Goal: Obtain resource: Download file/media

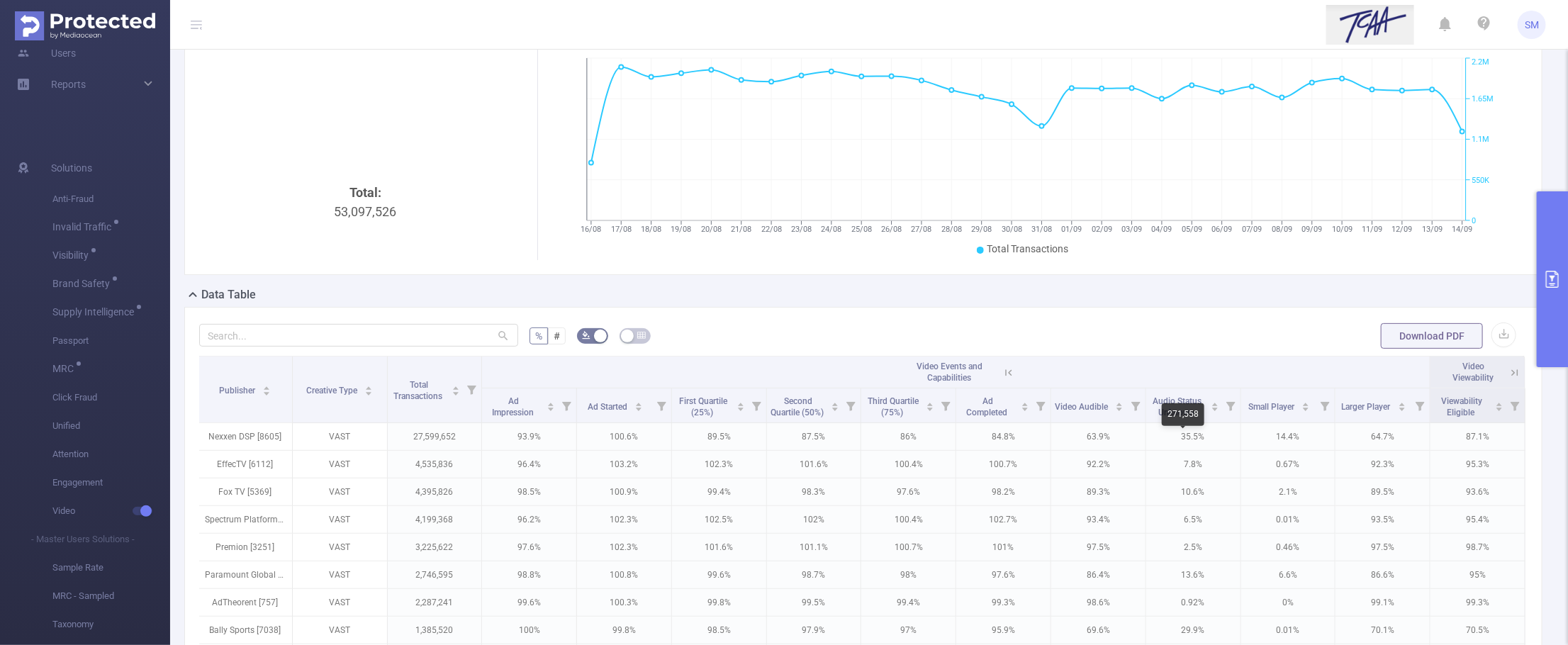
scroll to position [354, 0]
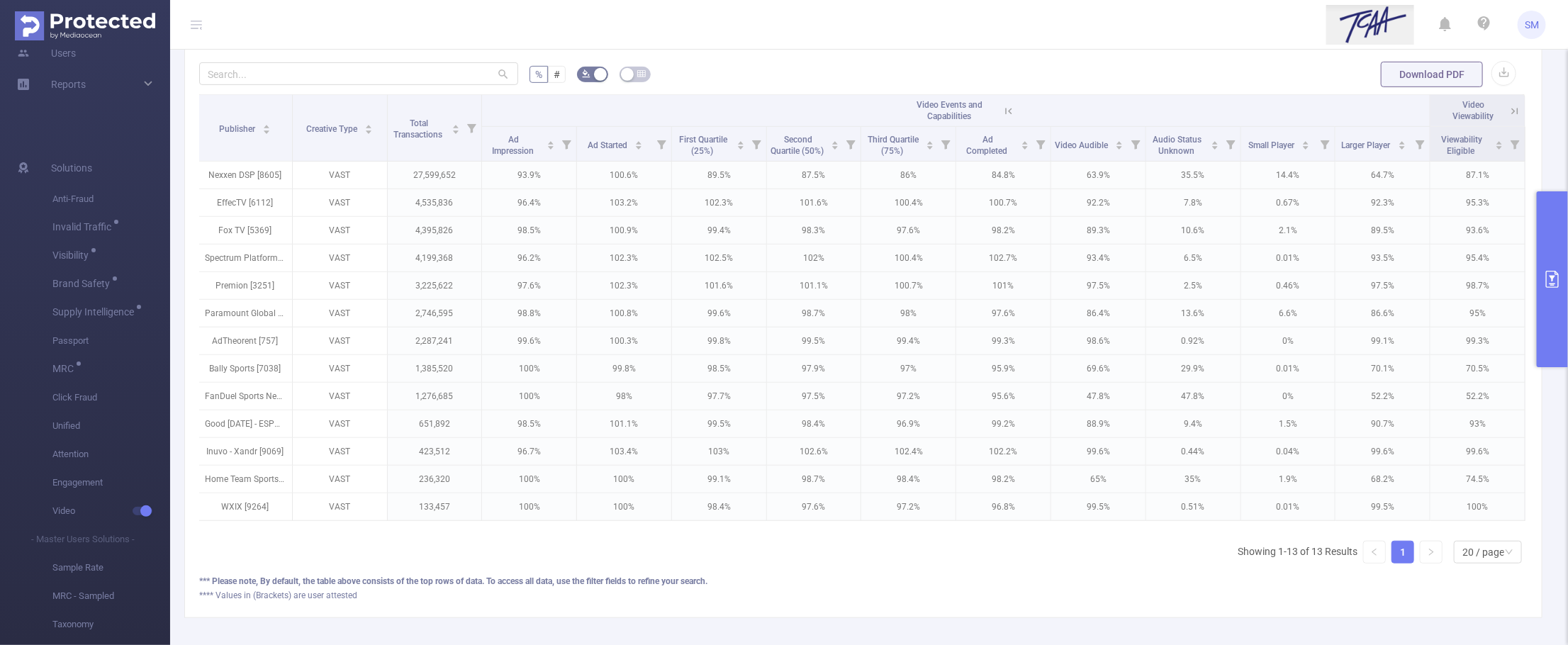
click at [1004, 113] on icon at bounding box center [1009, 112] width 13 height 13
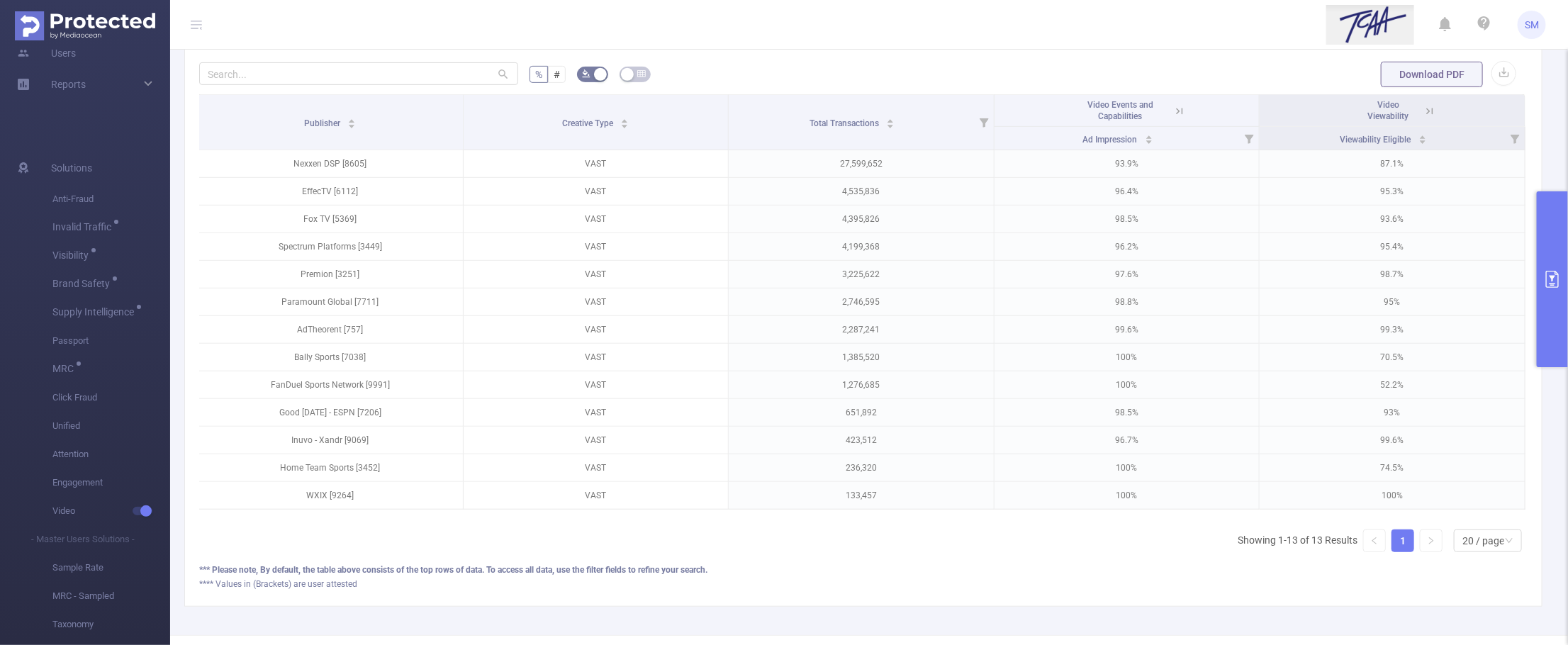
click at [1545, 267] on button "primary" at bounding box center [1552, 279] width 31 height 175
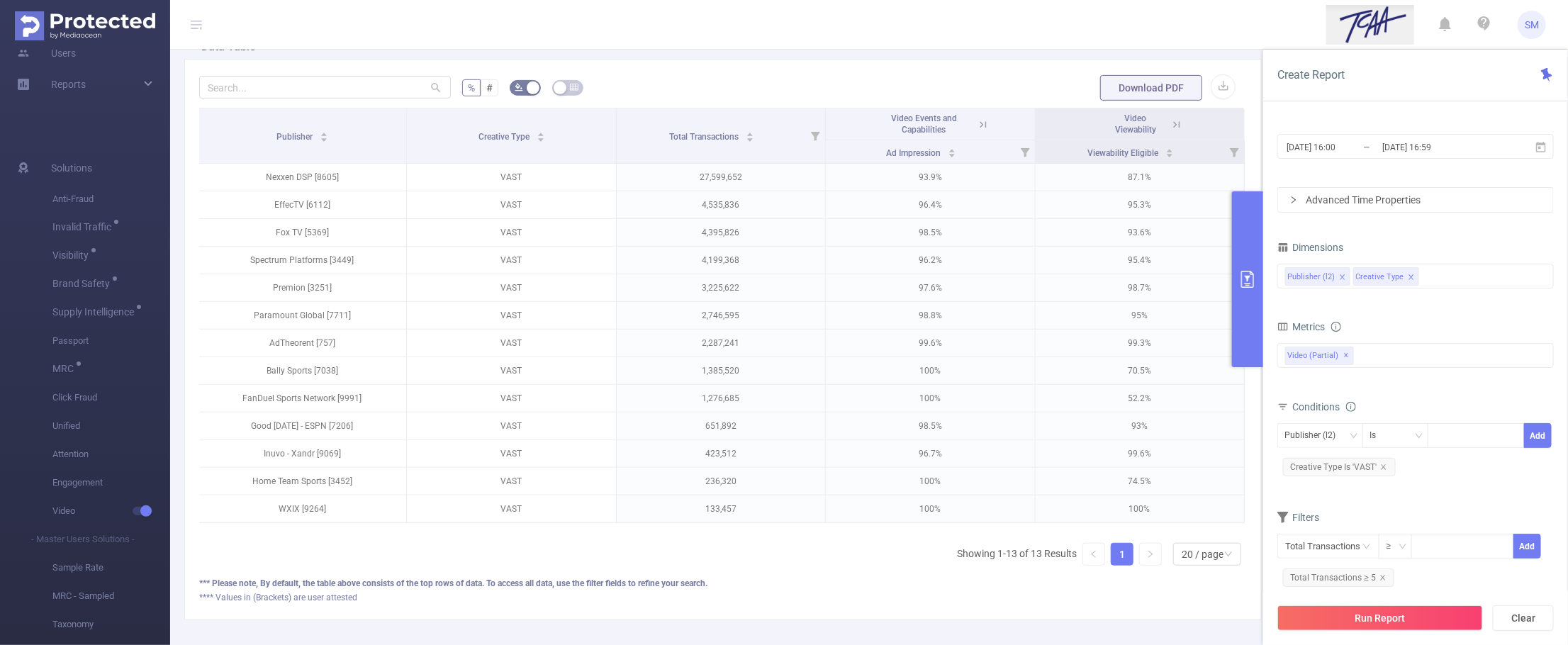
click at [1432, 296] on div "Dimensions Publisher (l2) Creative Type" at bounding box center [1415, 269] width 276 height 62
click at [1472, 267] on div "Publisher (l2) Creative Type" at bounding box center [1416, 276] width 261 height 23
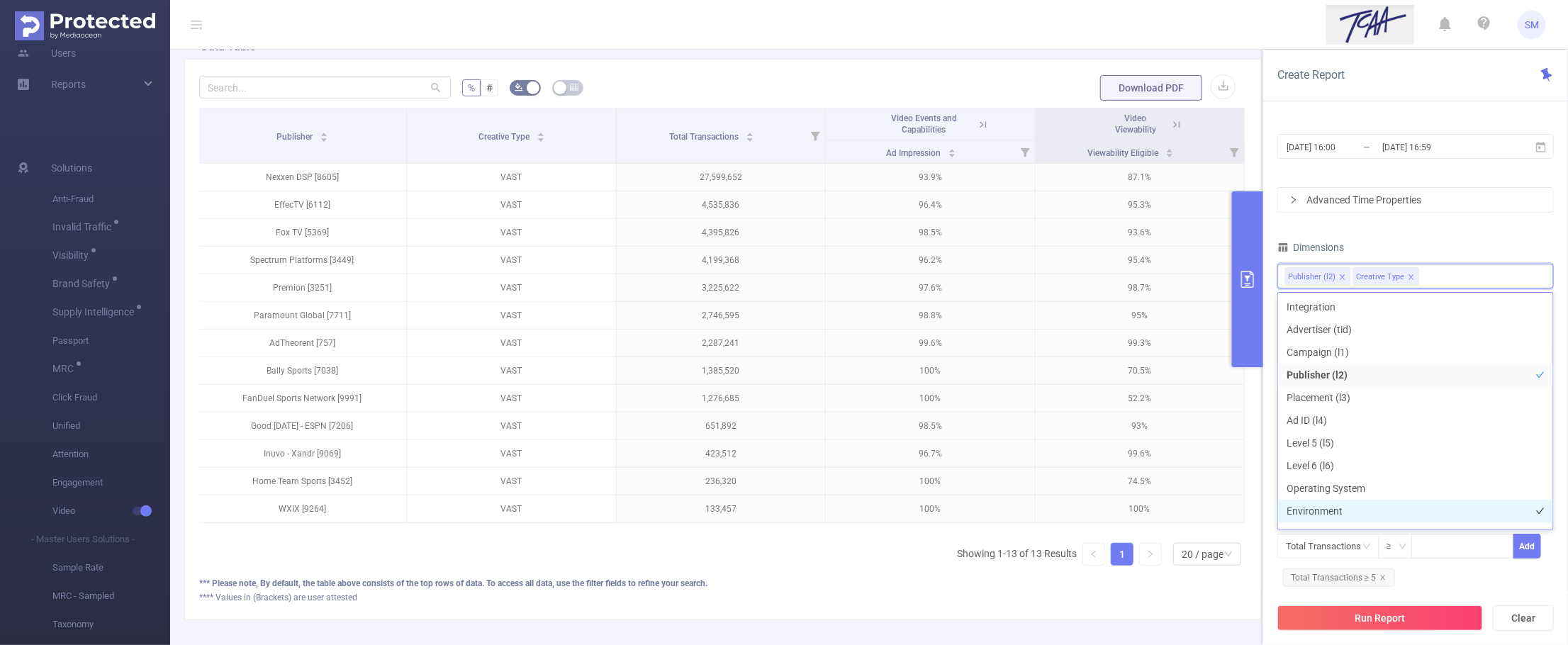
click at [1370, 499] on li "Environment" at bounding box center [1415, 510] width 275 height 22
click at [1376, 477] on li "Operating System" at bounding box center [1415, 488] width 275 height 22
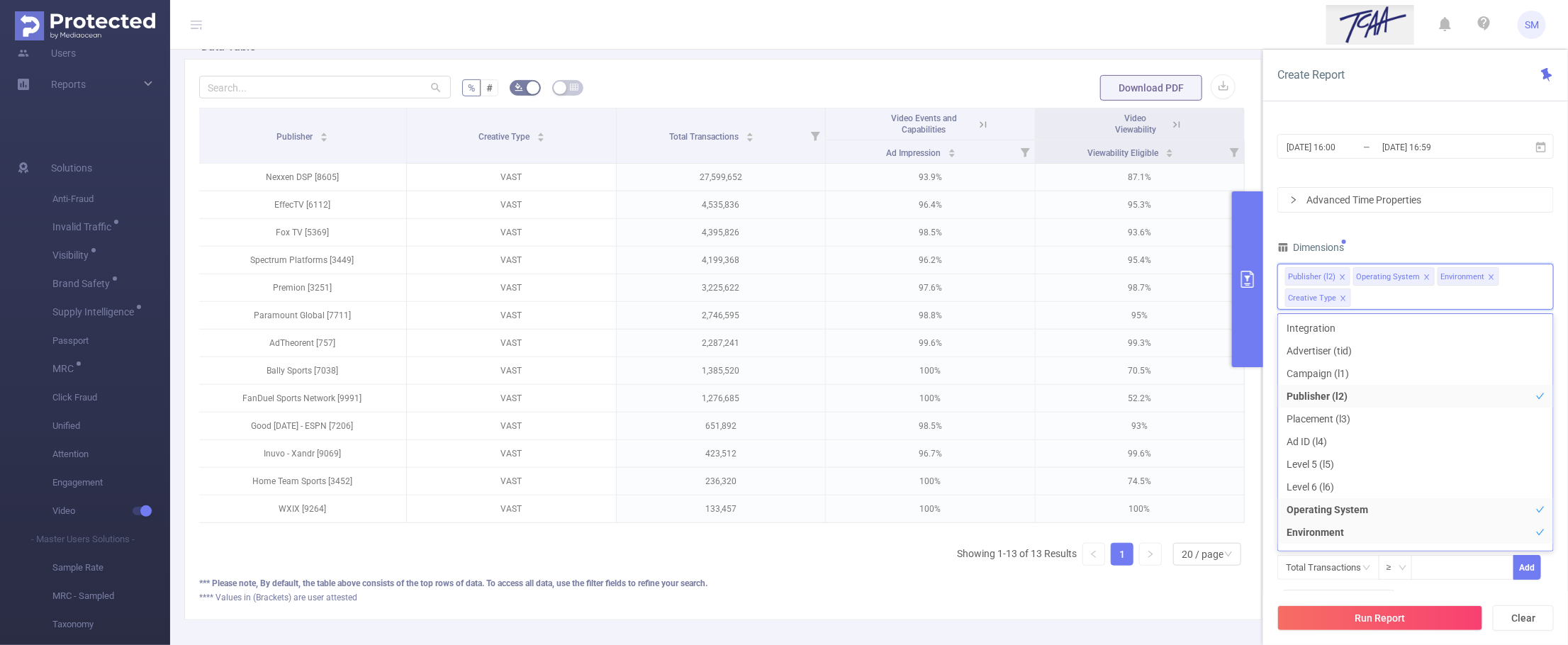
click at [1464, 231] on div "PID 1001066 - Innovid_TCAA_Toyota_Cincinnati 1001066 - Innovid_TCAA_Toyota_Cinc…" at bounding box center [1415, 325] width 276 height 594
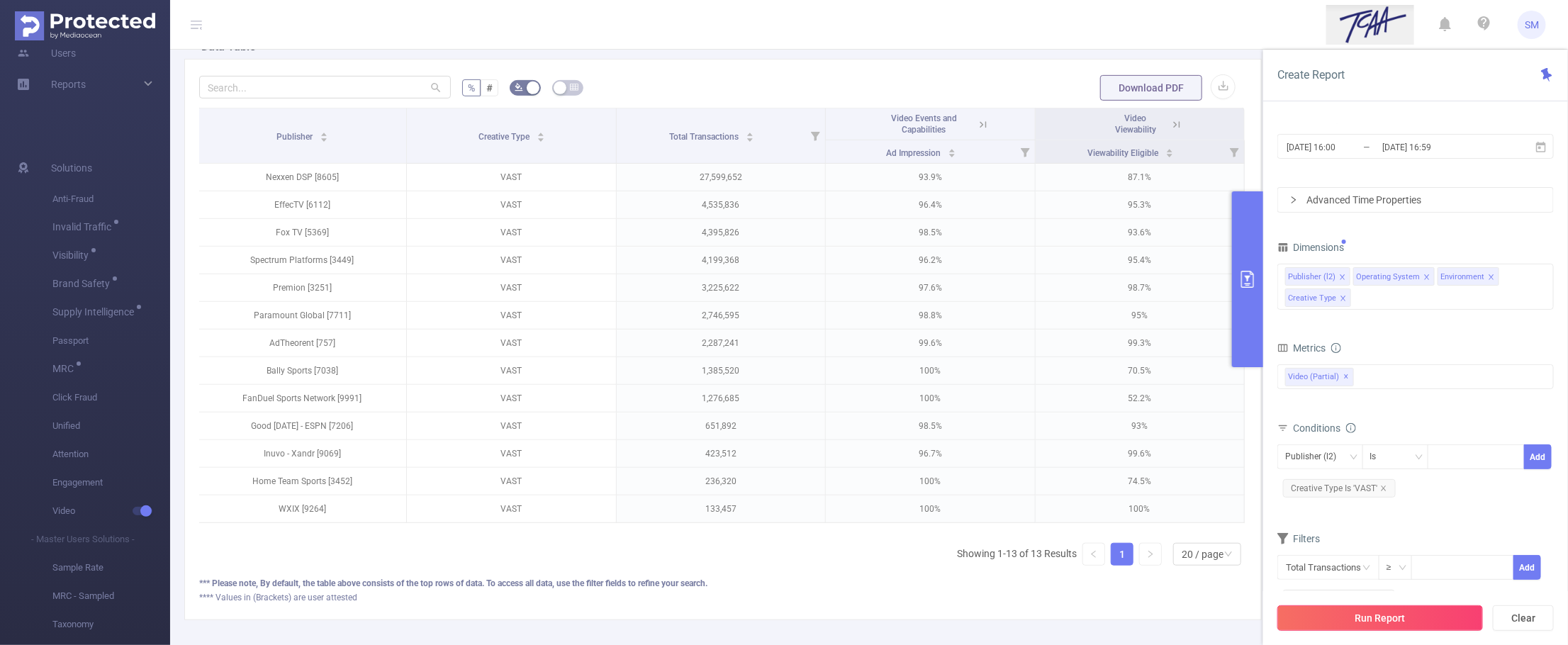
click at [1472, 621] on button "Run Report" at bounding box center [1380, 617] width 206 height 25
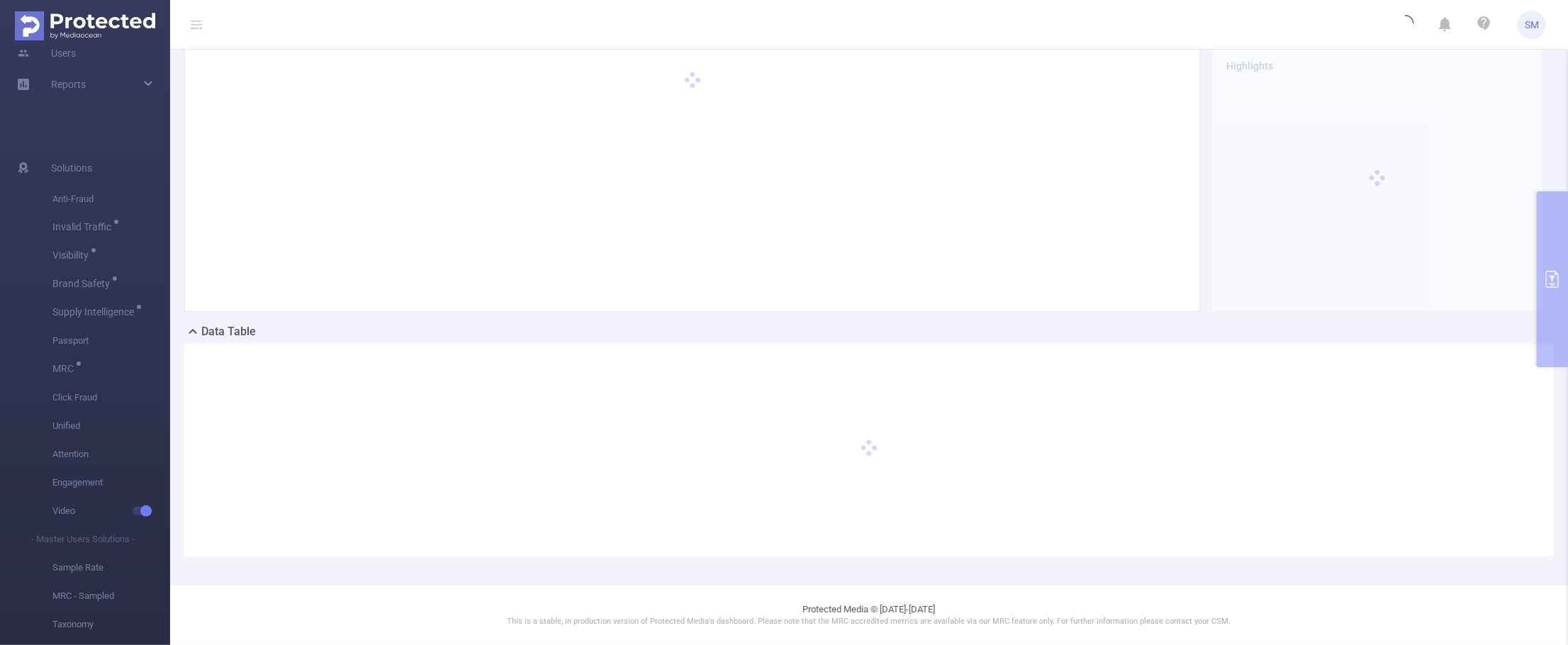
scroll to position [55, 0]
click at [1331, 23] on header "SM" at bounding box center [784, 25] width 1568 height 49
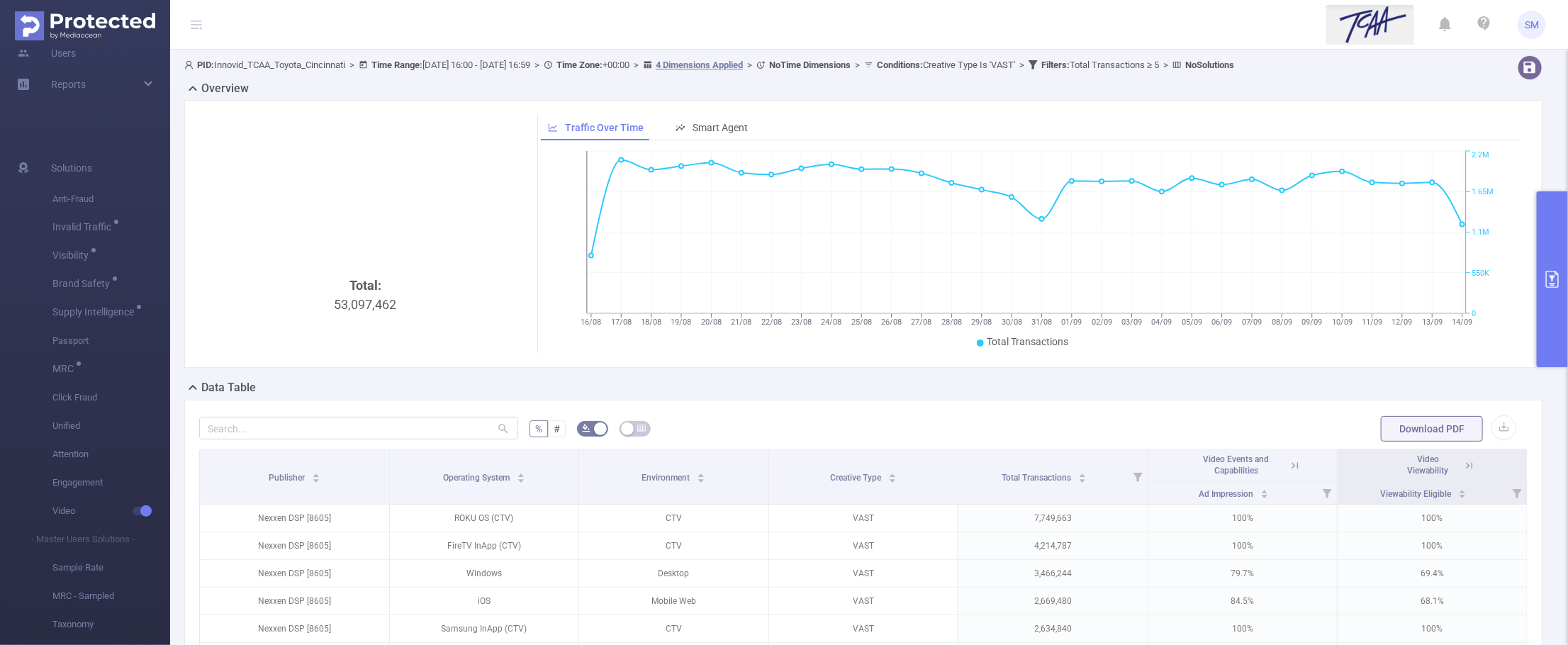
click at [705, 430] on form "% # Download PDF" at bounding box center [863, 428] width 1328 height 28
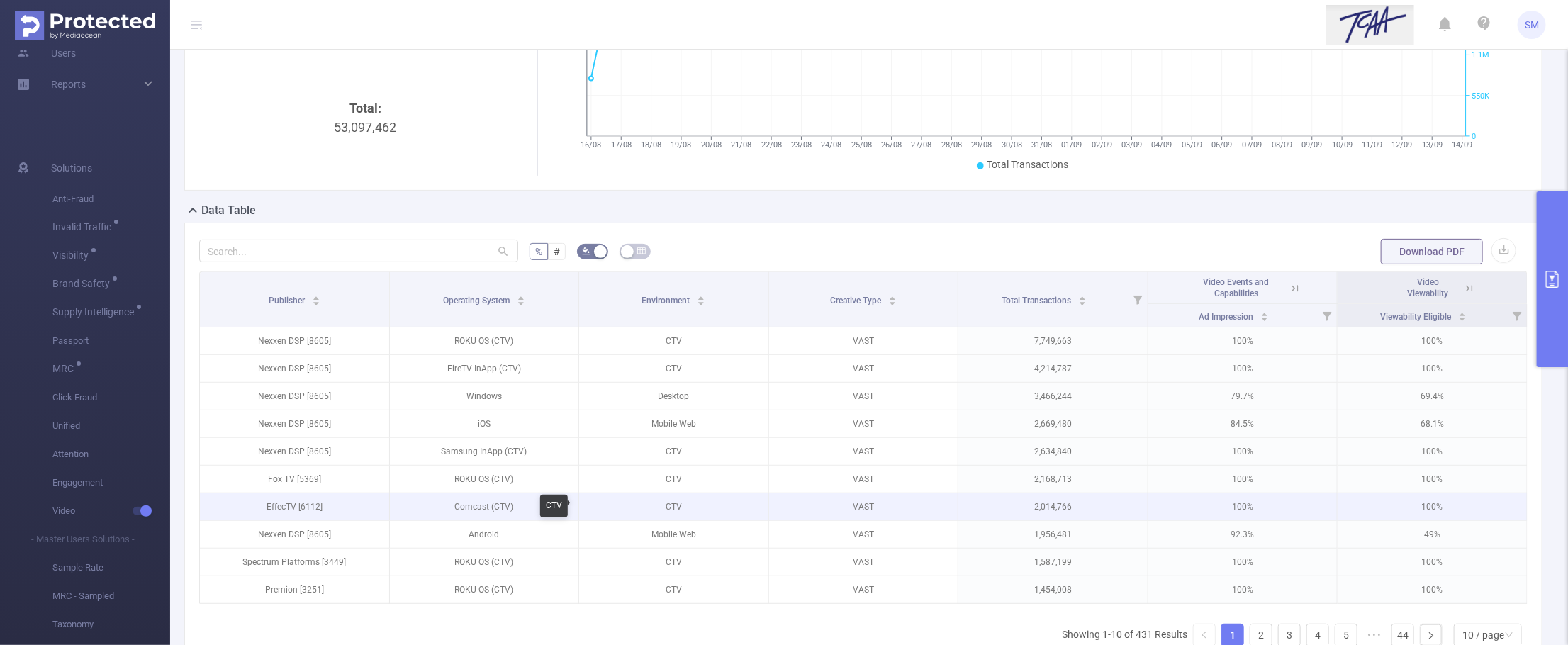
scroll to position [266, 0]
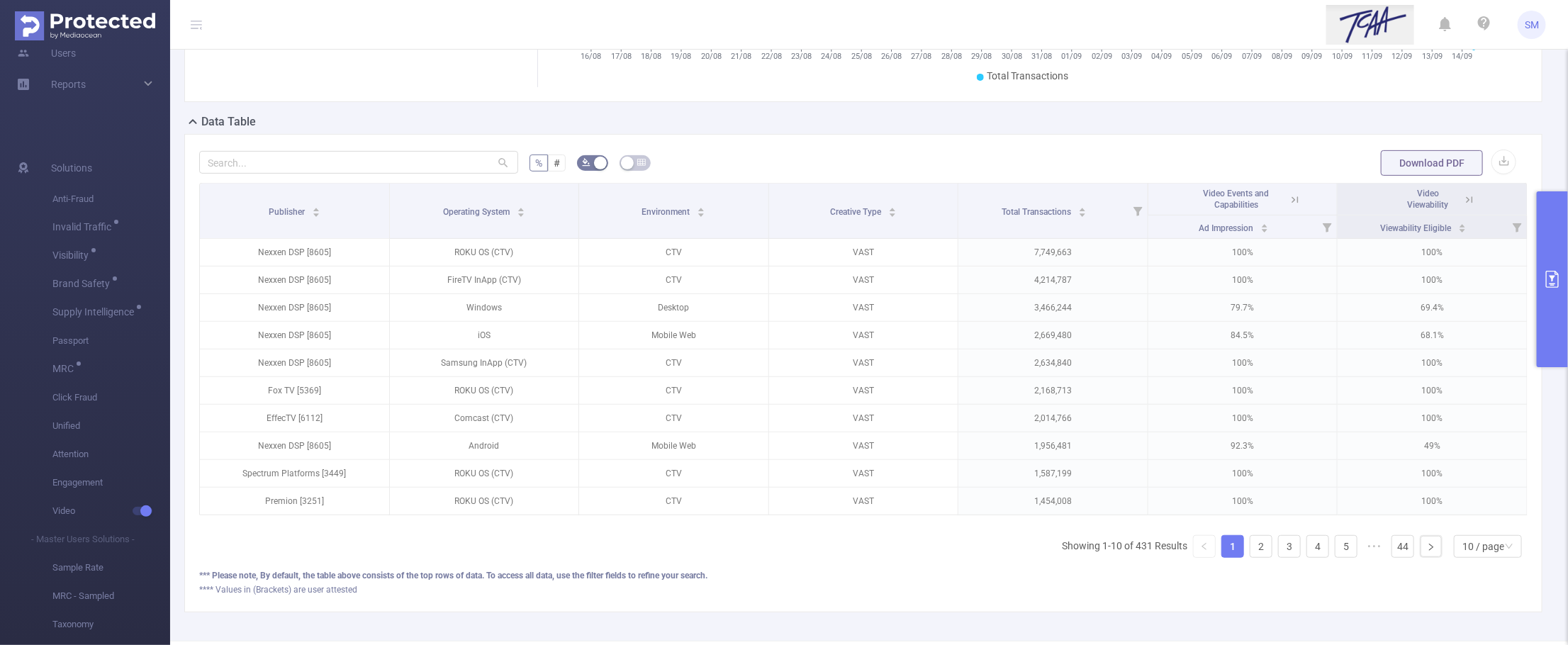
click at [1554, 280] on icon "primary" at bounding box center [1551, 278] width 17 height 17
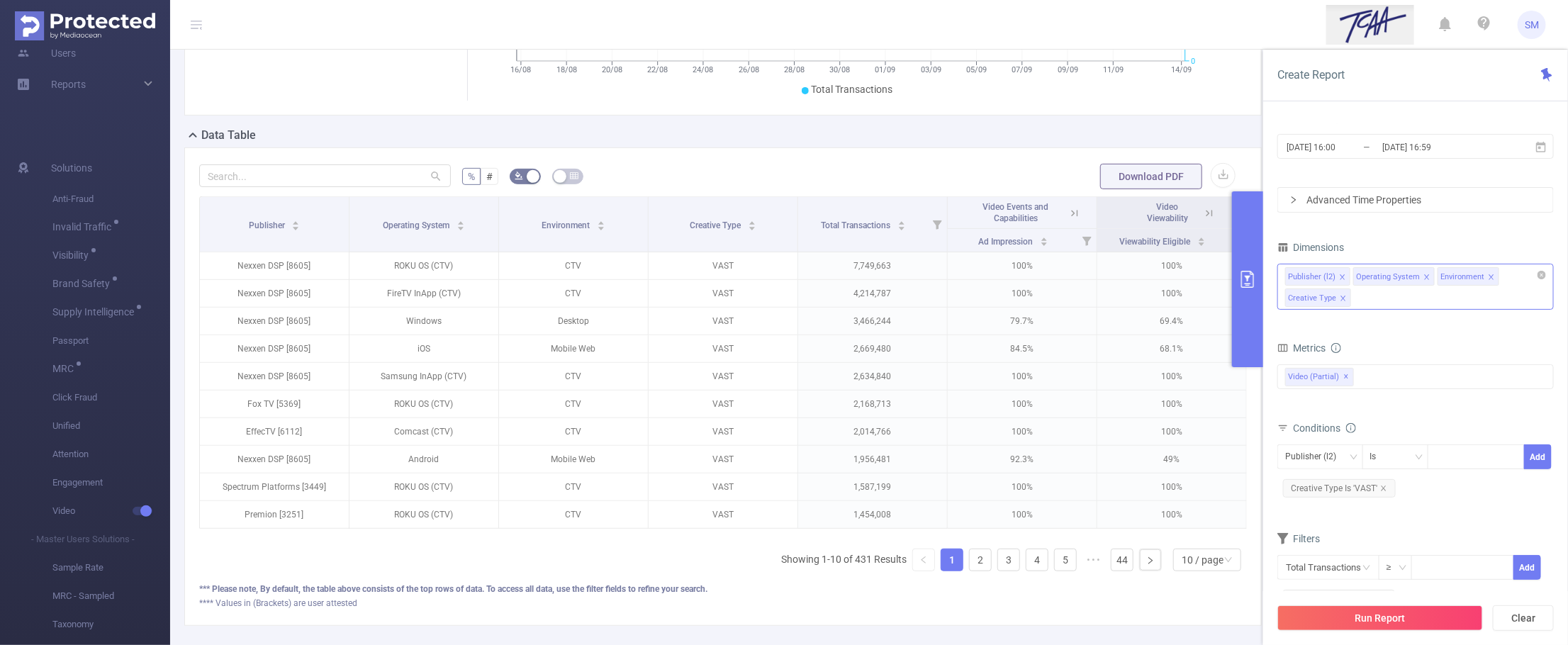
click at [1427, 277] on icon "icon: close" at bounding box center [1427, 277] width 7 height 7
click at [1476, 278] on icon "icon: close" at bounding box center [1476, 277] width 7 height 7
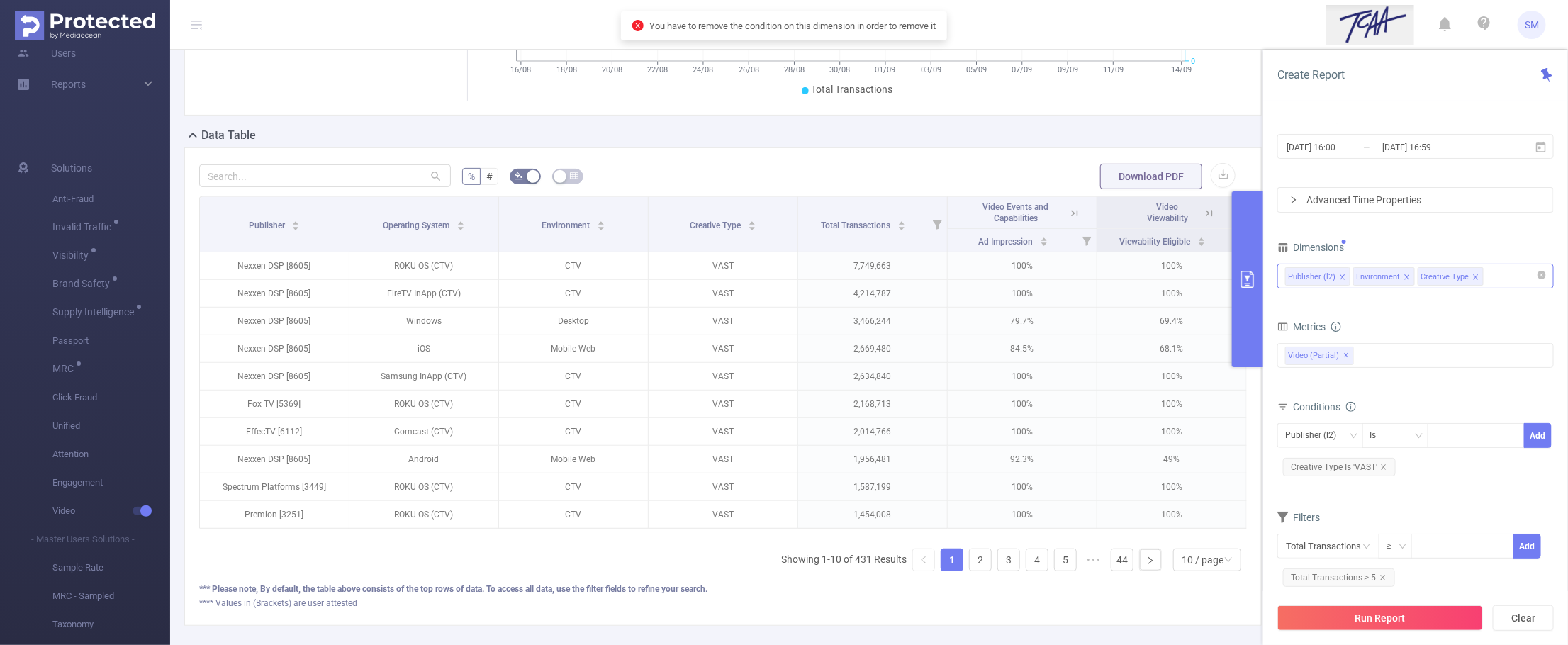
click at [1411, 274] on li "Environment" at bounding box center [1383, 276] width 62 height 18
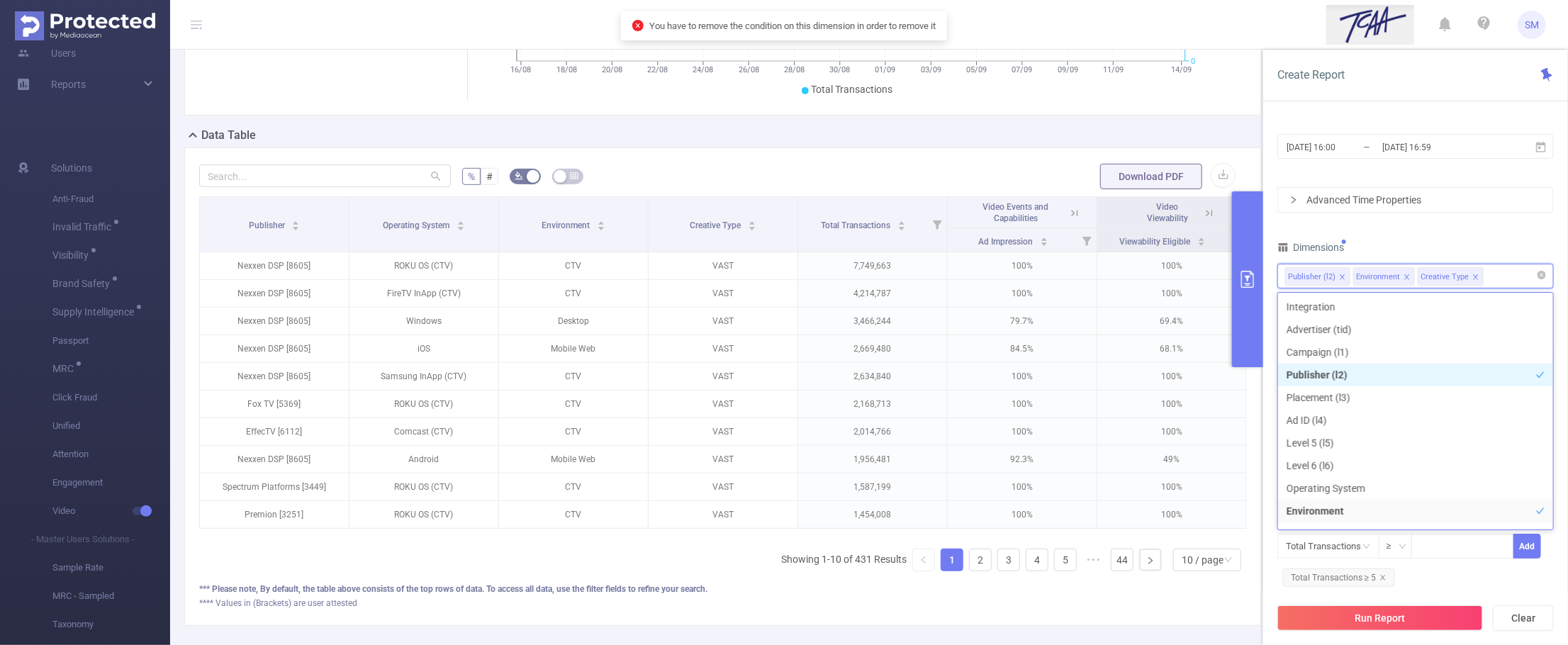
click at [1405, 276] on icon "icon: close" at bounding box center [1407, 277] width 7 height 7
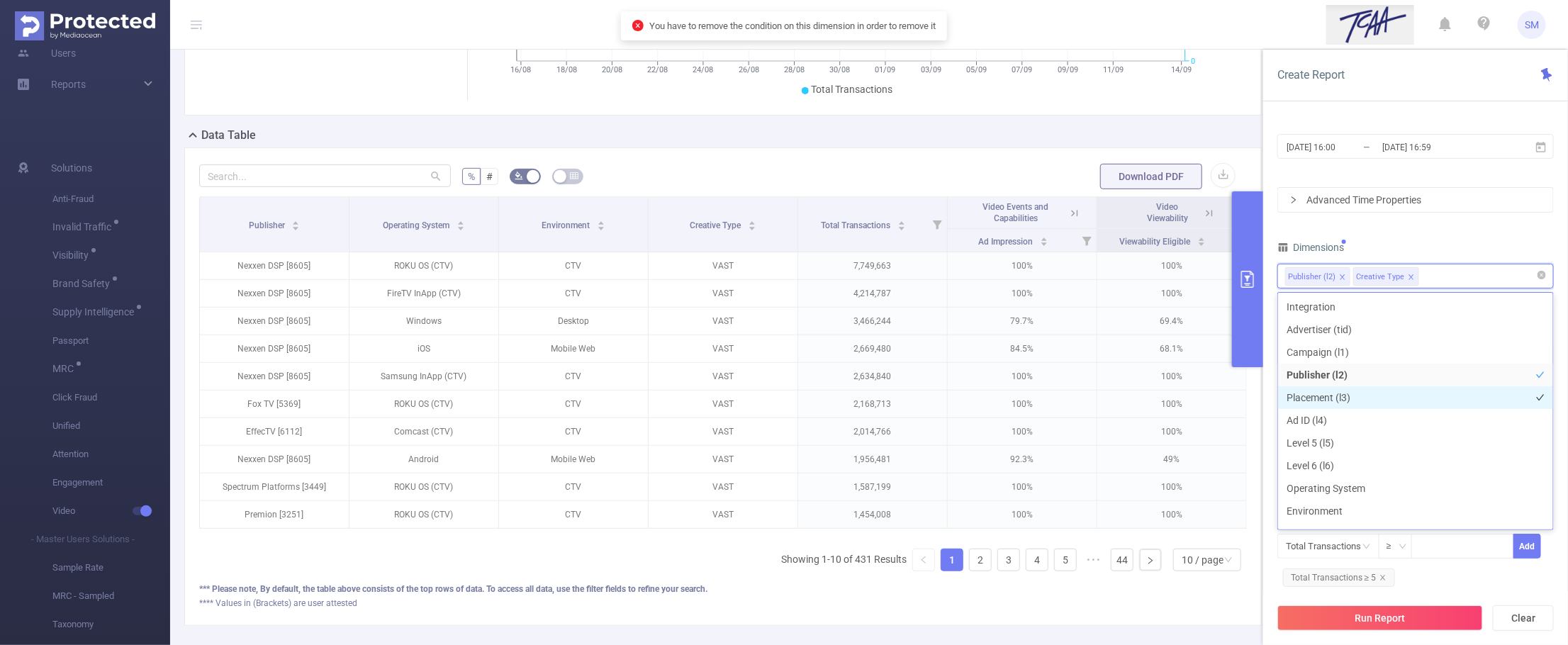
click at [1349, 386] on li "Placement (l3)" at bounding box center [1415, 397] width 275 height 22
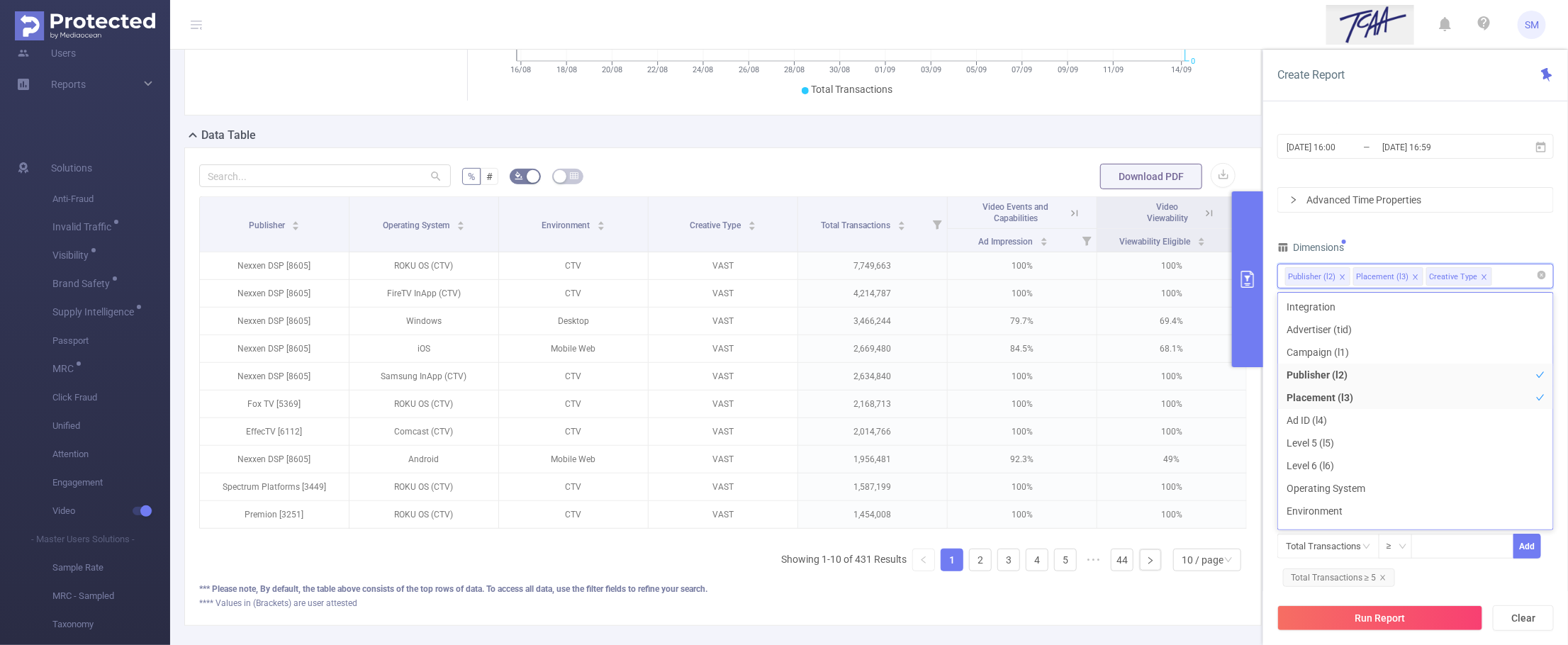
scroll to position [83, 0]
click at [1448, 625] on button "Run Report" at bounding box center [1380, 617] width 206 height 25
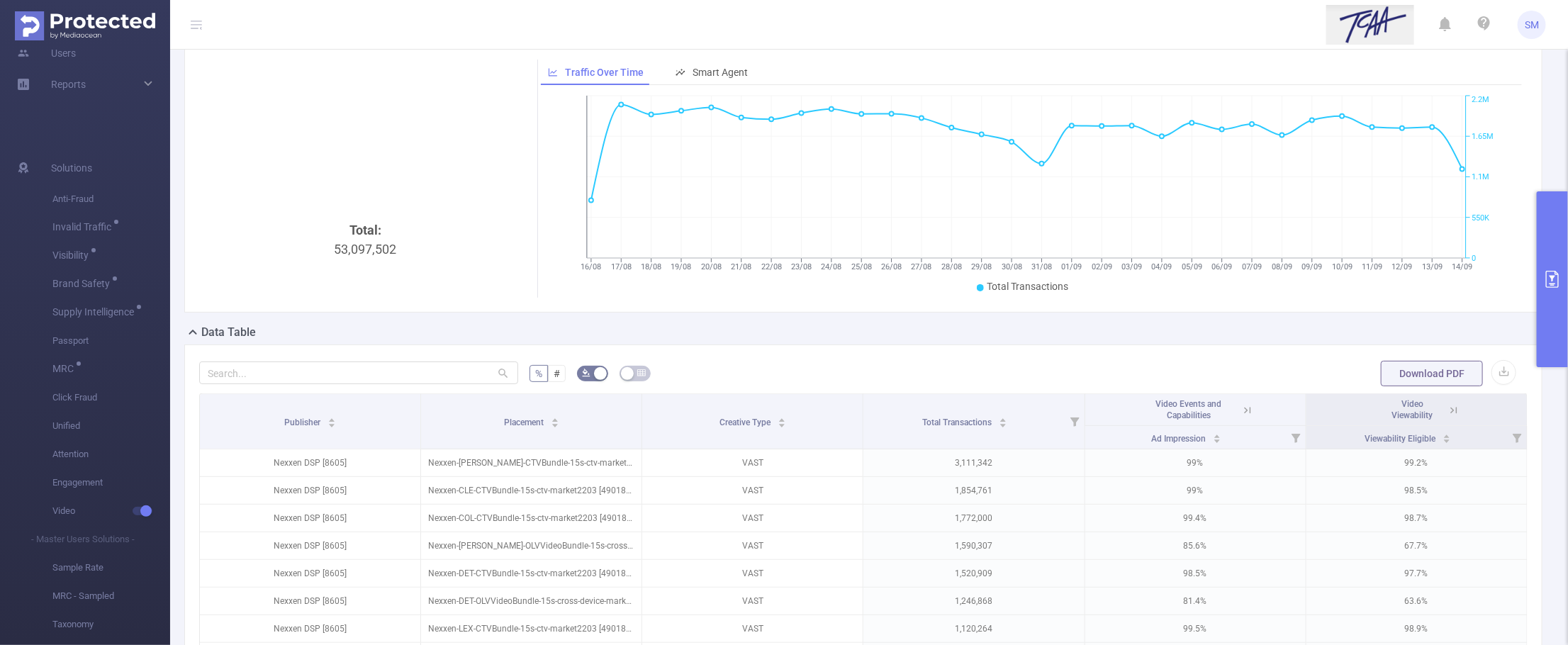
click at [1223, 28] on header "SM" at bounding box center [784, 25] width 1568 height 49
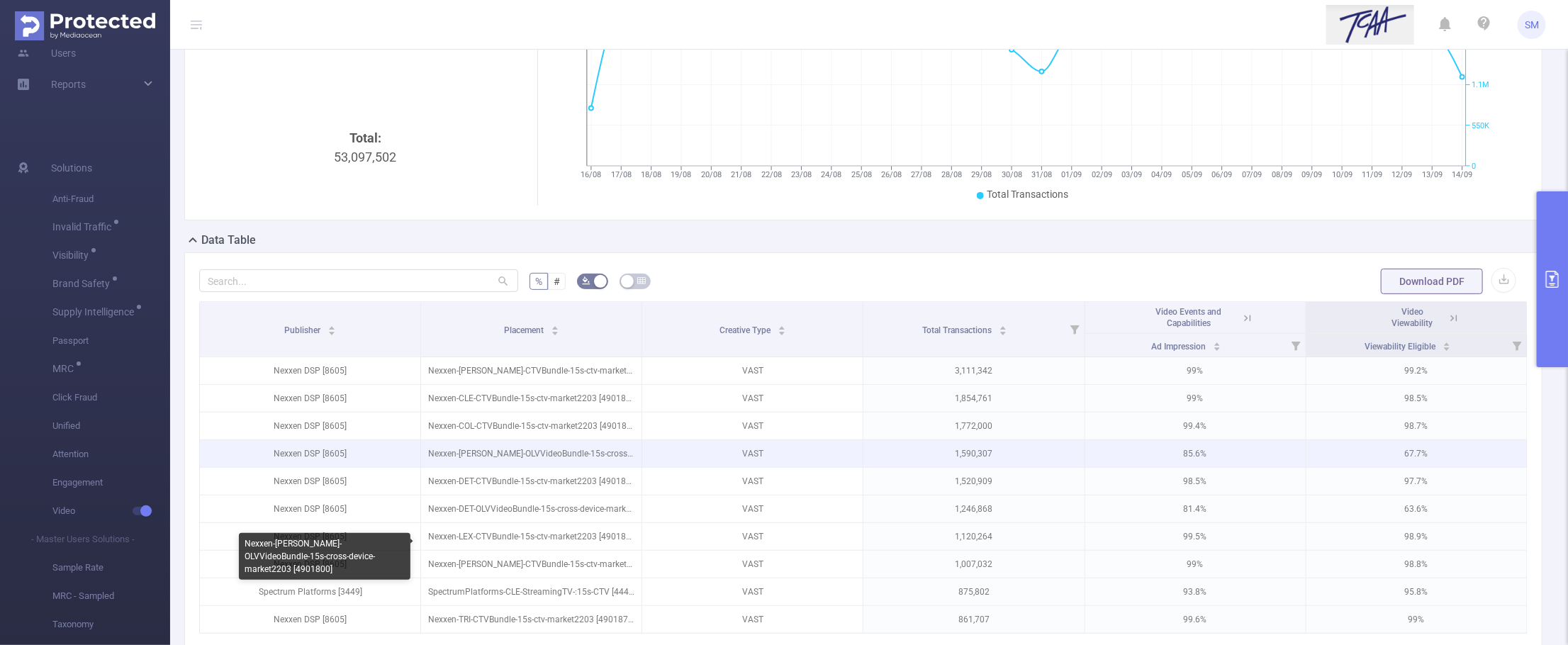
scroll to position [233, 0]
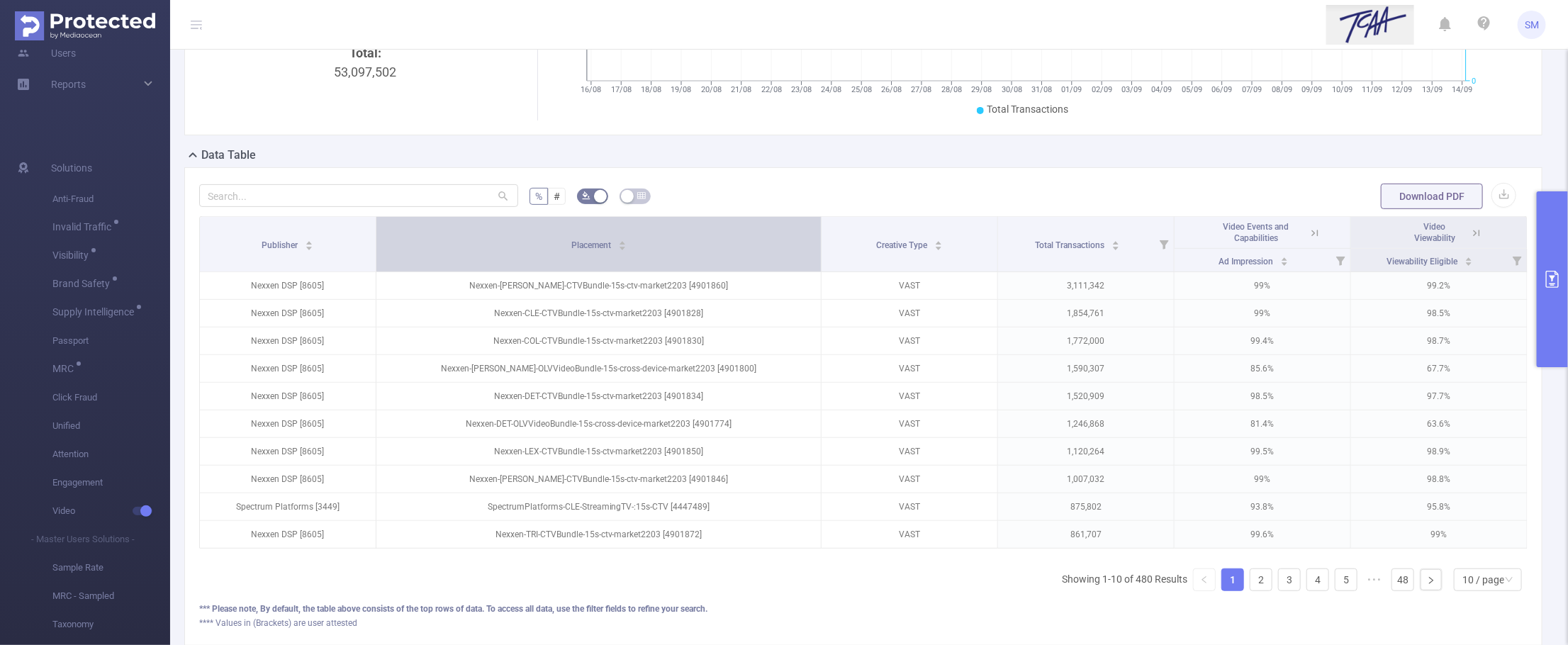
drag, startPoint x: 636, startPoint y: 239, endPoint x: 710, endPoint y: 236, distance: 74.1
click at [710, 236] on th "Placement" at bounding box center [599, 244] width 446 height 55
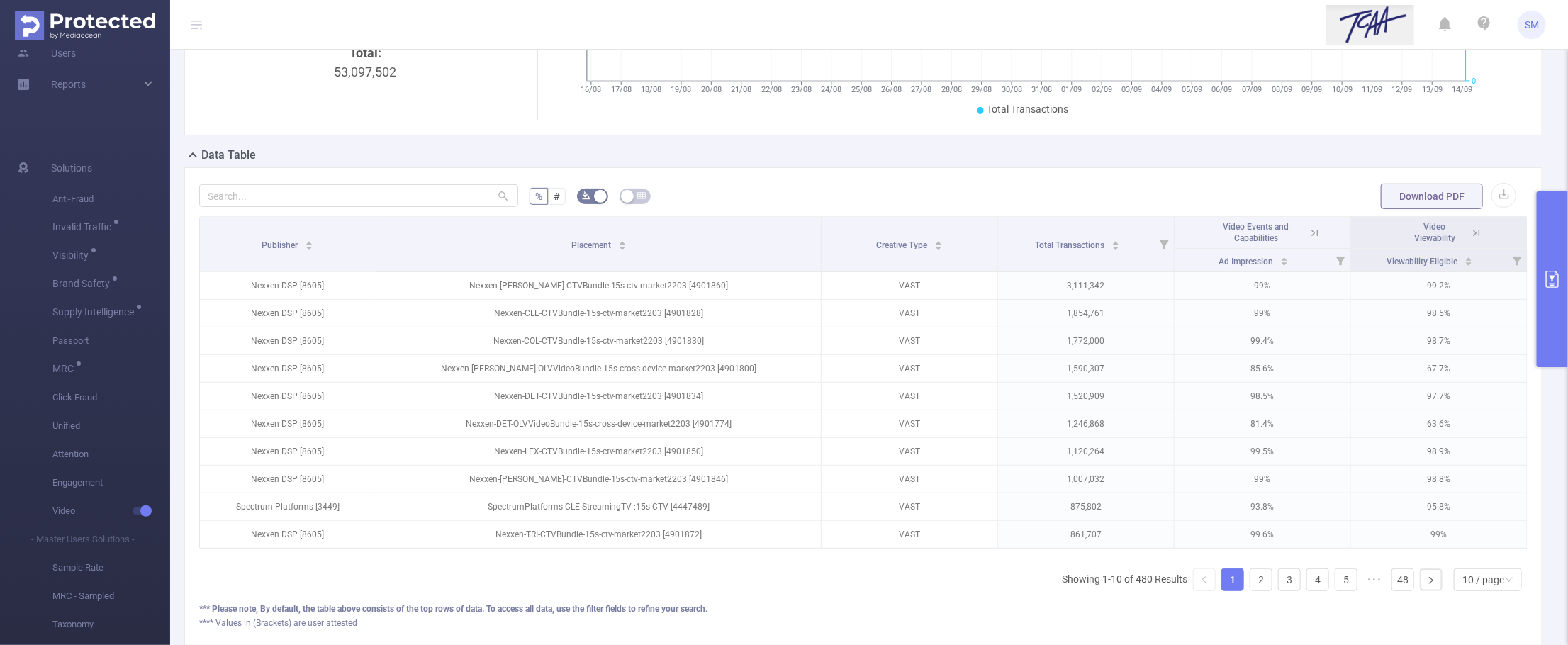
click at [1546, 268] on button "primary" at bounding box center [1552, 279] width 31 height 175
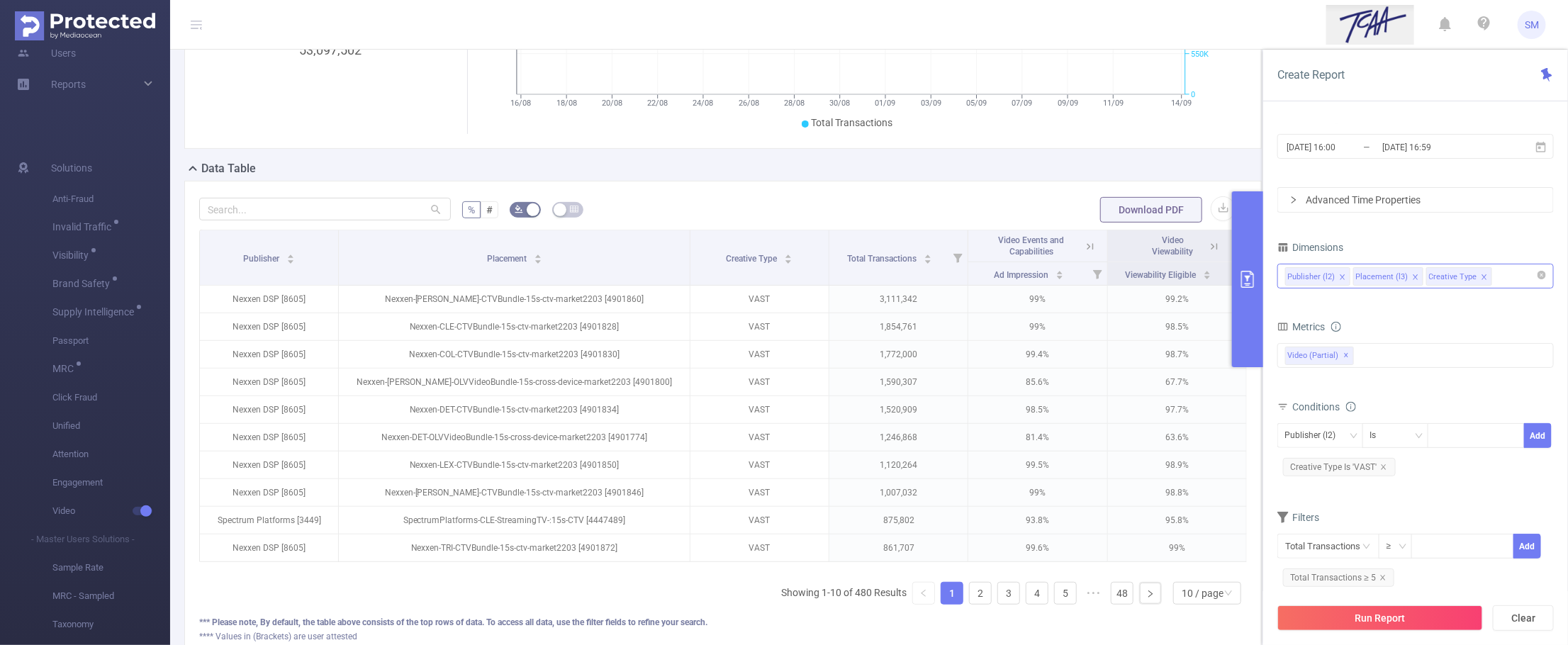
click at [1343, 278] on icon "icon: close" at bounding box center [1343, 277] width 7 height 7
click at [1439, 628] on button "Run Report" at bounding box center [1380, 617] width 206 height 25
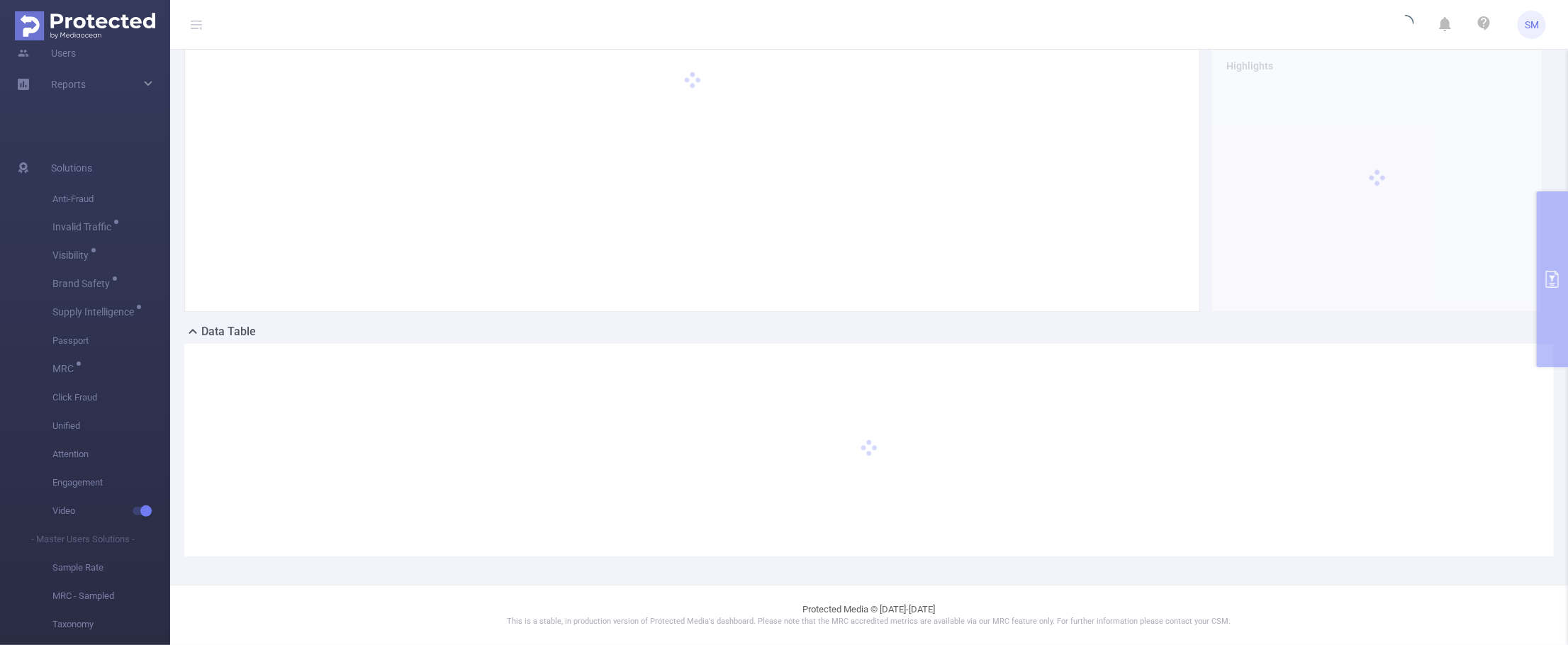
scroll to position [55, 0]
click at [1306, 28] on header "SM" at bounding box center [784, 25] width 1568 height 49
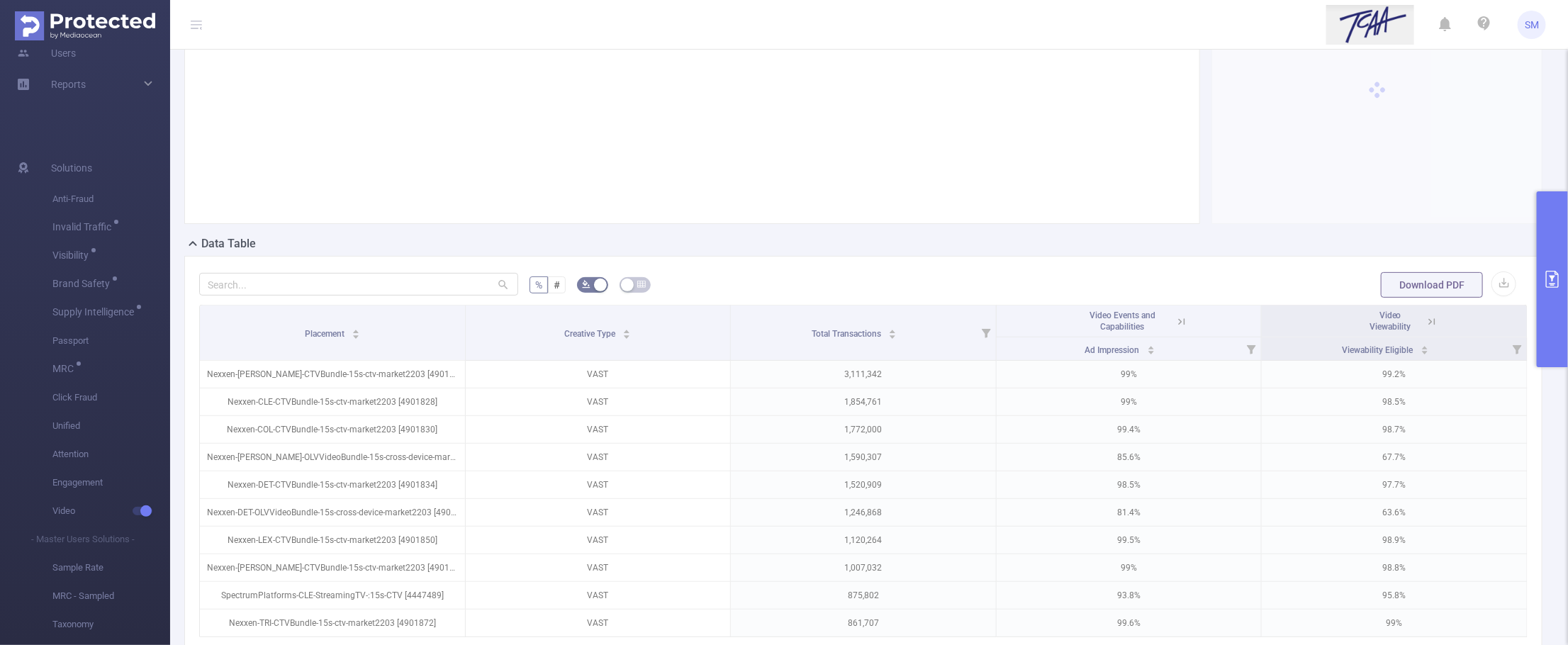
scroll to position [233, 0]
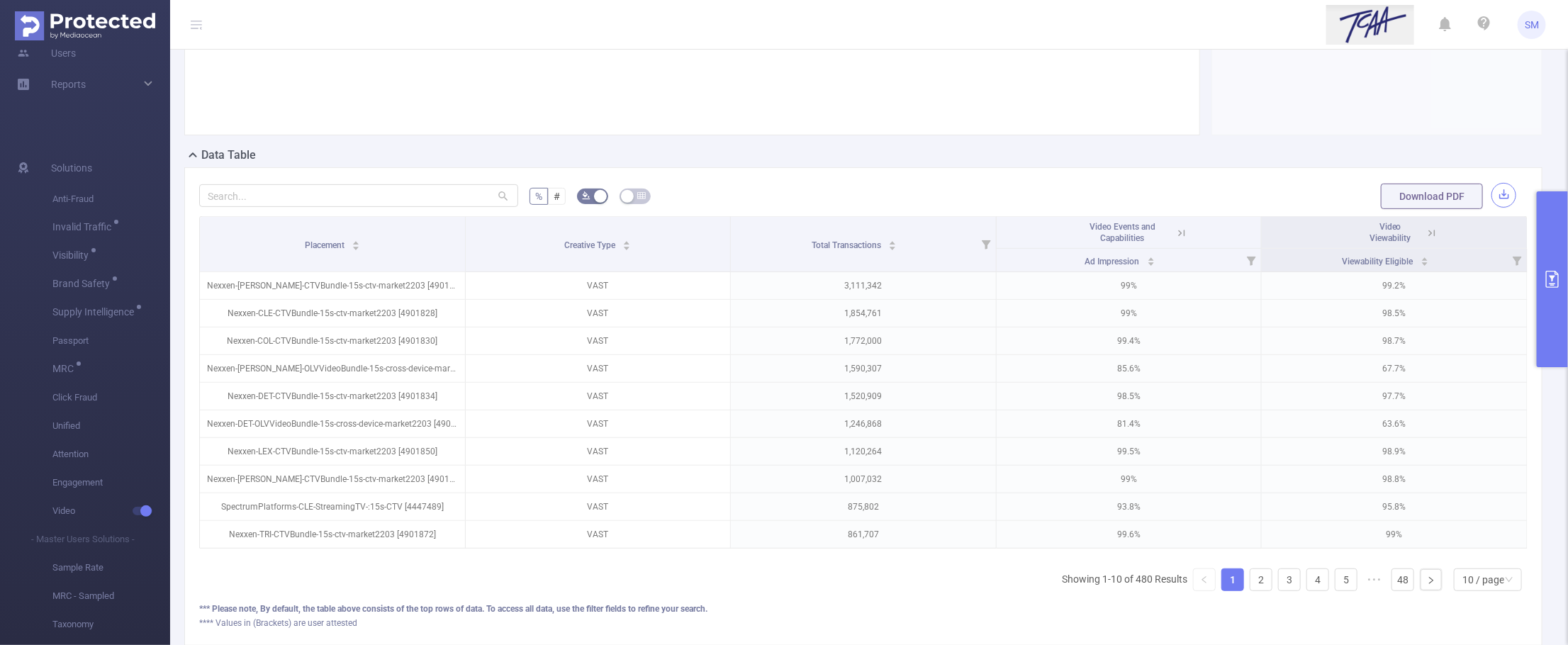
click at [1491, 189] on button "button" at bounding box center [1503, 195] width 25 height 25
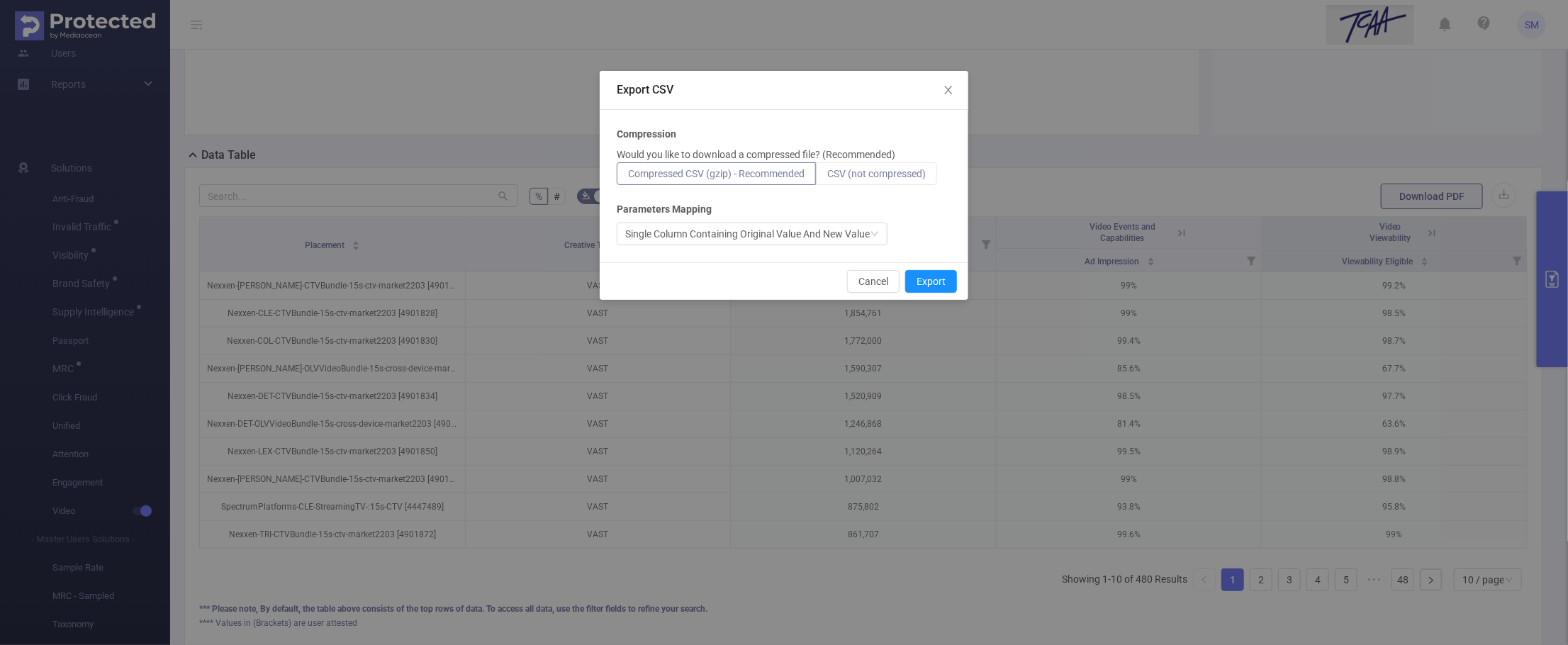
click at [900, 175] on span "CSV (not compressed)" at bounding box center [876, 174] width 99 height 12
click at [827, 177] on input "CSV (not compressed)" at bounding box center [827, 177] width 0 height 0
click at [934, 291] on button "Export" at bounding box center [931, 281] width 51 height 22
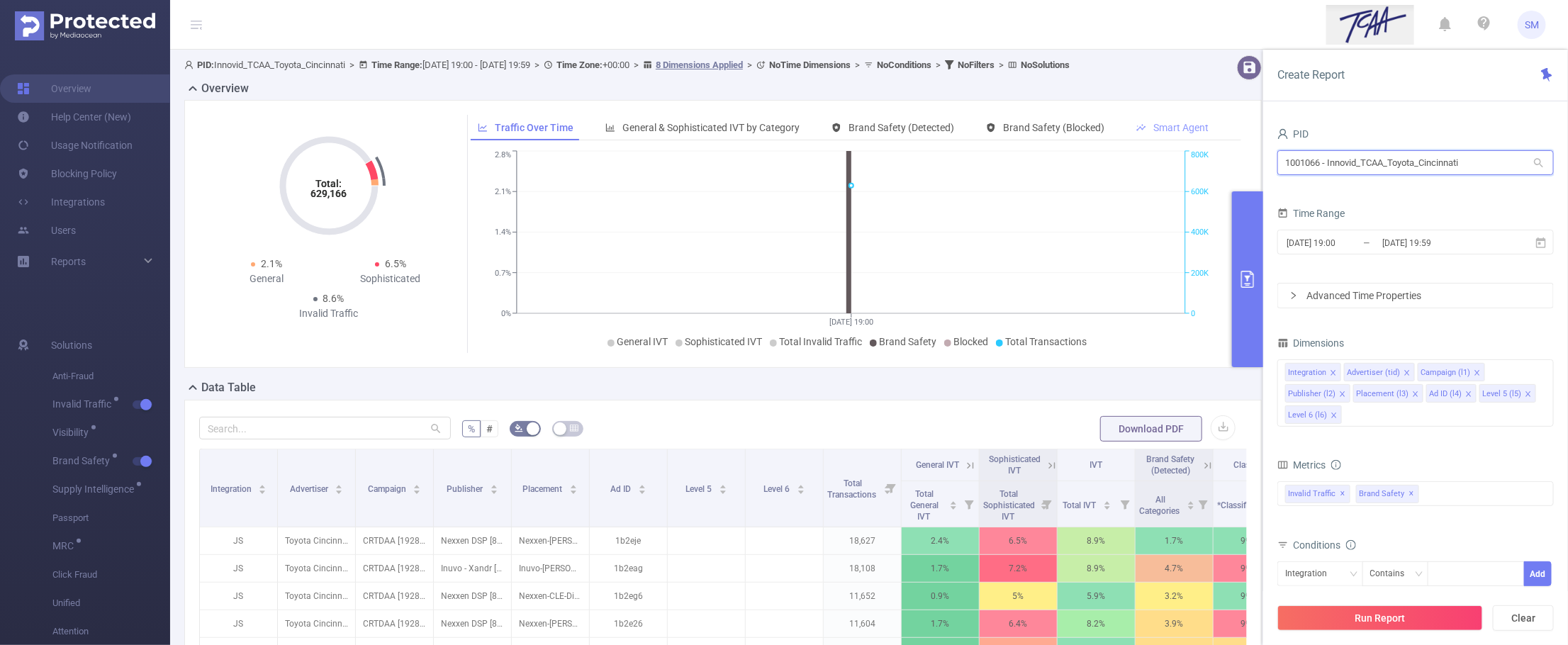
drag, startPoint x: 1473, startPoint y: 167, endPoint x: 1150, endPoint y: 146, distance: 323.7
click at [1150, 146] on section "PID: Innovid_TCAA_Toyota_Cincinnati > Time Range: 2025-09-16 19:00 - 2025-09-16…" at bounding box center [869, 510] width 1398 height 922
type input "betway"
click at [1366, 188] on li "1000791 - FT_Betway 12M [2.52M rows]" at bounding box center [1415, 191] width 276 height 22
click at [1384, 242] on input "2025-09-16 19:59" at bounding box center [1438, 243] width 115 height 19
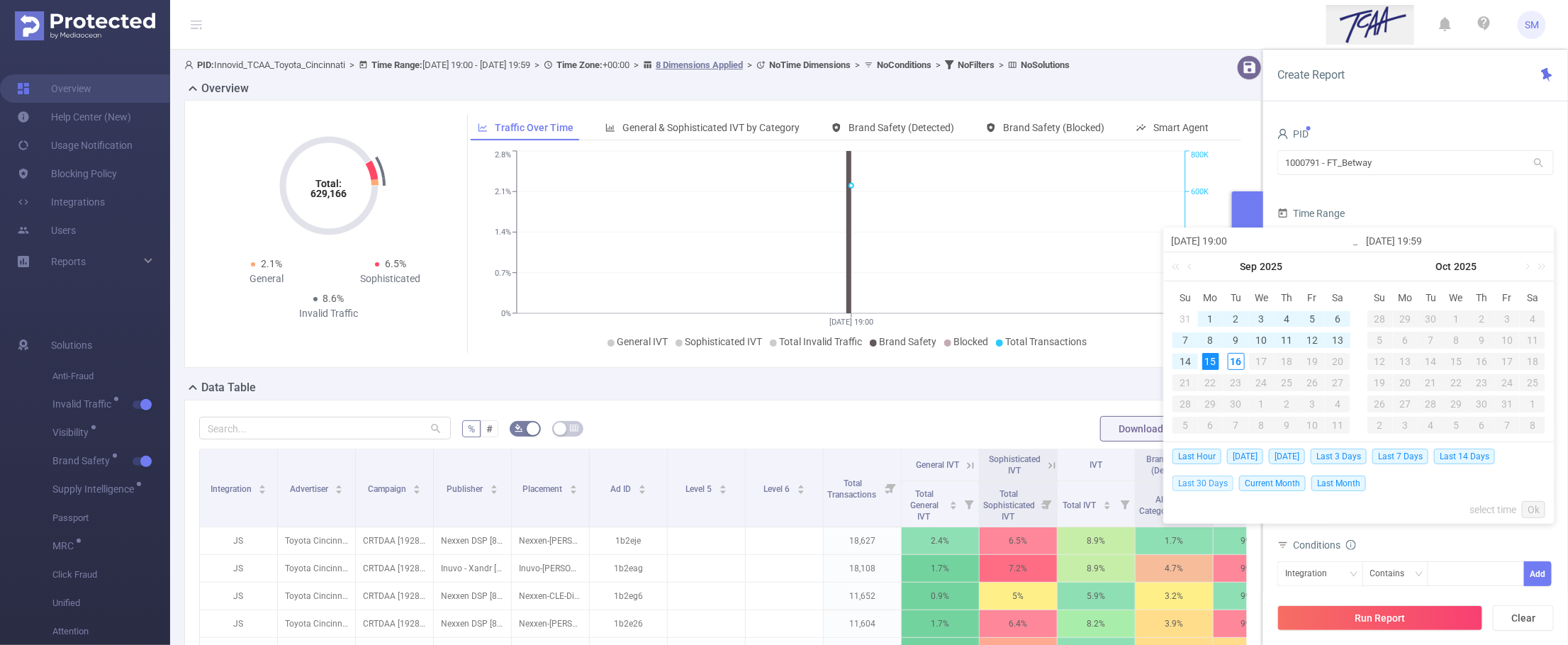
click at [1192, 483] on span "Last 30 Days" at bounding box center [1203, 483] width 61 height 16
type input "[DATE] 00:00"
type input "[DATE] 23:59"
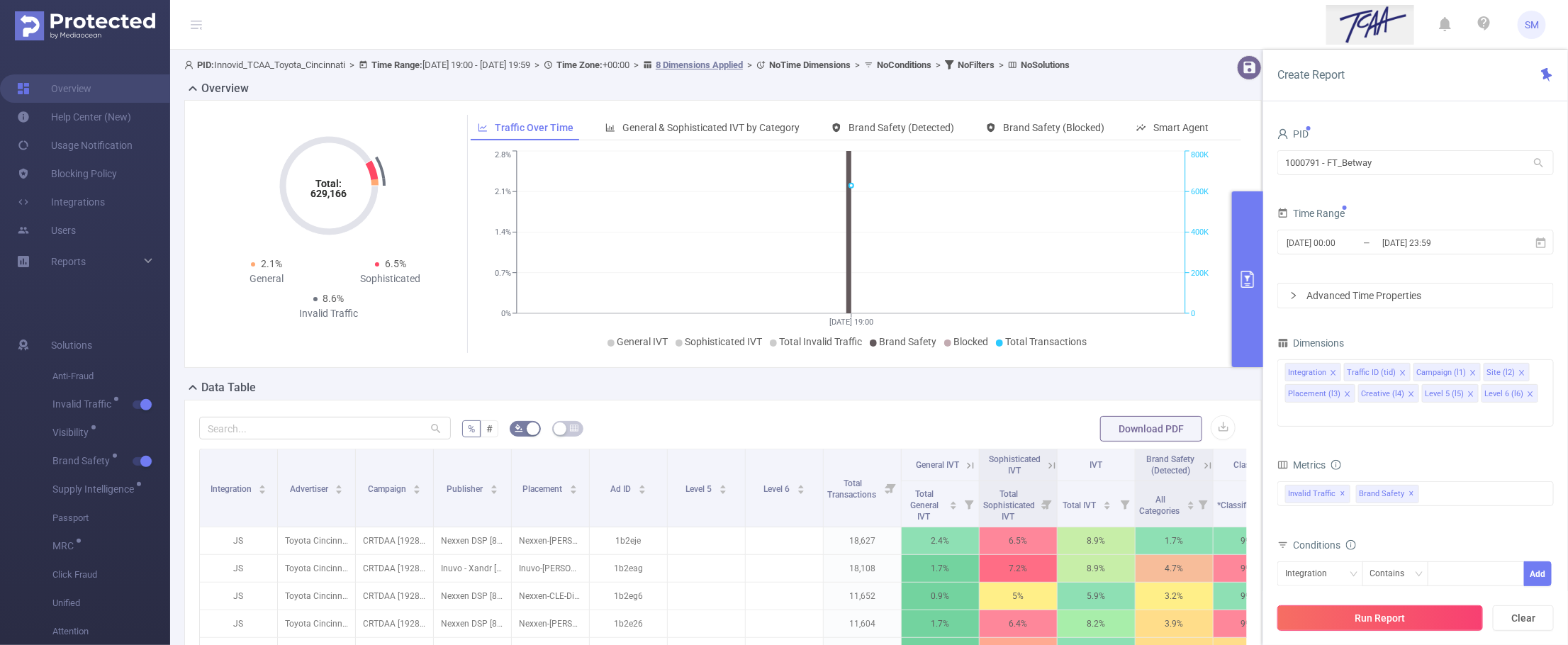
click at [1443, 611] on button "Run Report" at bounding box center [1380, 617] width 206 height 25
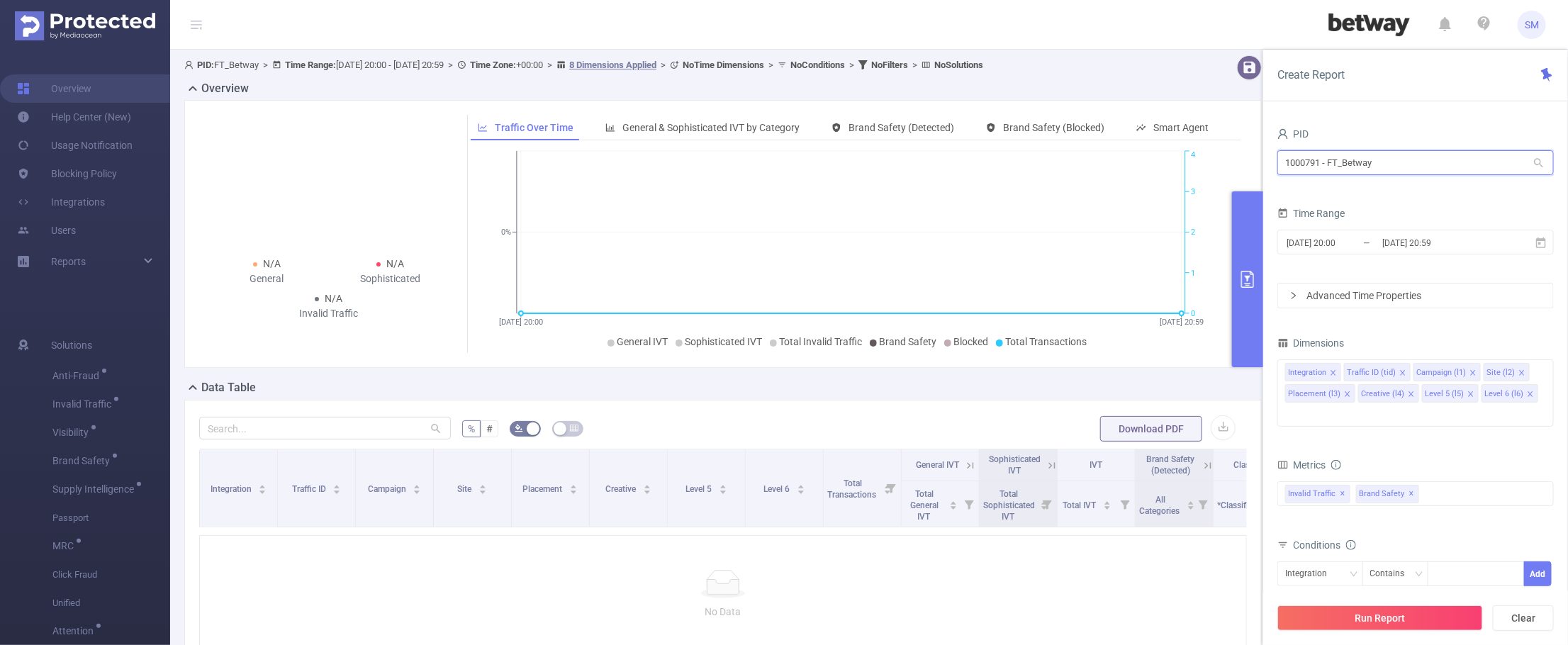
drag, startPoint x: 1450, startPoint y: 161, endPoint x: 1252, endPoint y: 150, distance: 198.3
click at [1252, 150] on section "PID: FT_Betway > Time Range: [DATE] 20:00 - [DATE] 20:59 > Time Zone: +00:00 > …" at bounding box center [869, 408] width 1398 height 718
type input "princess"
click at [1467, 197] on span "5.46M [453K rows]" at bounding box center [1500, 192] width 83 height 16
click at [1455, 238] on input "[DATE] 20:59" at bounding box center [1438, 243] width 115 height 19
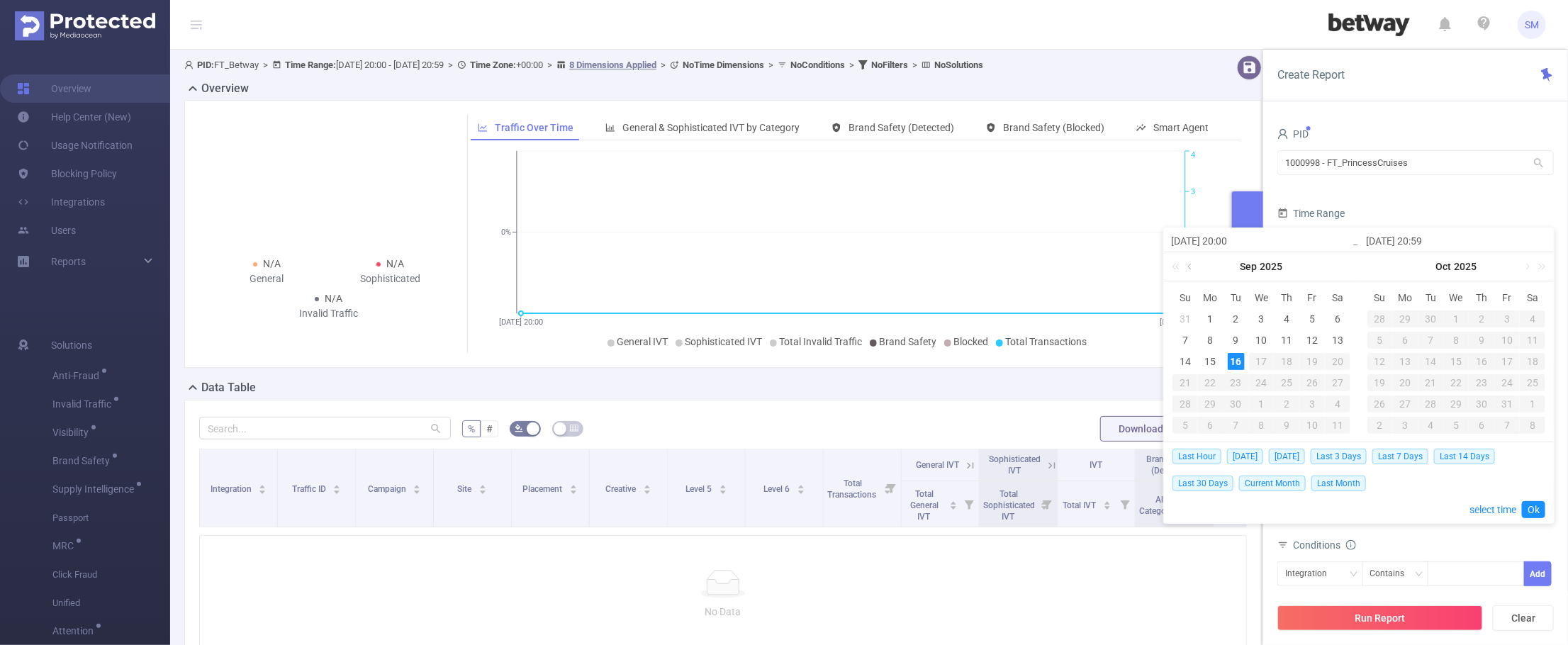
click at [1190, 266] on link at bounding box center [1191, 266] width 13 height 28
click at [1287, 315] on div "1" at bounding box center [1286, 318] width 17 height 17
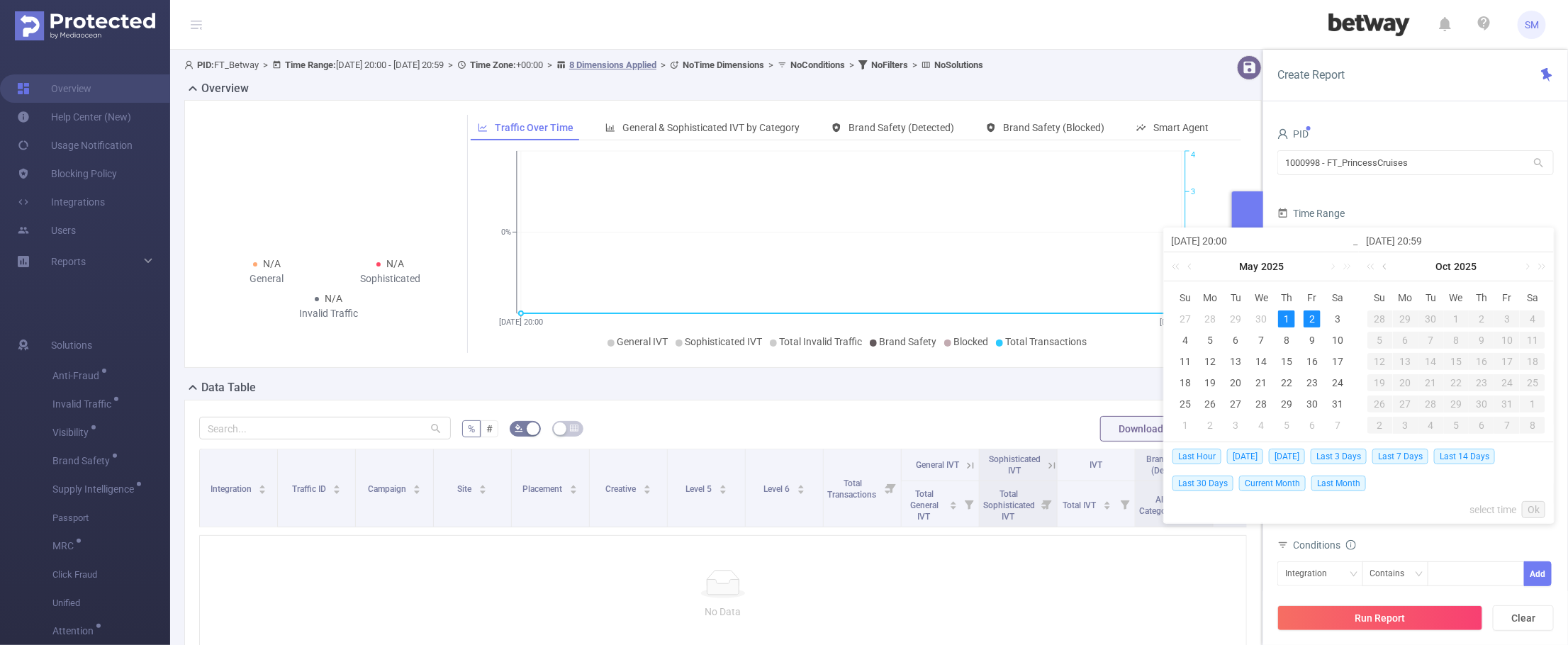
click at [1387, 267] on link at bounding box center [1386, 266] width 13 height 28
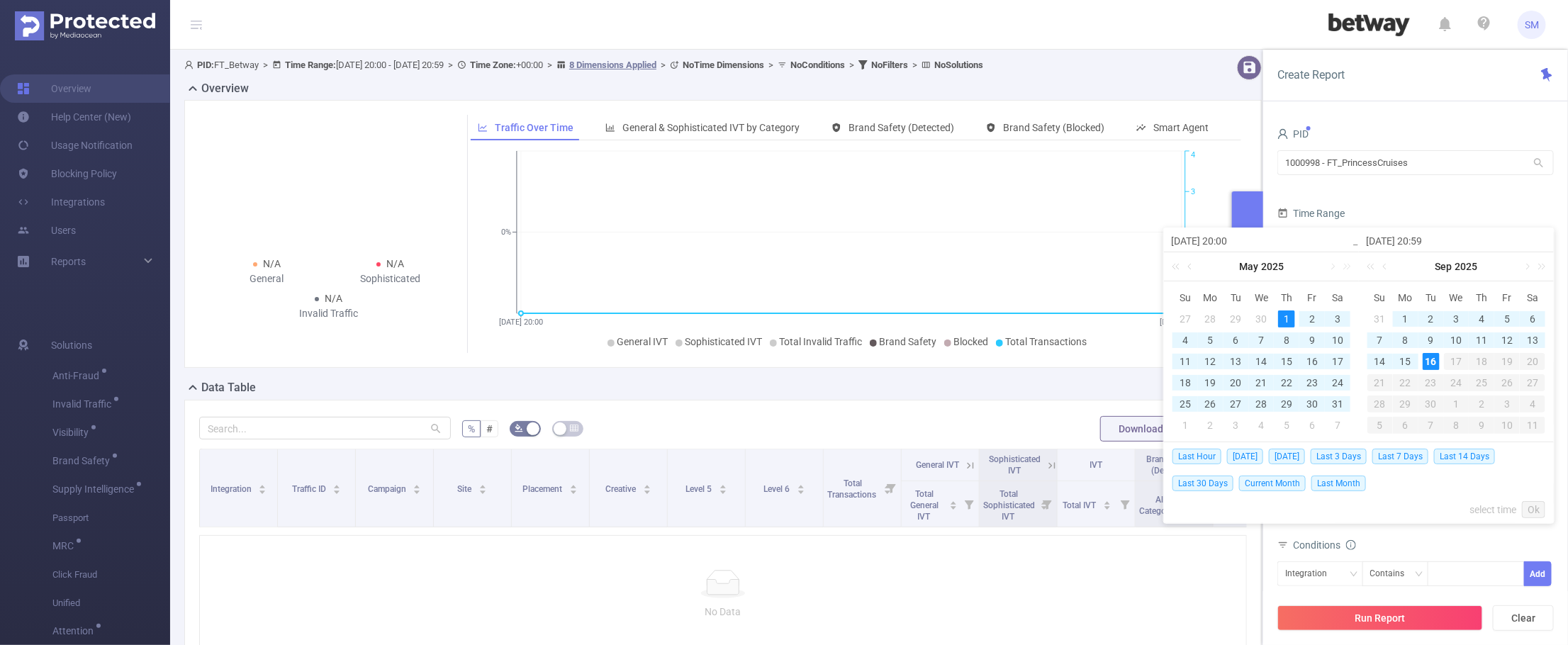
click at [1435, 362] on div "16" at bounding box center [1430, 361] width 17 height 17
type input "[DATE] 20:00"
click at [1432, 496] on div "Last Hour [DATE] [DATE] Last 3 Days Last 7 Days Last 14 Days Last 30 Days Curre…" at bounding box center [1358, 469] width 373 height 54
click at [1536, 507] on link "Ok" at bounding box center [1533, 509] width 23 height 17
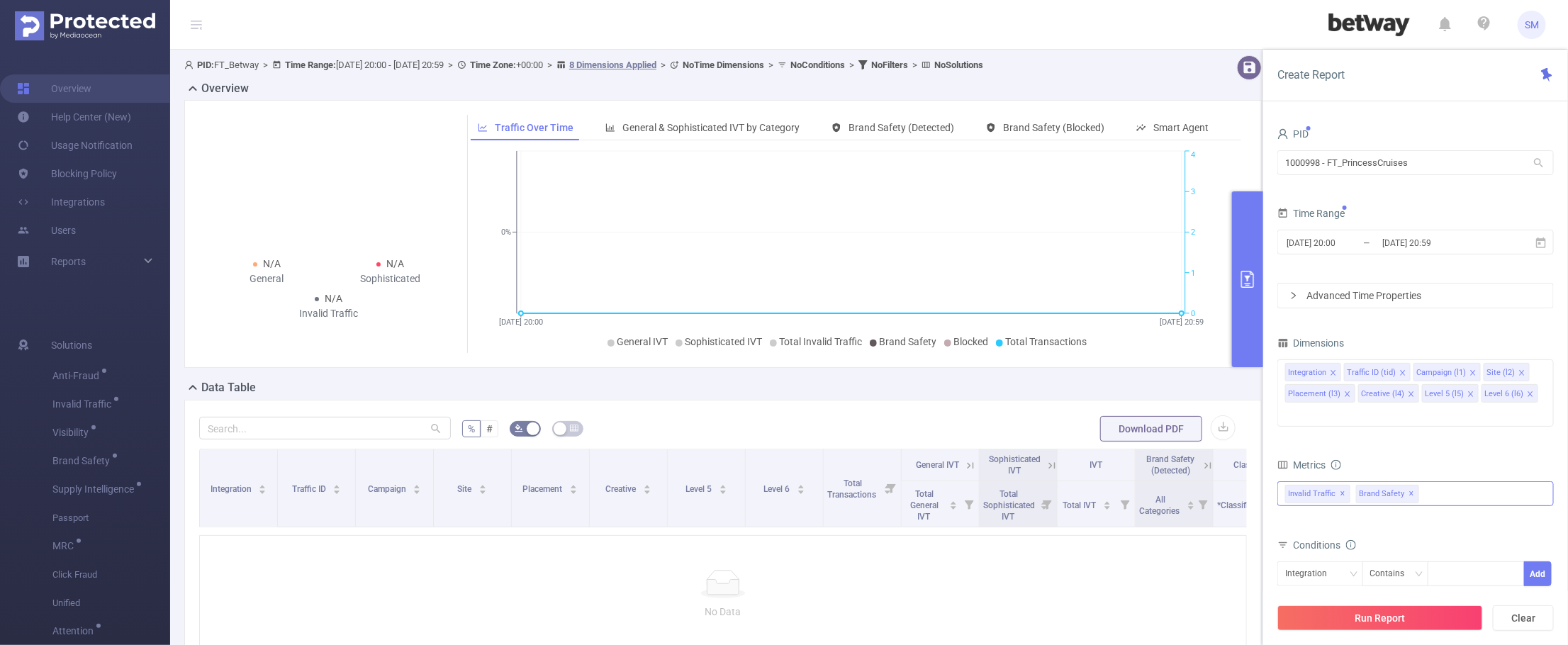
click at [1412, 485] on span "Brand Safety ✕" at bounding box center [1387, 494] width 63 height 18
click at [1414, 114] on div "PID 1000998 - FT_PrincessCruises 1000998 - FT_PrincessCruises Time Range [DATE]…" at bounding box center [1415, 390] width 304 height 559
click at [1469, 392] on icon "icon: close" at bounding box center [1471, 394] width 7 height 7
click at [1468, 397] on icon "icon: close" at bounding box center [1471, 394] width 7 height 7
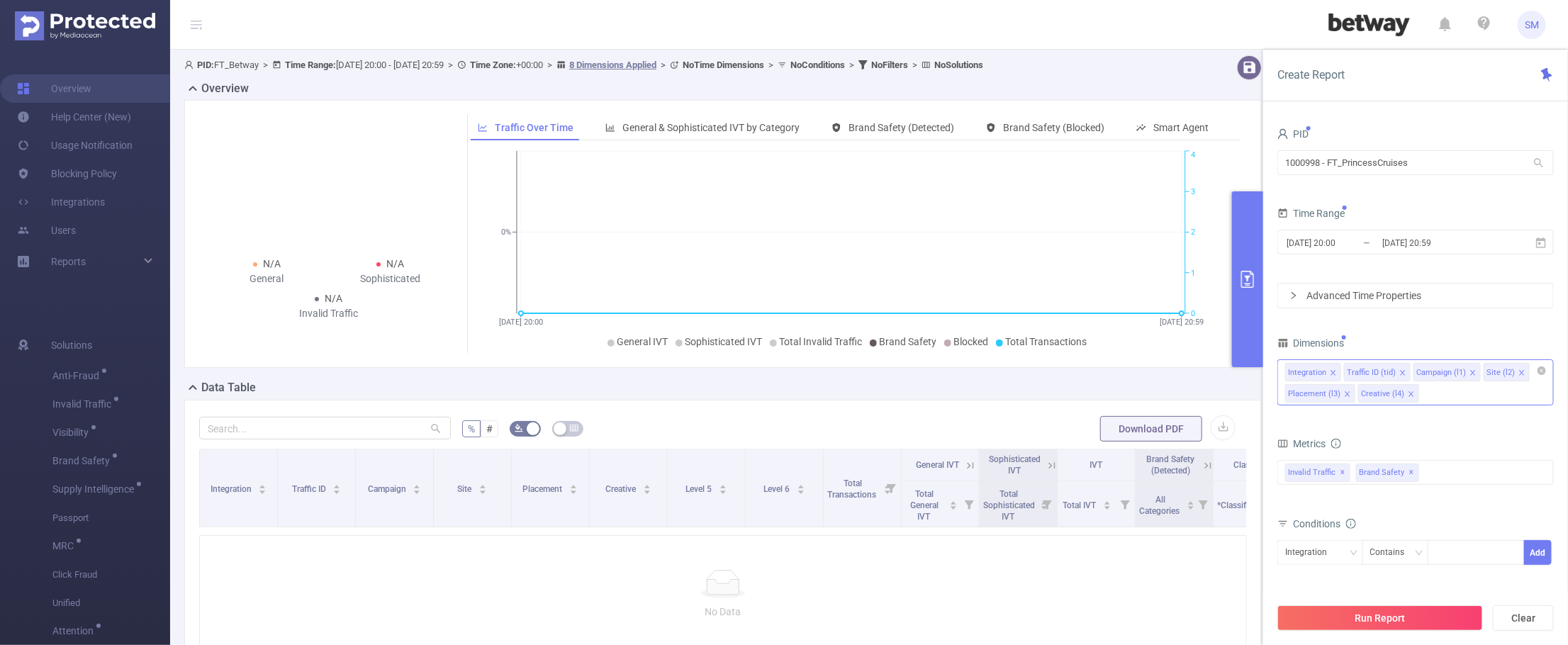
click at [1435, 394] on div "Integration Traffic ID (tid) Campaign (l1) Site (l2) Placement (l3) Creative (l…" at bounding box center [1415, 383] width 276 height 46
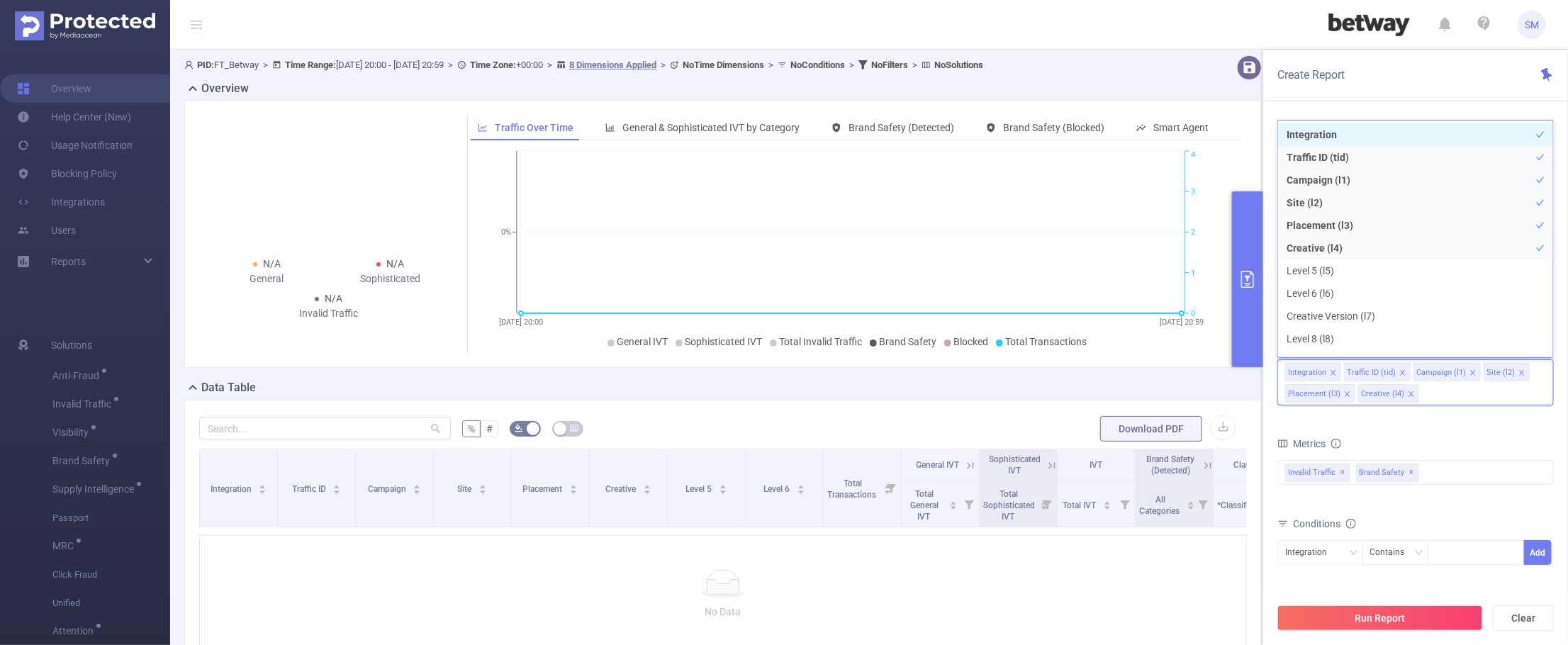
click at [1411, 395] on icon "icon: close" at bounding box center [1411, 394] width 7 height 7
click at [1348, 391] on icon "icon: close" at bounding box center [1348, 394] width 7 height 7
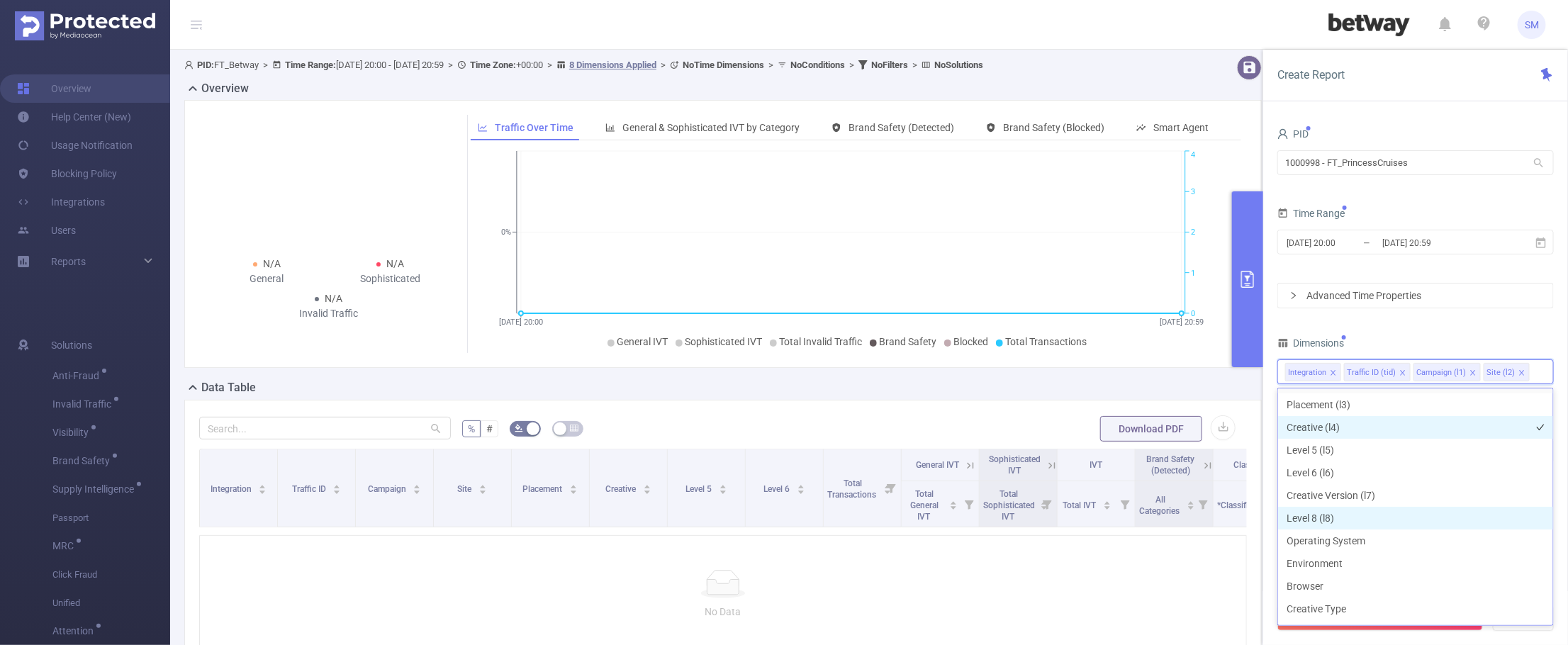
scroll to position [177, 0]
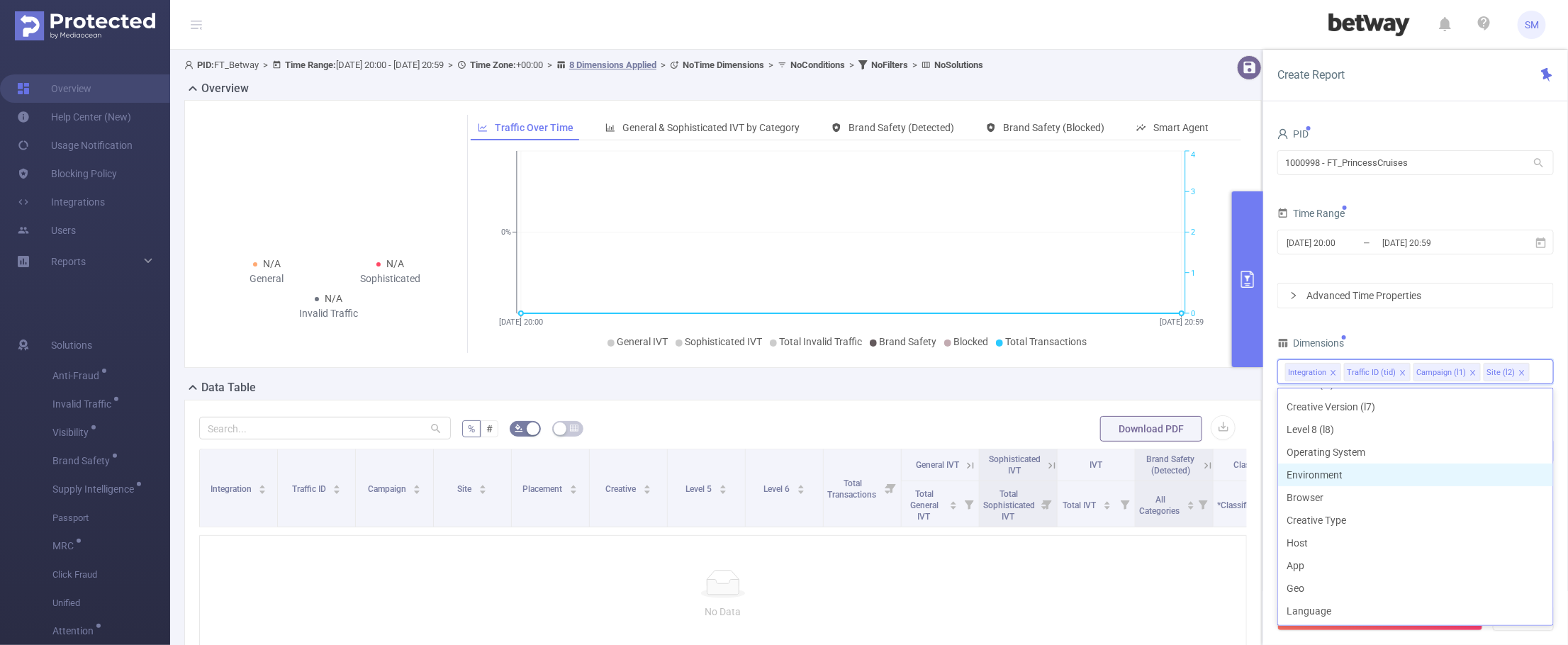
click at [1374, 468] on li "Environment" at bounding box center [1415, 474] width 275 height 22
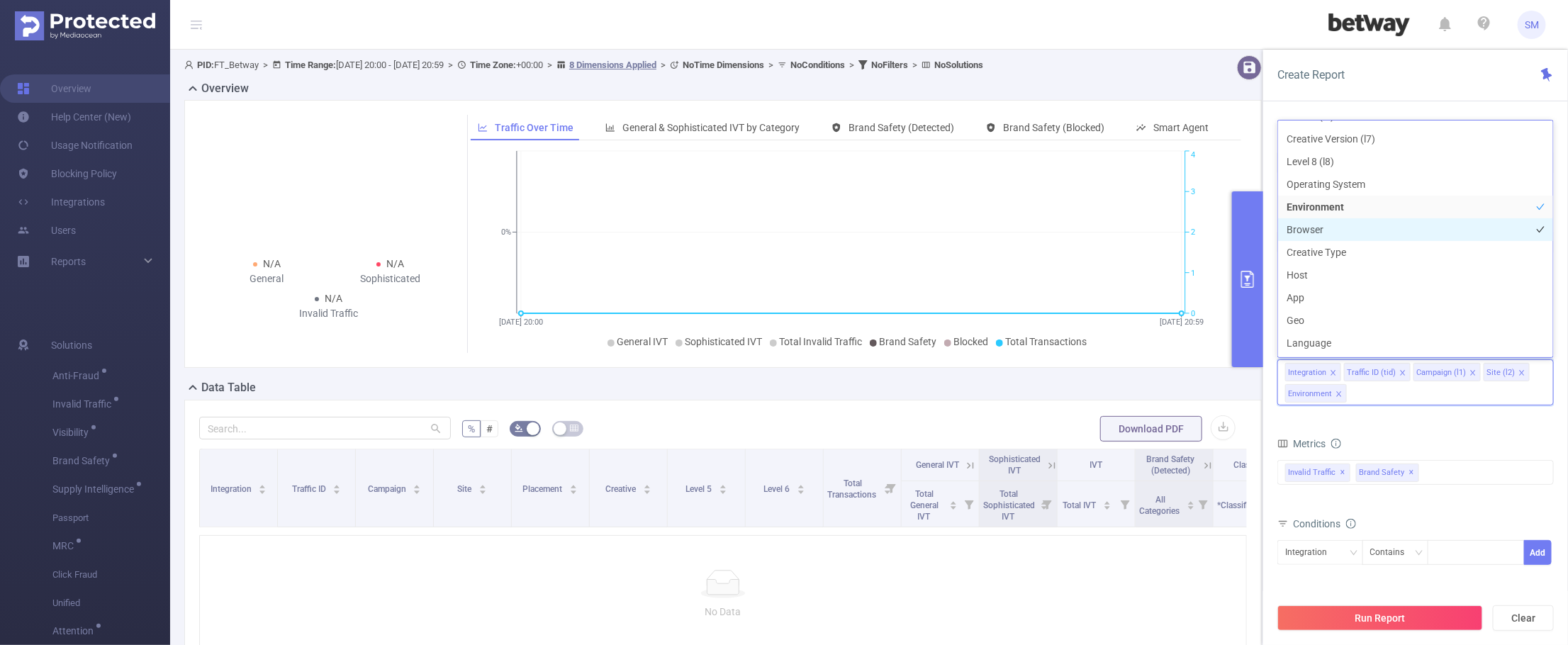
click at [1342, 228] on li "Browser" at bounding box center [1415, 229] width 275 height 22
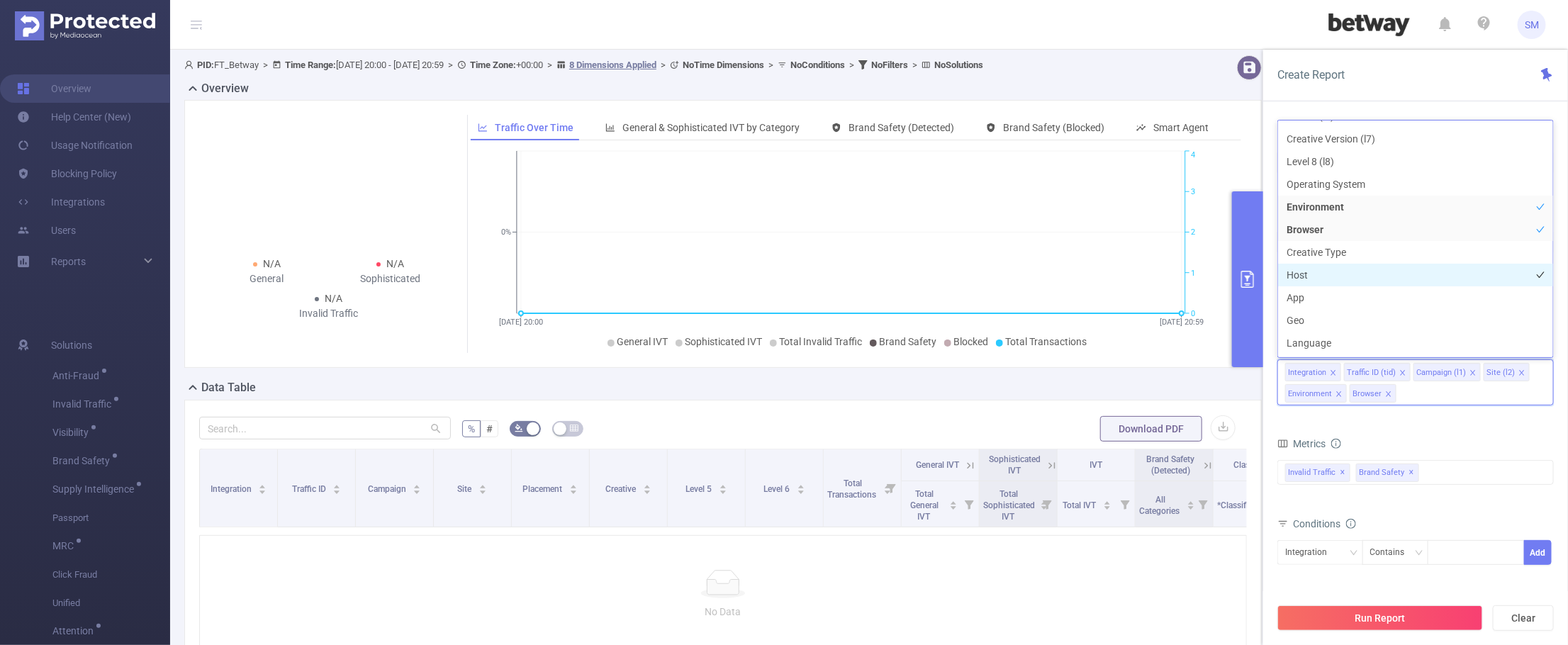
click at [1342, 281] on li "Host" at bounding box center [1415, 275] width 275 height 22
click at [1337, 298] on li "App" at bounding box center [1415, 297] width 275 height 22
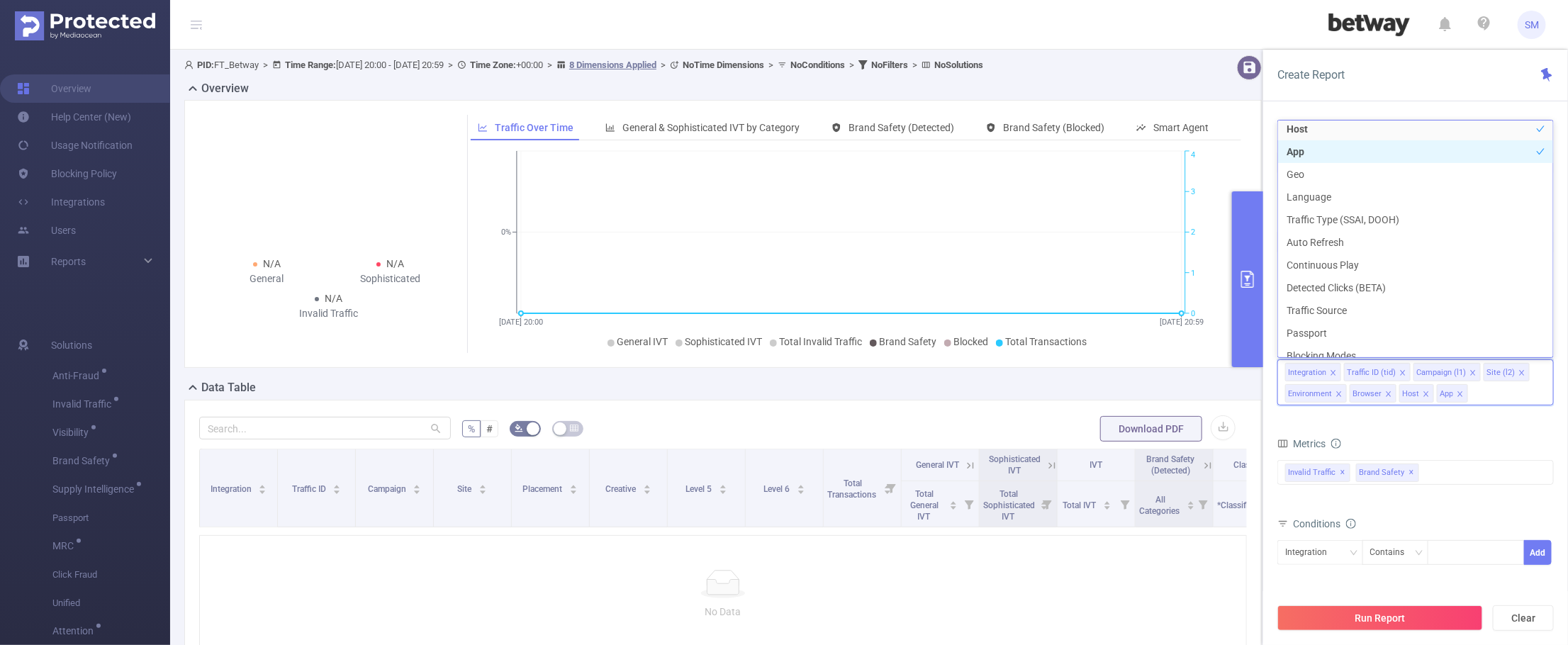
scroll to position [354, 0]
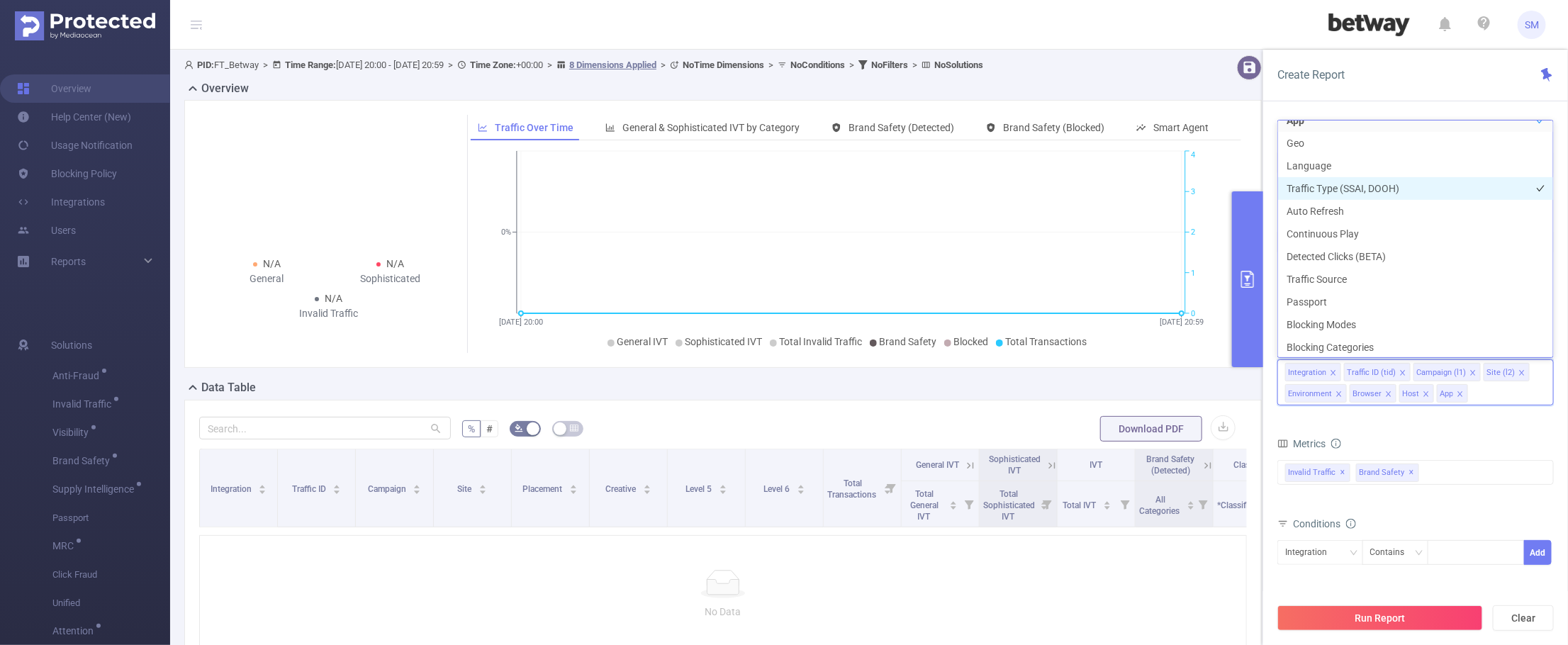
click at [1413, 192] on li "Traffic Type (SSAI, DOOH)" at bounding box center [1415, 188] width 275 height 22
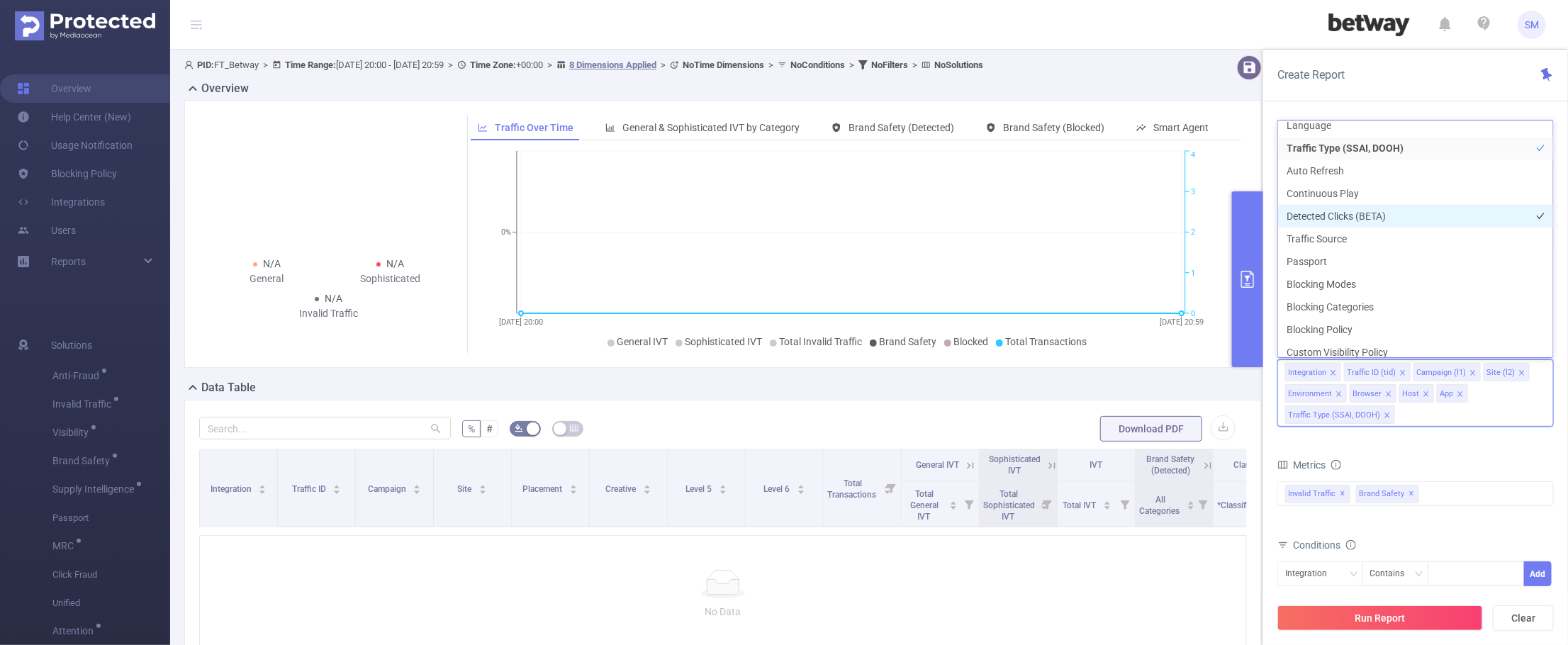
scroll to position [404, 0]
click at [1455, 100] on div "Create Report" at bounding box center [1415, 75] width 304 height 51
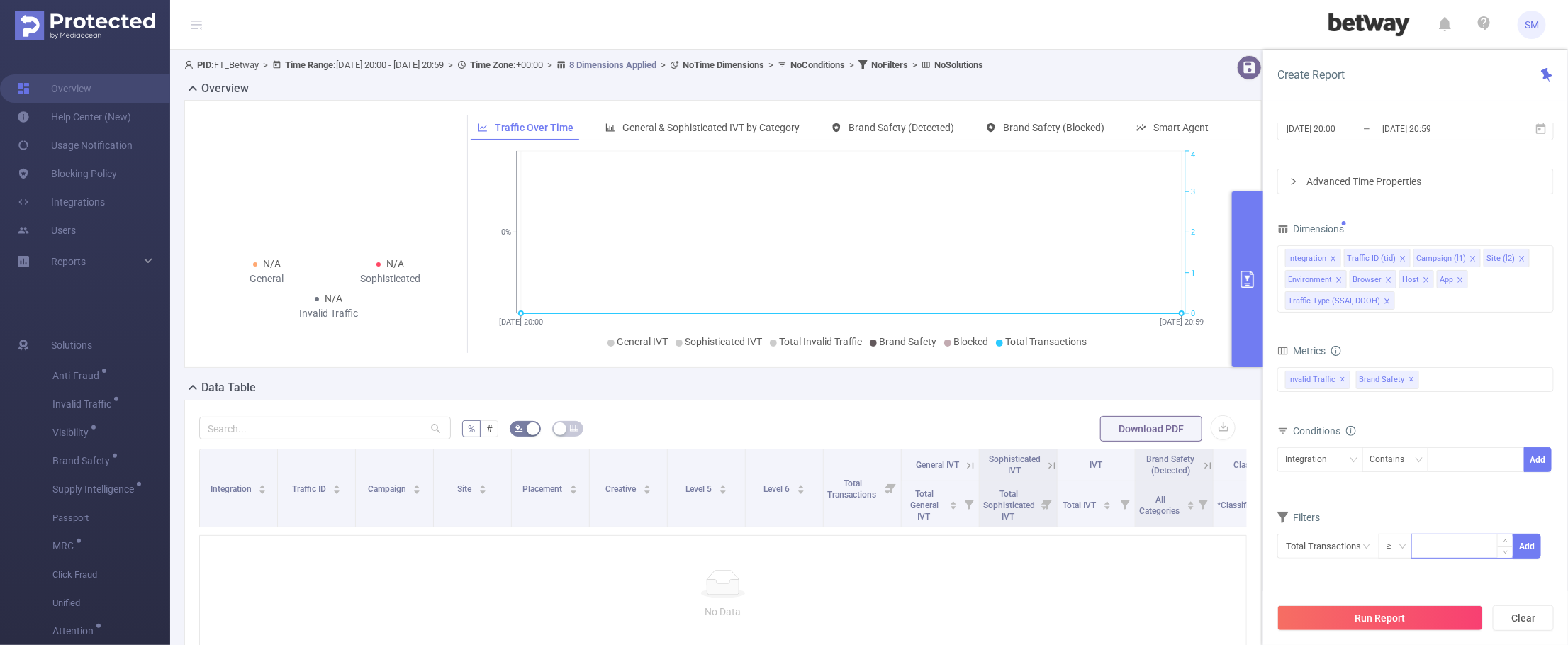
click at [1426, 553] on input at bounding box center [1462, 544] width 101 height 21
type input "1,000"
click at [1533, 546] on button "Add" at bounding box center [1527, 546] width 28 height 25
click at [1380, 618] on button "Run Report" at bounding box center [1380, 617] width 206 height 25
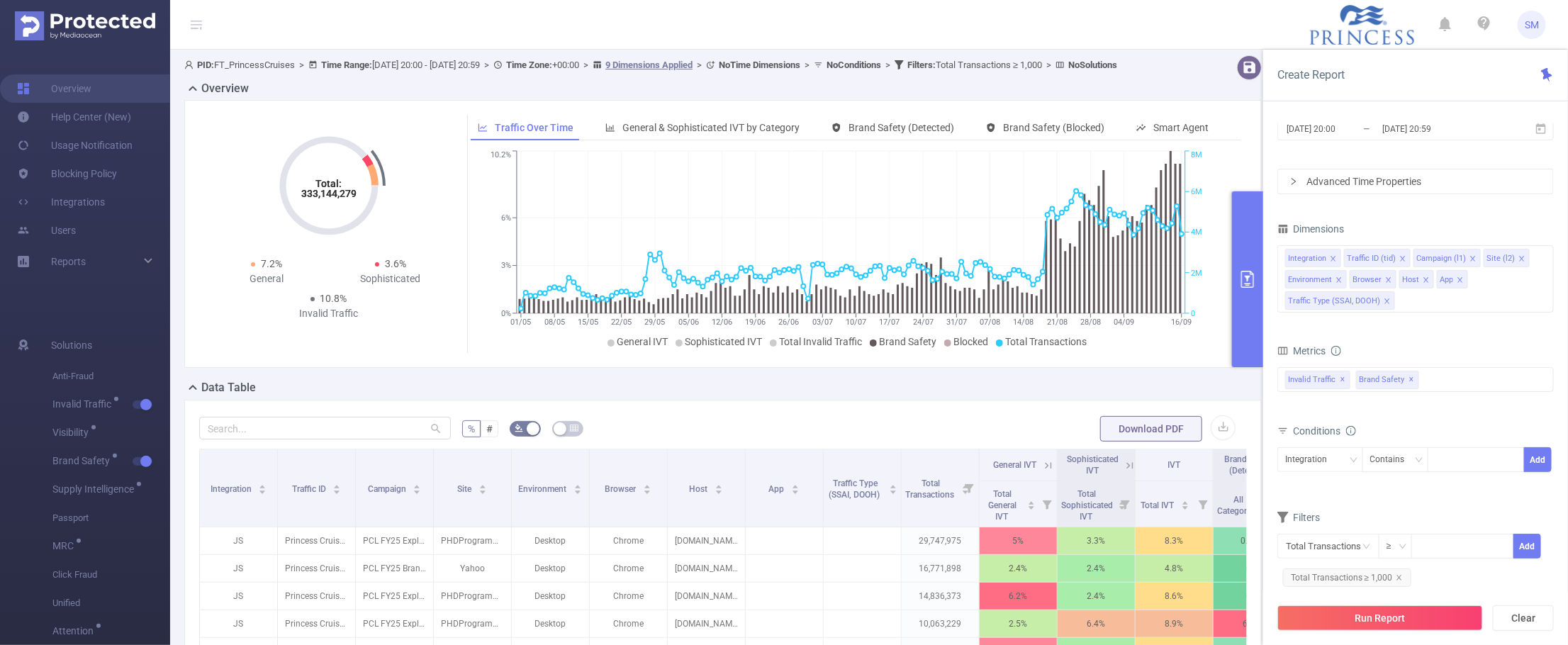
click at [1050, 18] on header "SM" at bounding box center [784, 25] width 1568 height 49
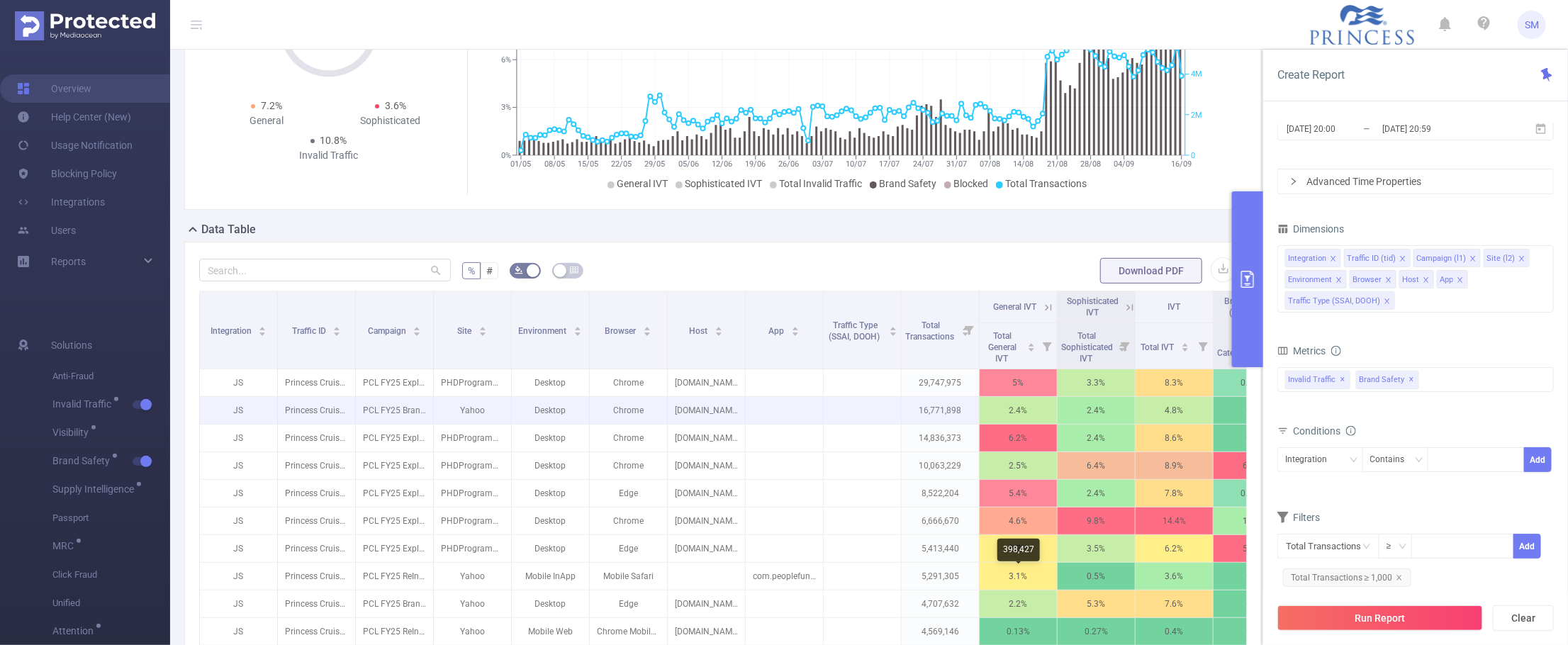
scroll to position [177, 0]
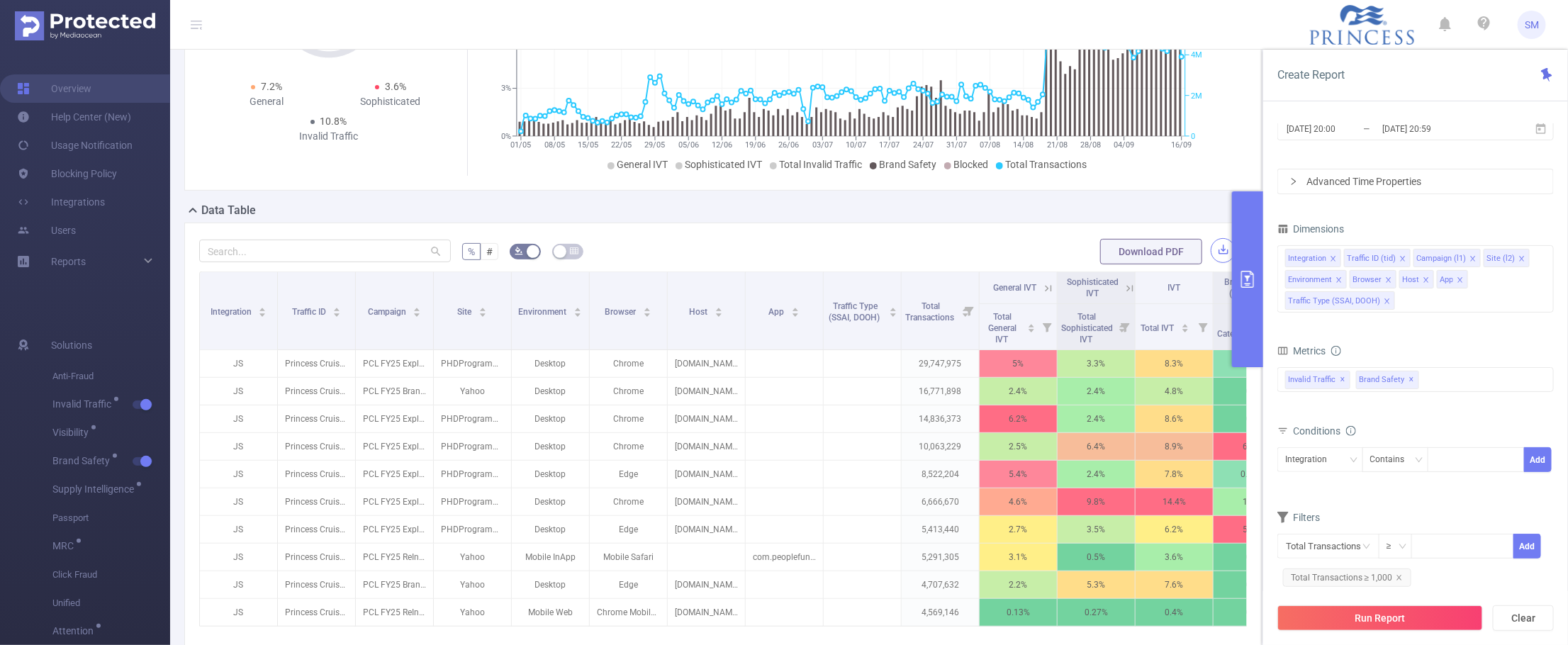
click at [1211, 257] on button "button" at bounding box center [1223, 251] width 25 height 25
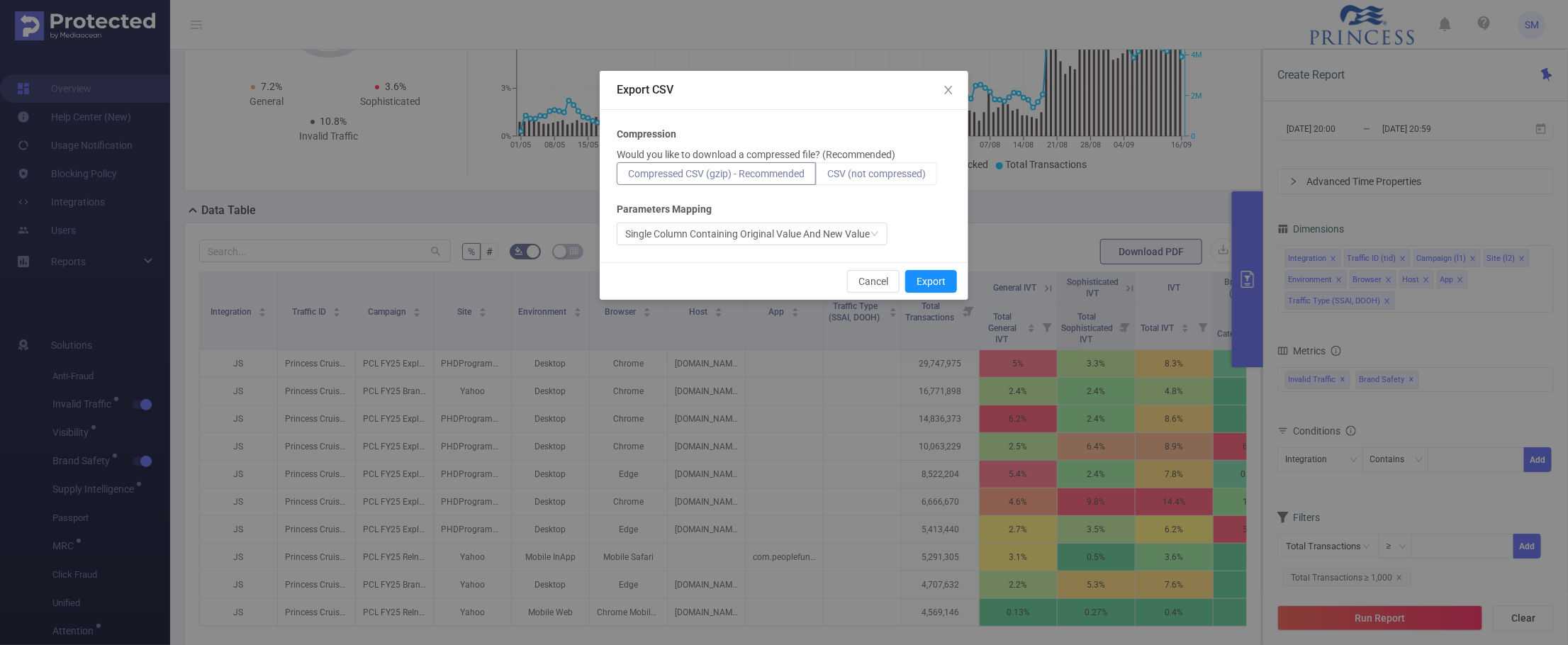
click at [853, 174] on span "CSV (not compressed)" at bounding box center [876, 174] width 99 height 12
click at [827, 177] on input "CSV (not compressed)" at bounding box center [827, 177] width 0 height 0
click at [937, 281] on button "Export" at bounding box center [931, 281] width 51 height 22
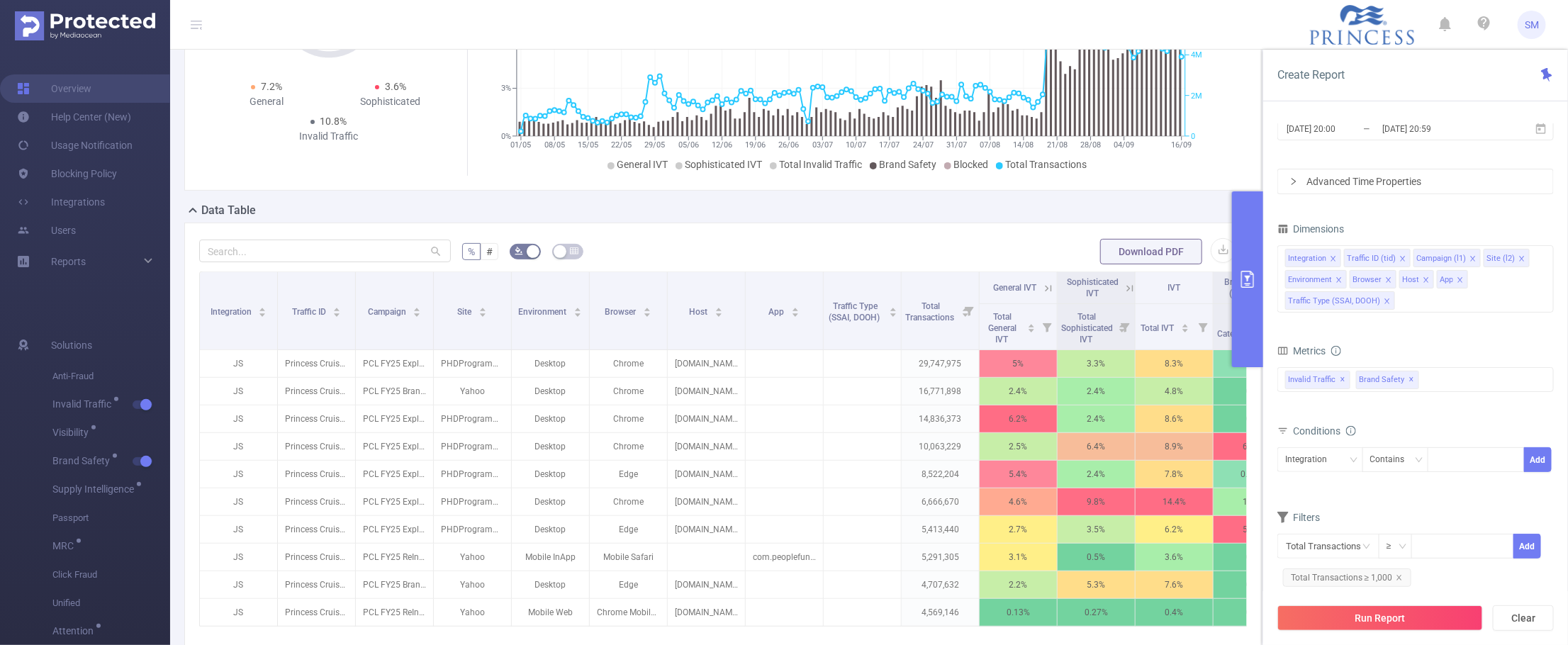
click at [1422, 122] on div "PID 1000998 - FT_PrincessCruises 1000998 - FT_PrincessCruises Time Range [DATE]…" at bounding box center [1415, 390] width 304 height 559
click at [1419, 133] on input "[DATE] 20:59" at bounding box center [1438, 128] width 115 height 19
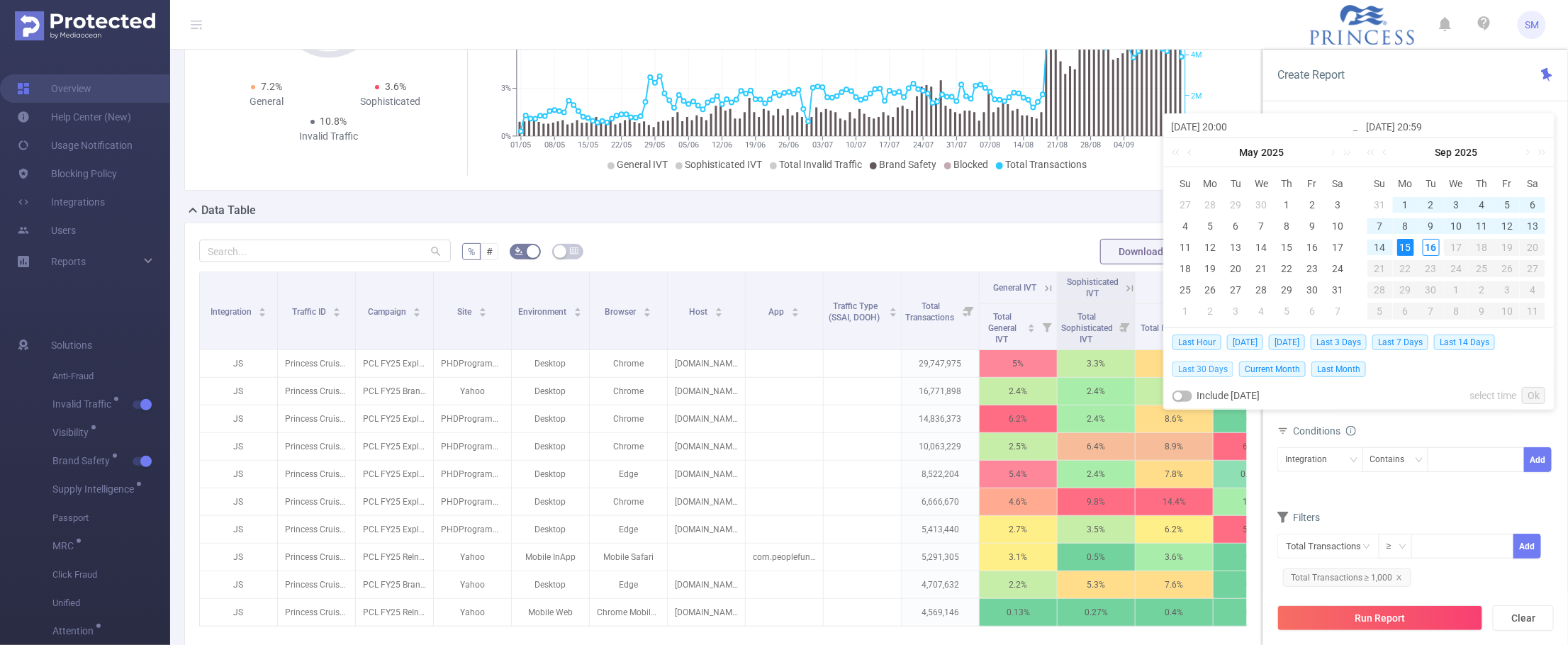
click at [1202, 368] on span "Last 30 Days" at bounding box center [1203, 370] width 61 height 16
type input "[DATE] 00:00"
type input "[DATE] 23:59"
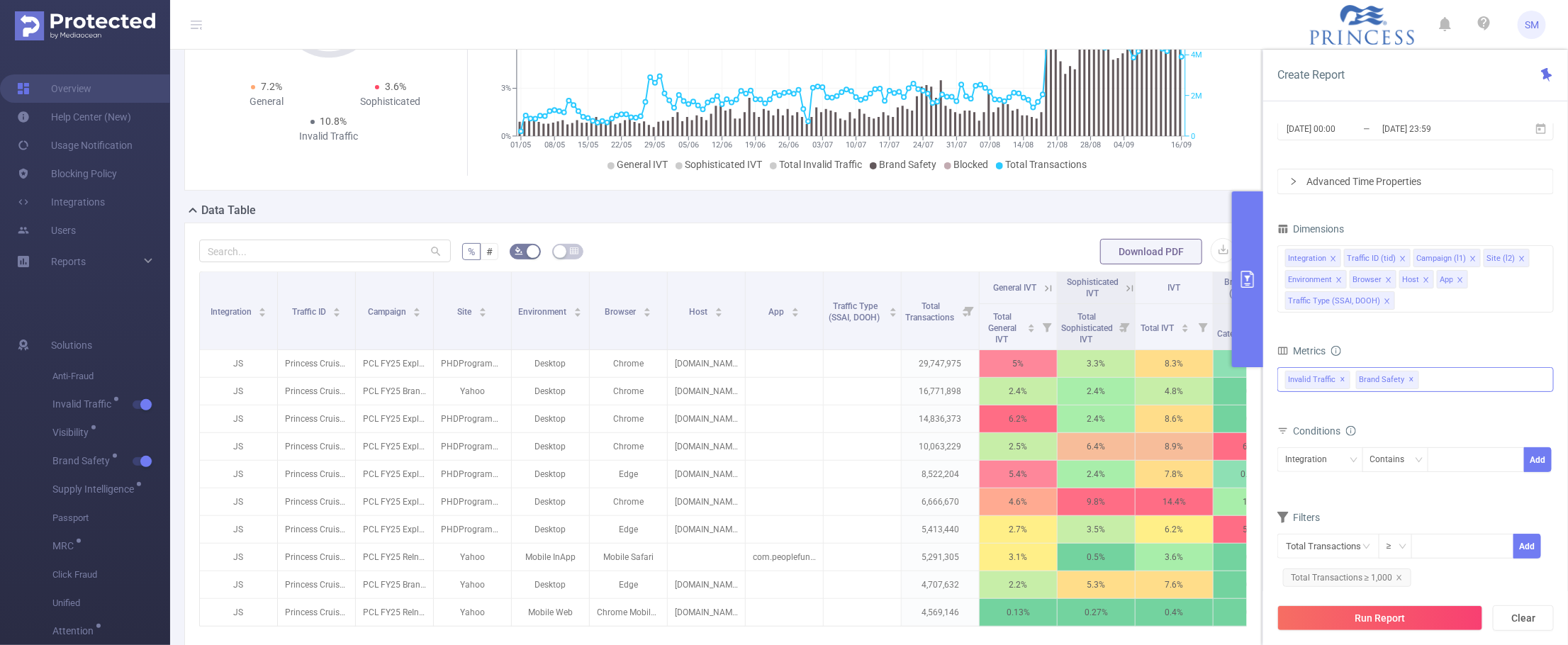
click at [1419, 381] on div "Brand Safety ✕" at bounding box center [1390, 378] width 69 height 21
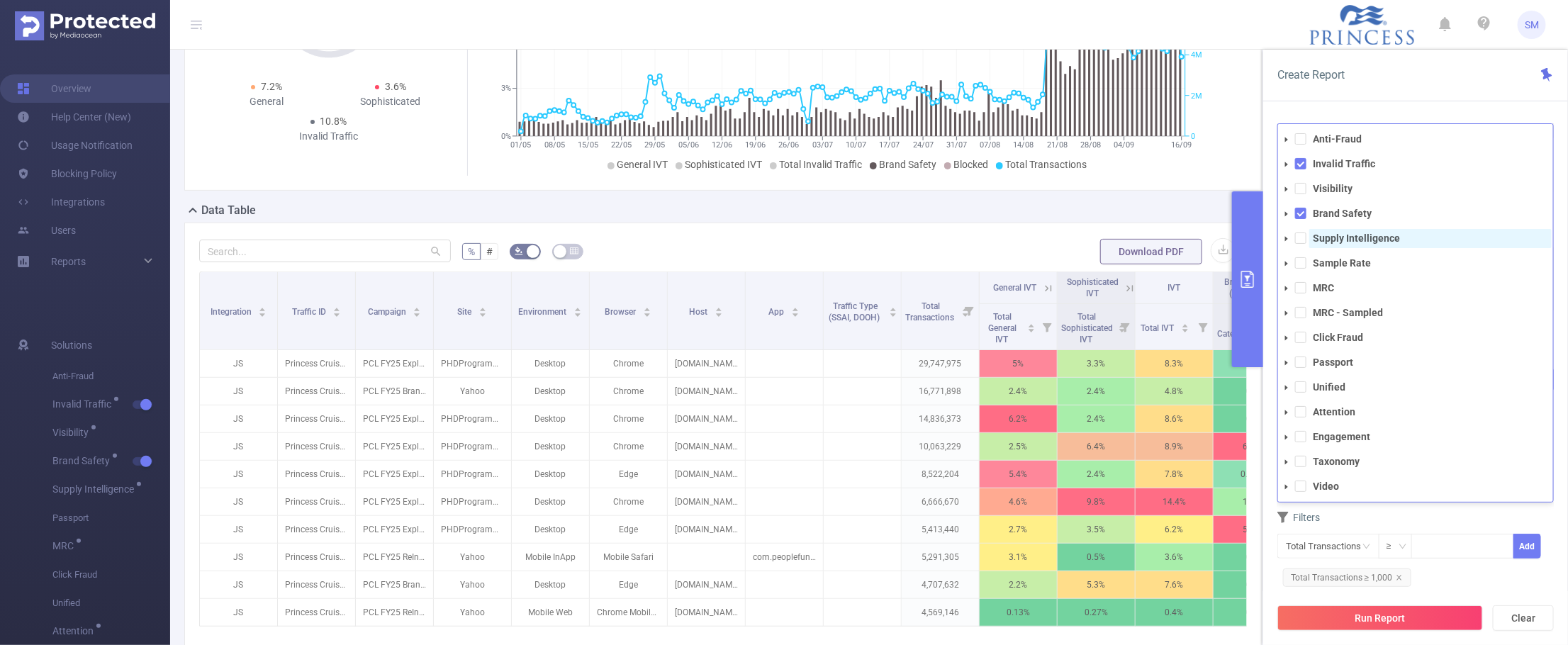
click at [1338, 236] on strong "Supply Intelligence" at bounding box center [1356, 238] width 87 height 12
click at [1285, 238] on icon "icon: caret-down" at bounding box center [1287, 239] width 7 height 7
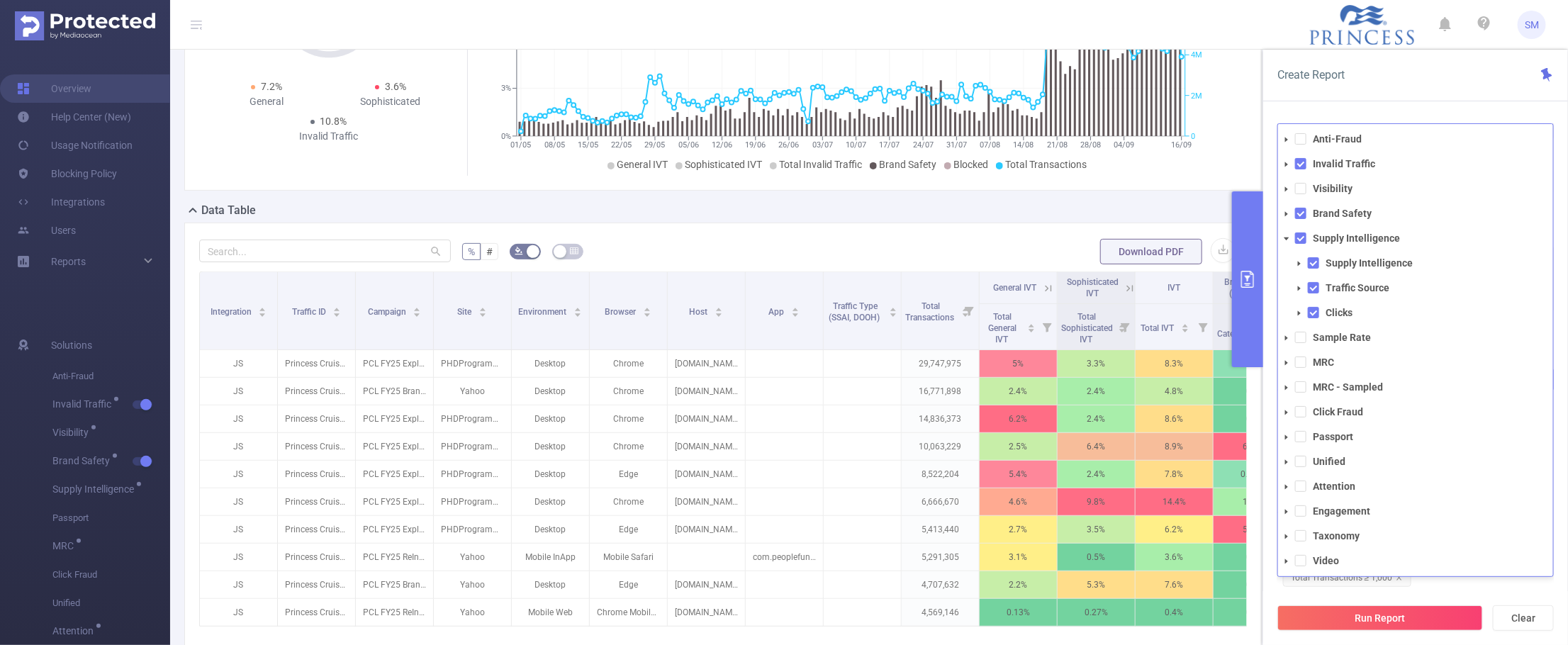
click at [1299, 261] on icon "icon: caret-down" at bounding box center [1299, 264] width 7 height 7
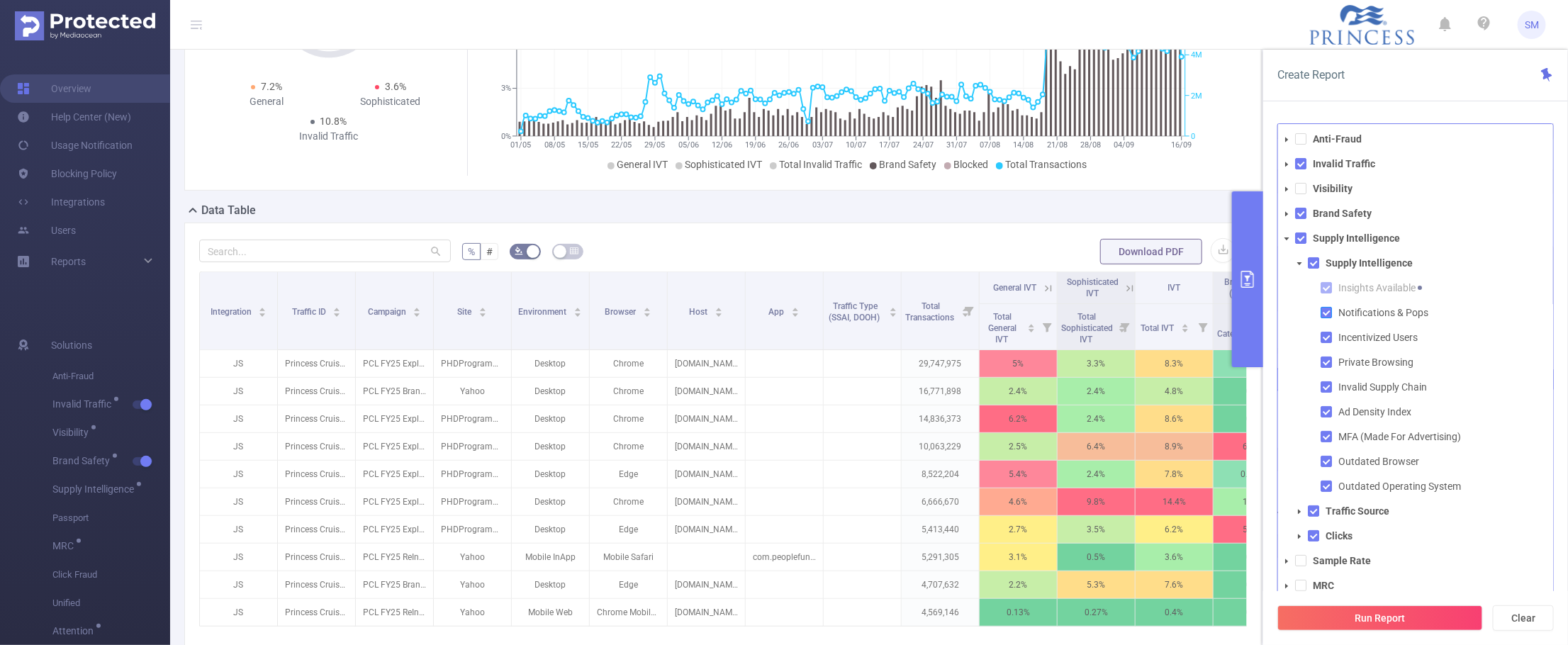
click at [1327, 312] on span at bounding box center [1327, 312] width 12 height 12
click at [1325, 338] on span at bounding box center [1327, 338] width 12 height 12
click at [1326, 359] on span at bounding box center [1327, 362] width 12 height 12
click at [1326, 385] on span at bounding box center [1327, 387] width 12 height 12
click at [1325, 415] on span at bounding box center [1327, 412] width 12 height 12
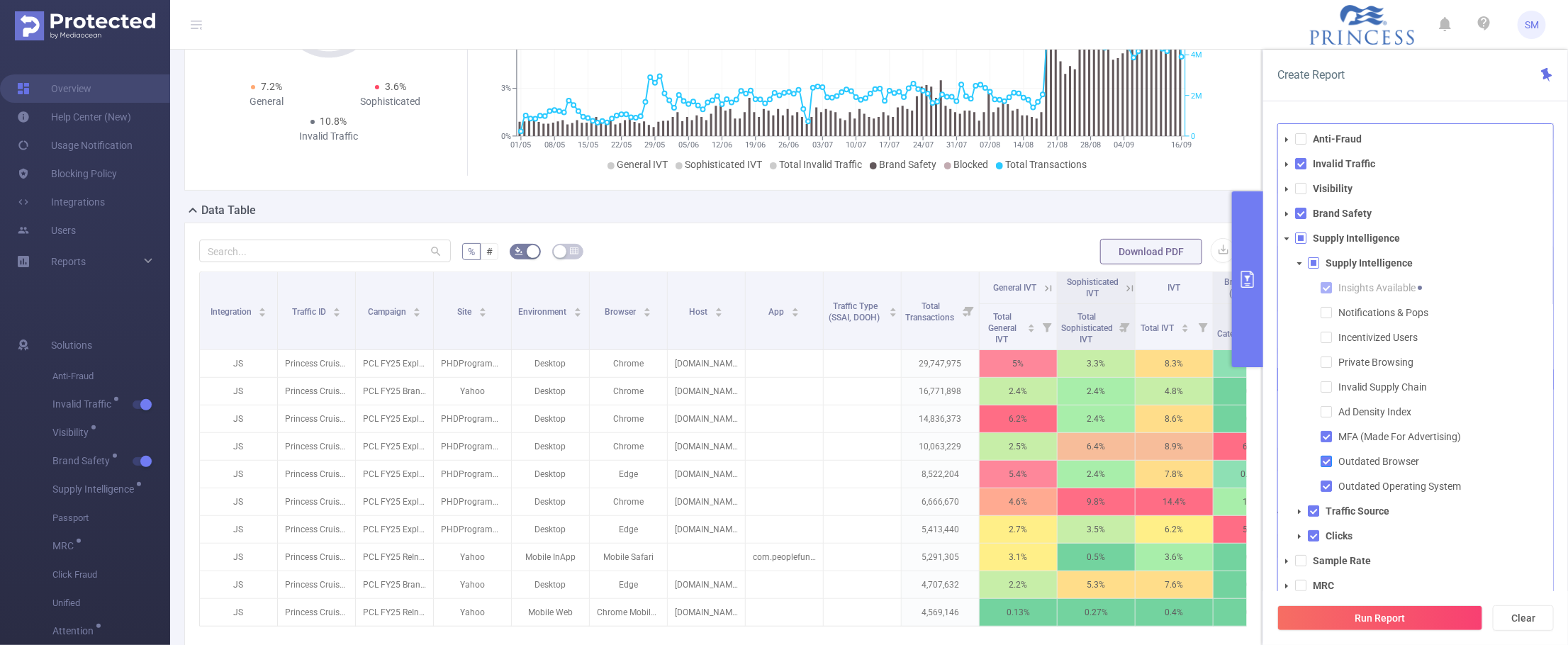
click at [1323, 461] on span at bounding box center [1327, 462] width 12 height 12
click at [1327, 487] on span at bounding box center [1327, 486] width 12 height 12
click at [1285, 238] on icon "icon: caret-down" at bounding box center [1287, 239] width 5 height 3
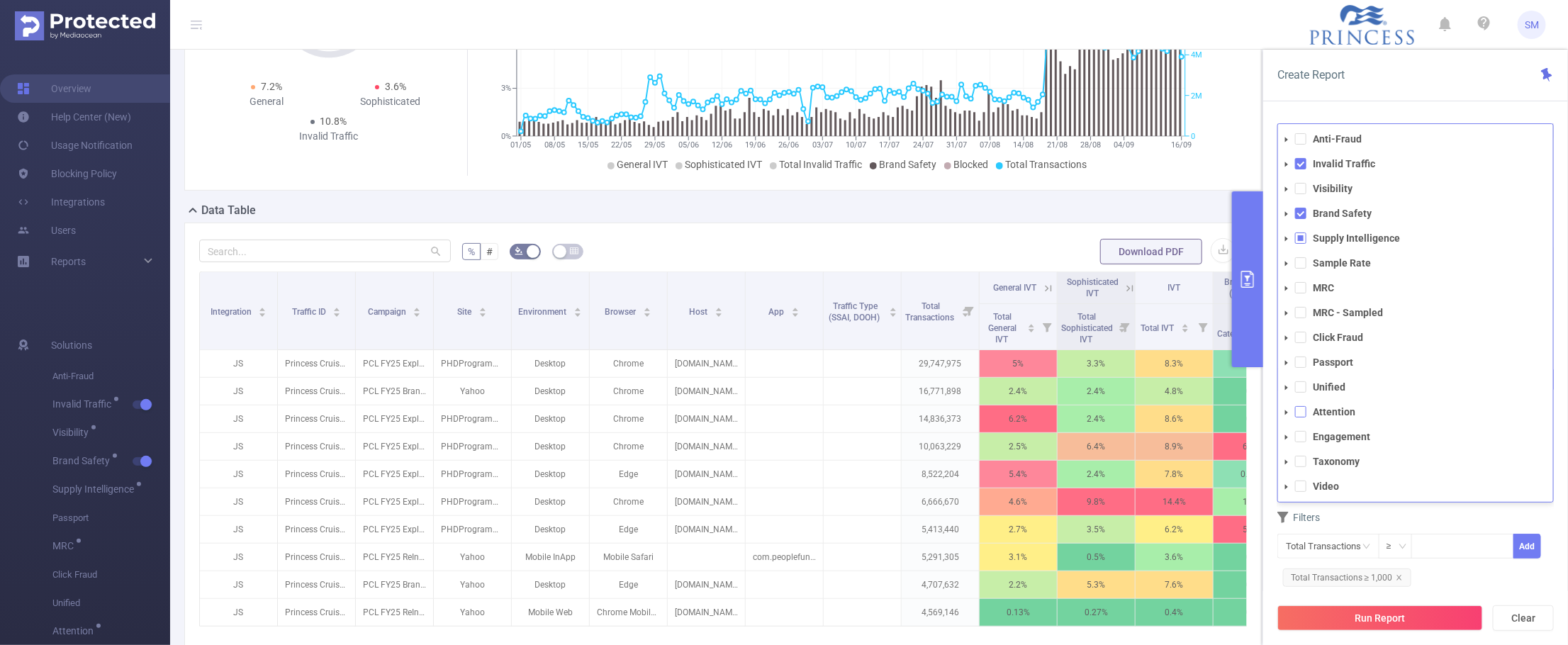
click at [1302, 412] on span at bounding box center [1301, 412] width 12 height 12
click at [1443, 112] on div "PID 1000998 - FT_PrincessCruises 1000998 - FT_PrincessCruises Time Range [DATE]…" at bounding box center [1415, 390] width 304 height 559
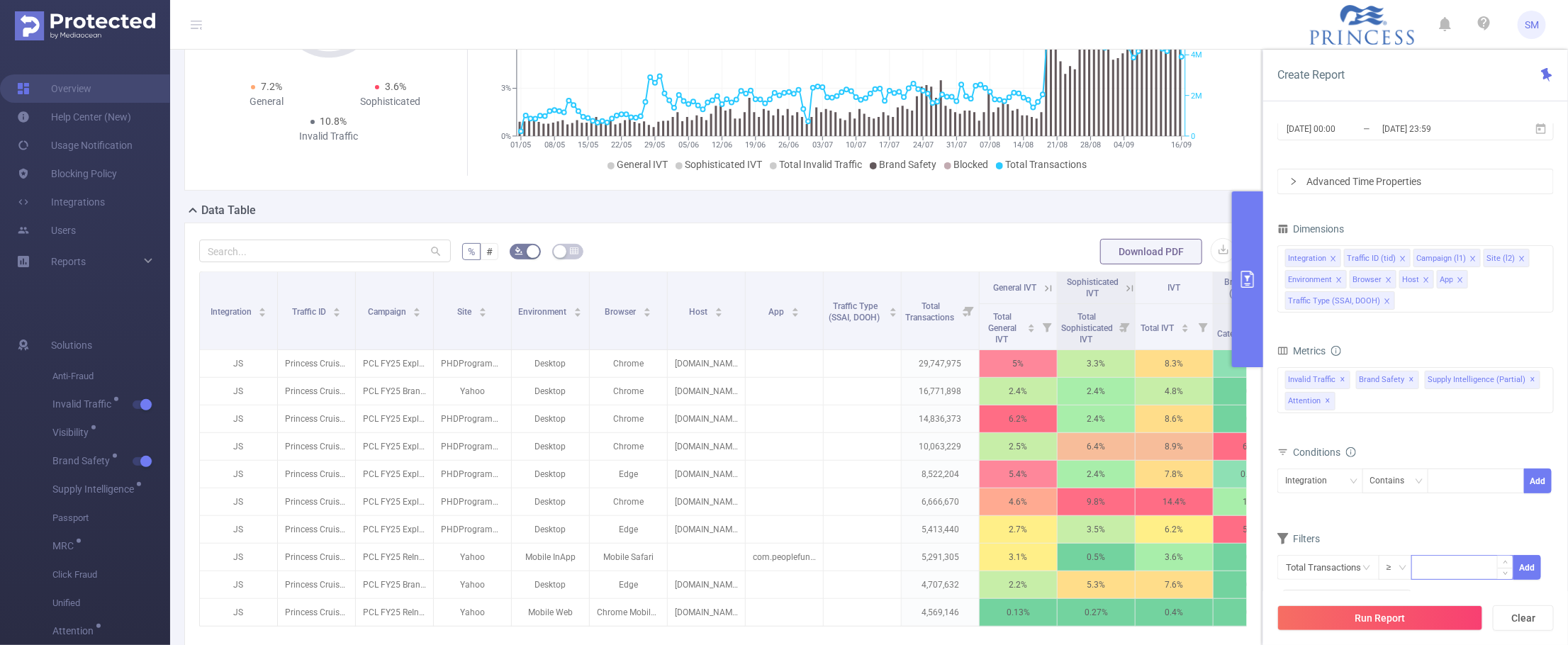
click at [1424, 571] on input at bounding box center [1462, 566] width 101 height 21
type input "1,000"
click at [1526, 570] on button "Add" at bounding box center [1527, 567] width 28 height 25
click at [1403, 622] on button "Run Report" at bounding box center [1380, 617] width 206 height 25
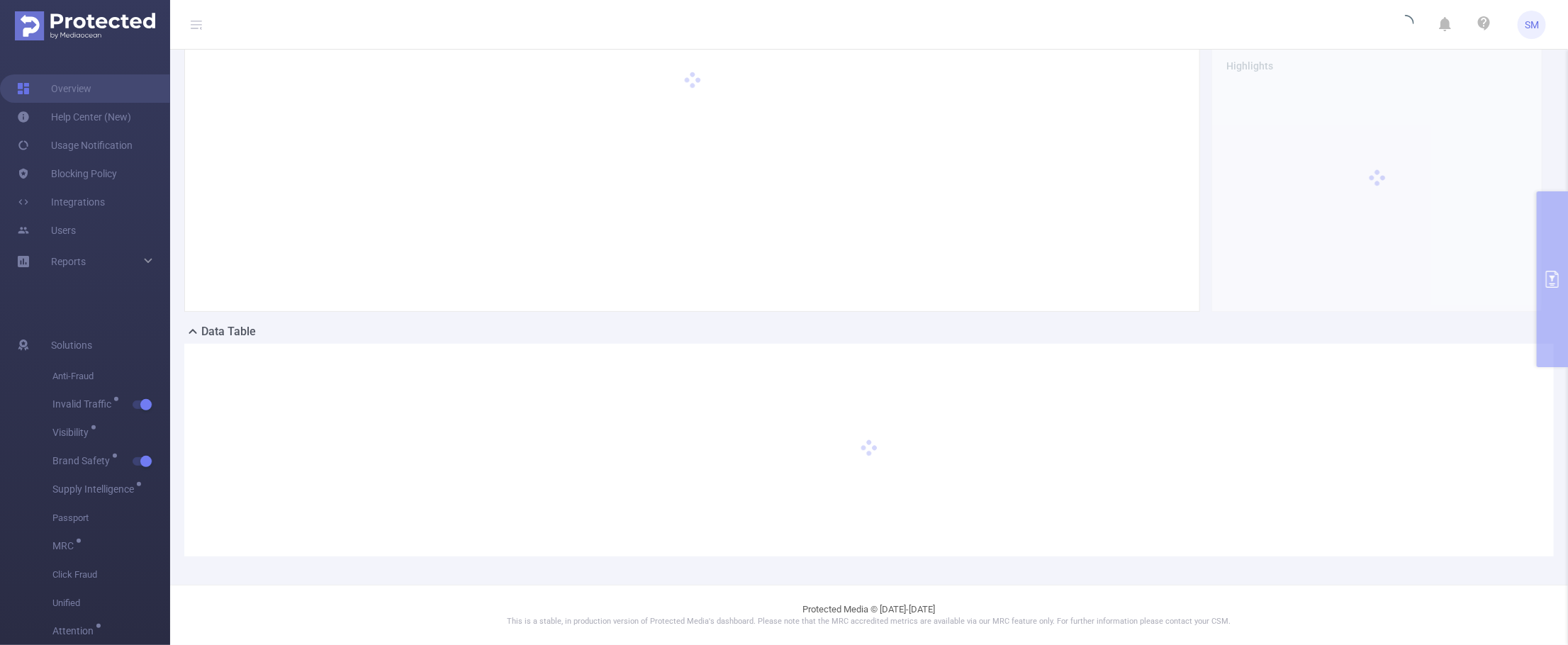
scroll to position [55, 0]
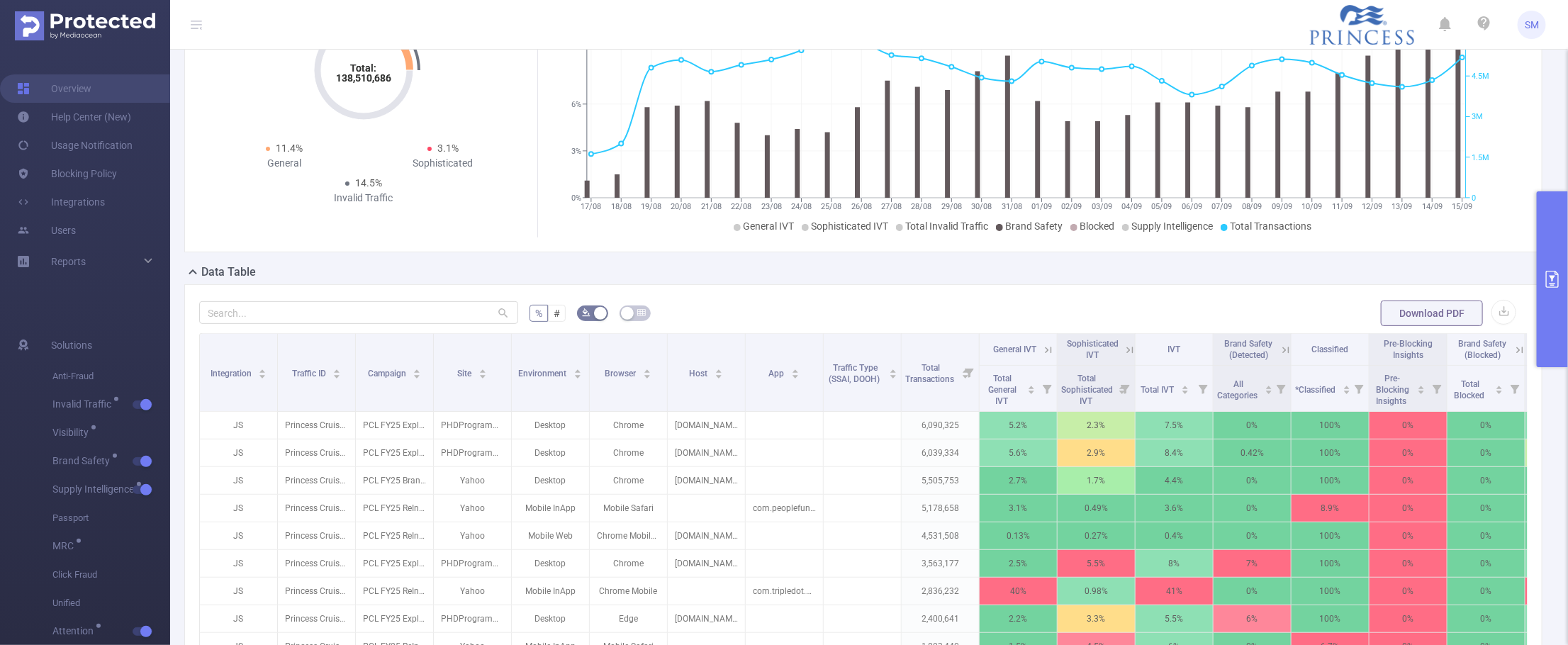
scroll to position [143, 0]
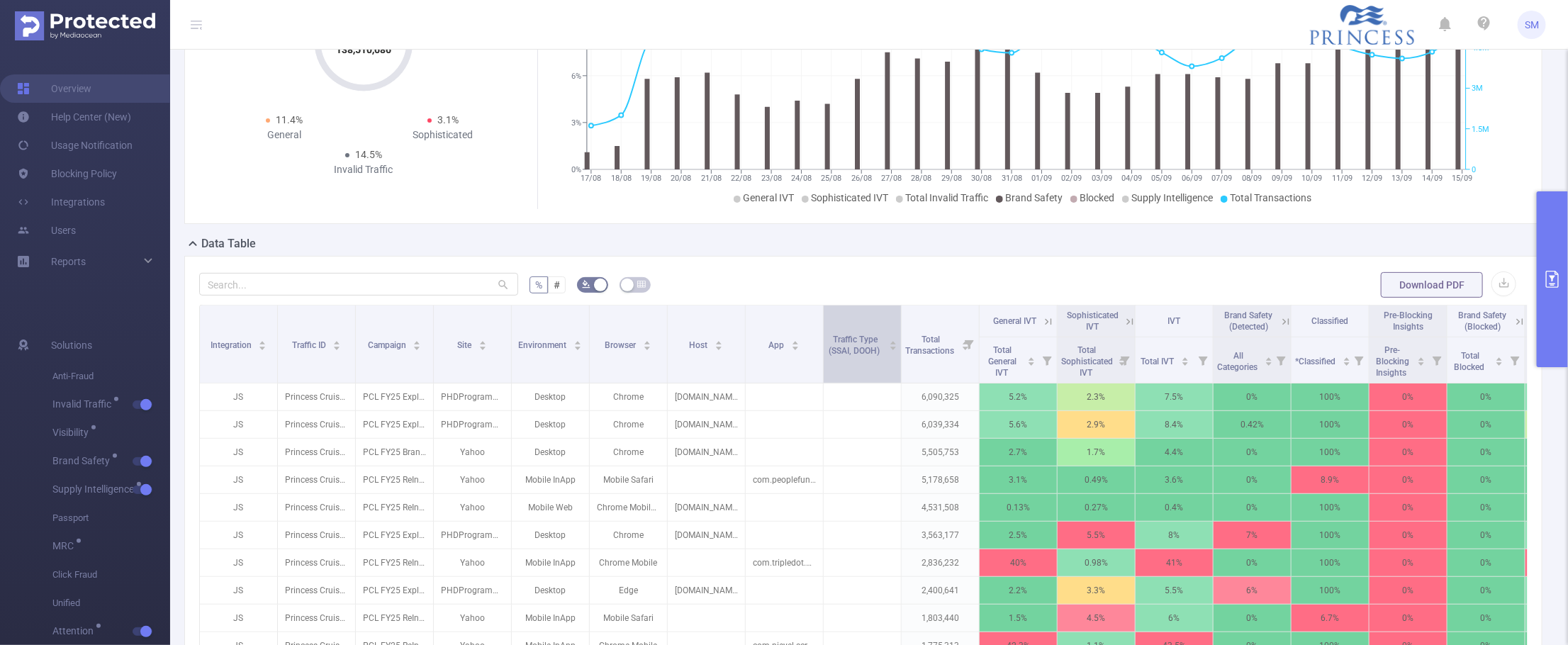
click at [853, 357] on div "Traffic Type (SSAI, DOOH)" at bounding box center [862, 344] width 70 height 25
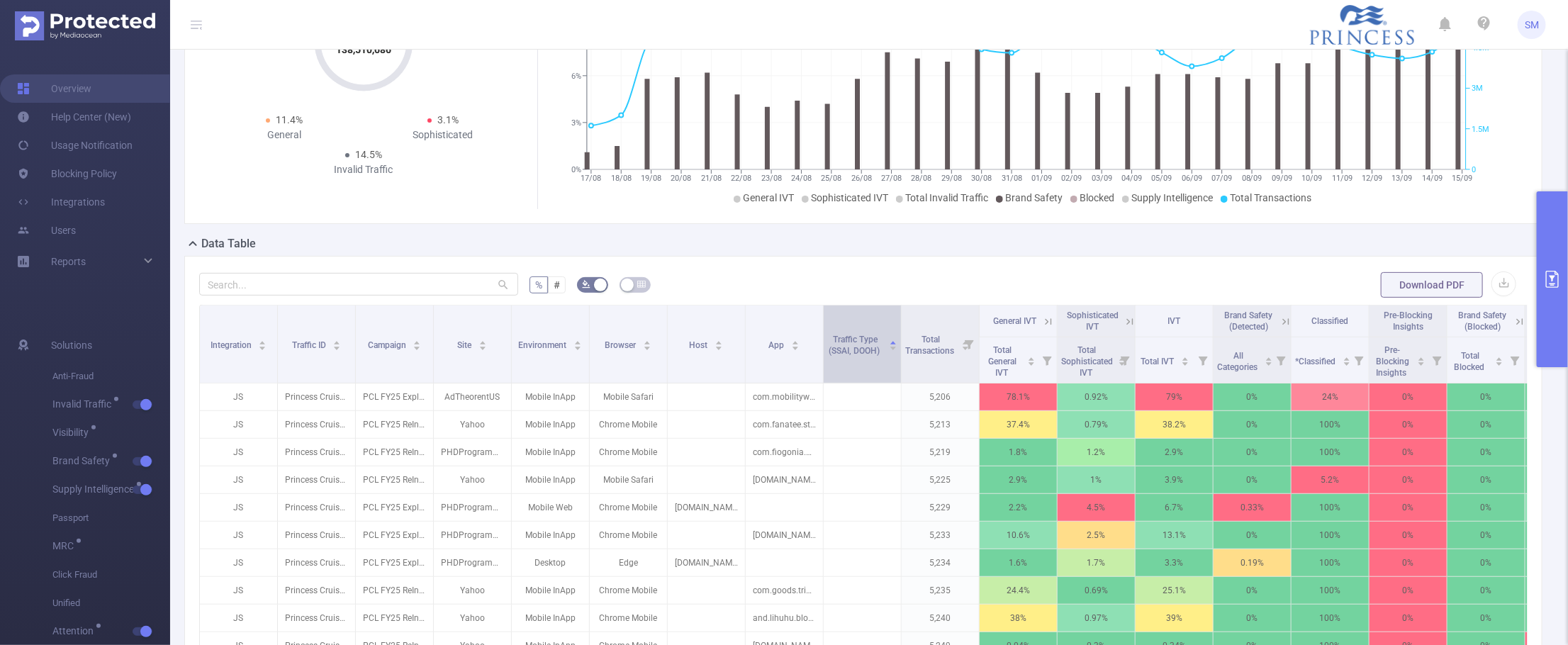
click at [853, 357] on div "Traffic Type (SSAI, DOOH)" at bounding box center [862, 344] width 70 height 25
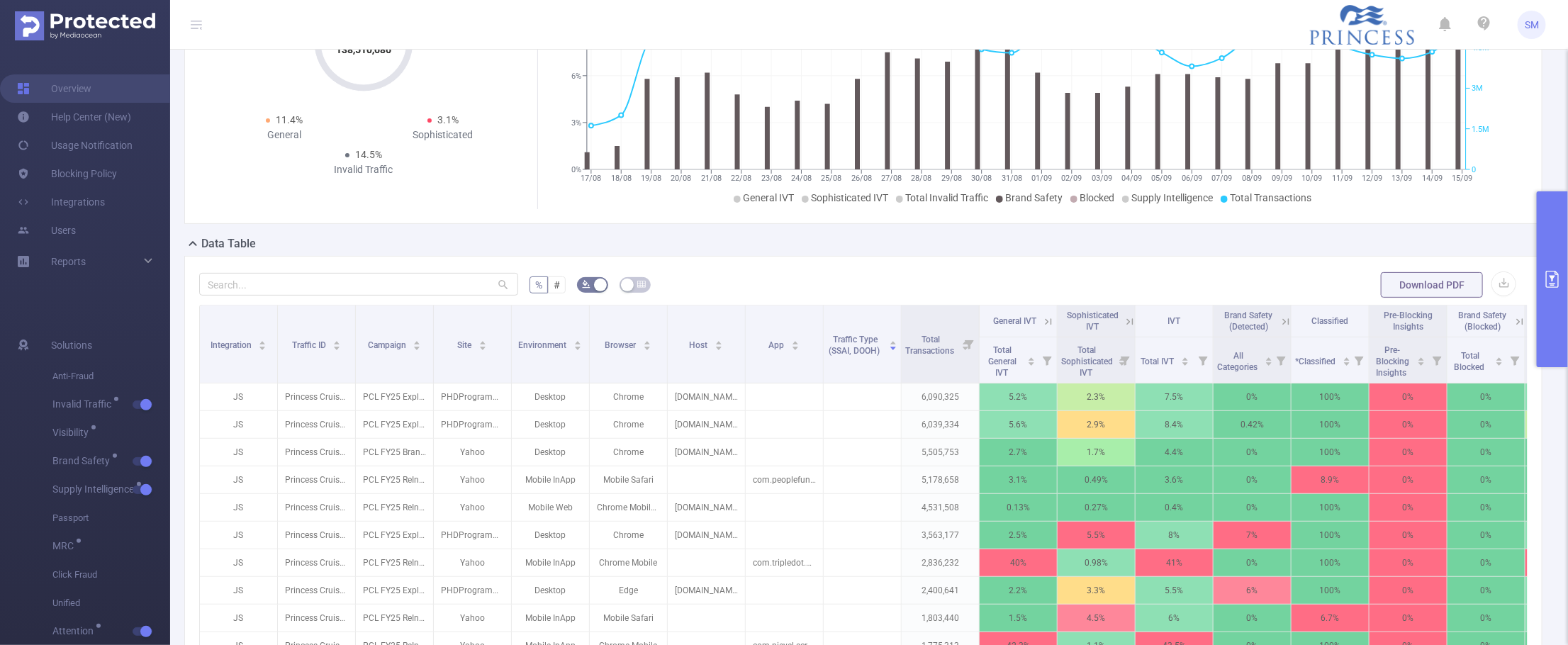
click at [1559, 295] on button "primary" at bounding box center [1552, 279] width 31 height 175
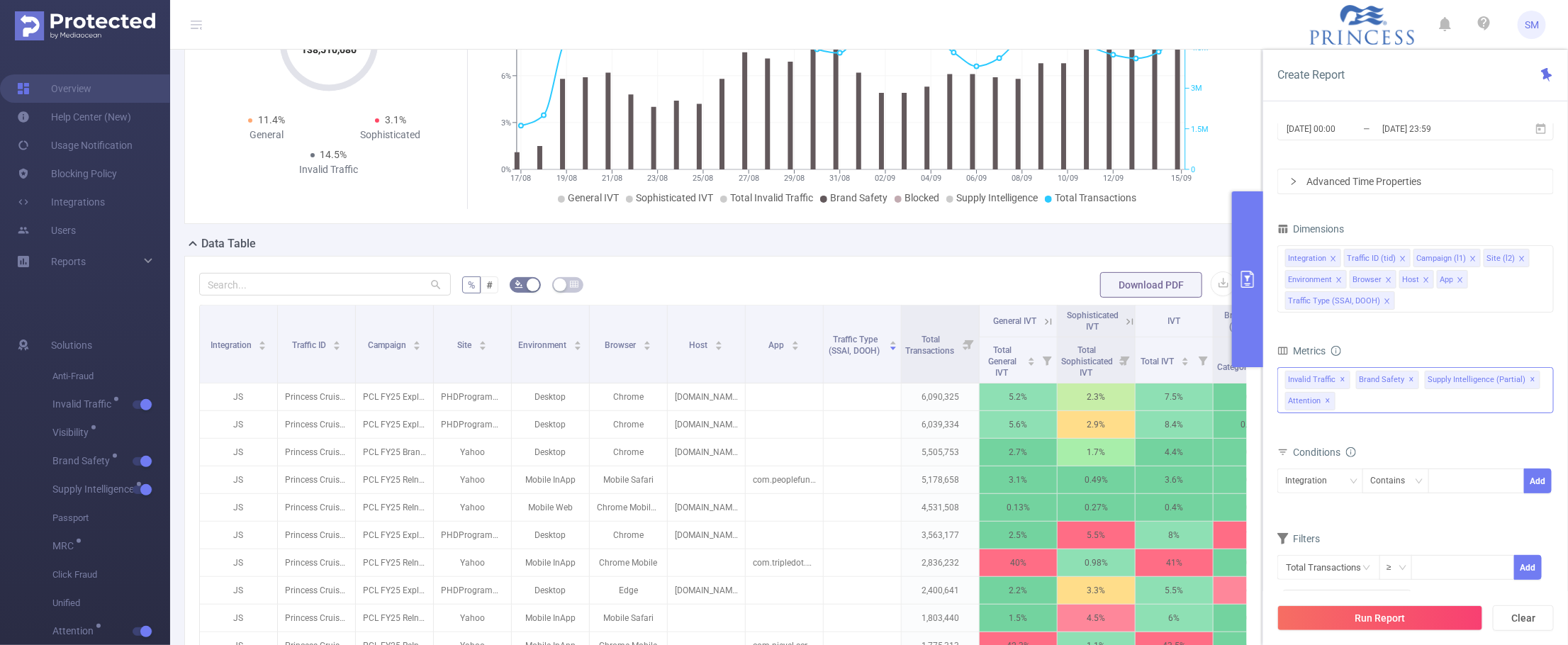
click at [1379, 400] on div "Invalid Traffic ✕ Brand Safety ✕ Anti-Fraud Invalid Traffic Visibility Brand Sa…" at bounding box center [1415, 390] width 276 height 46
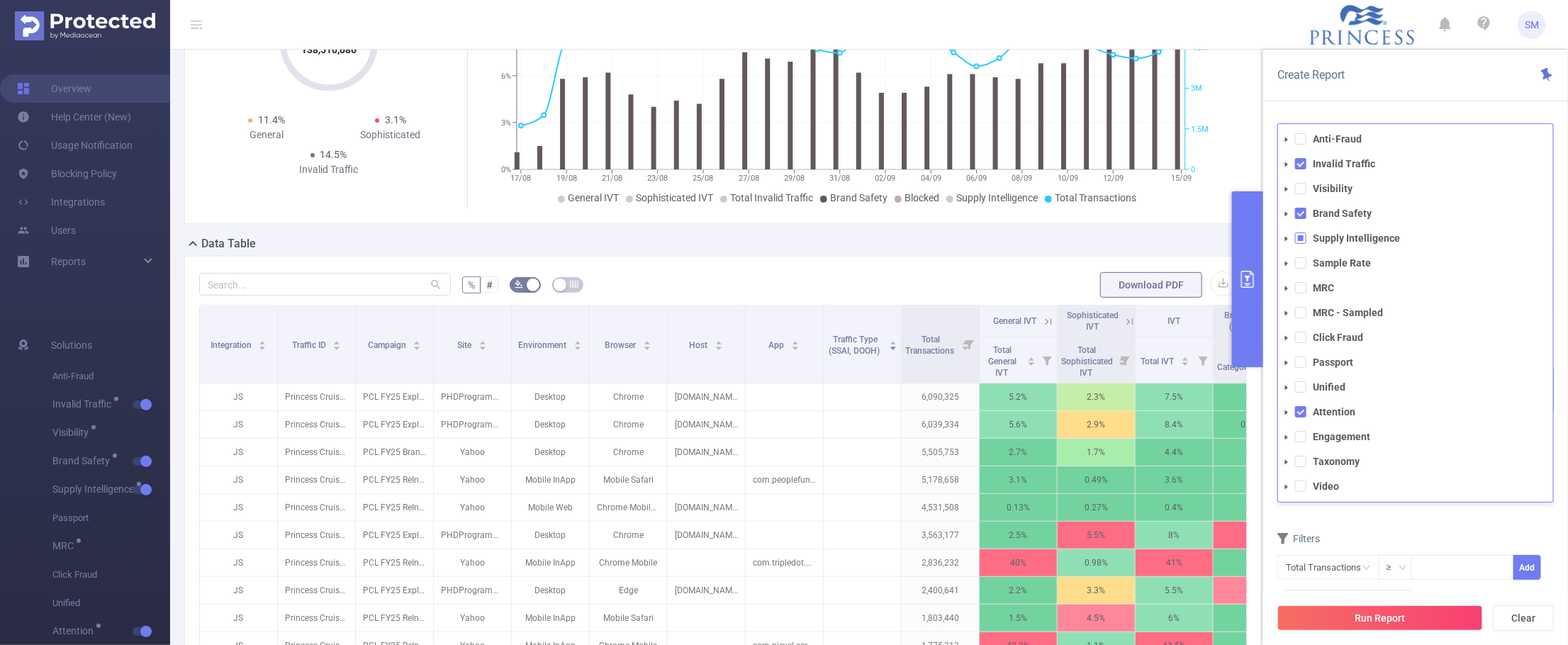
click at [1285, 239] on icon "icon: caret-down" at bounding box center [1287, 239] width 7 height 7
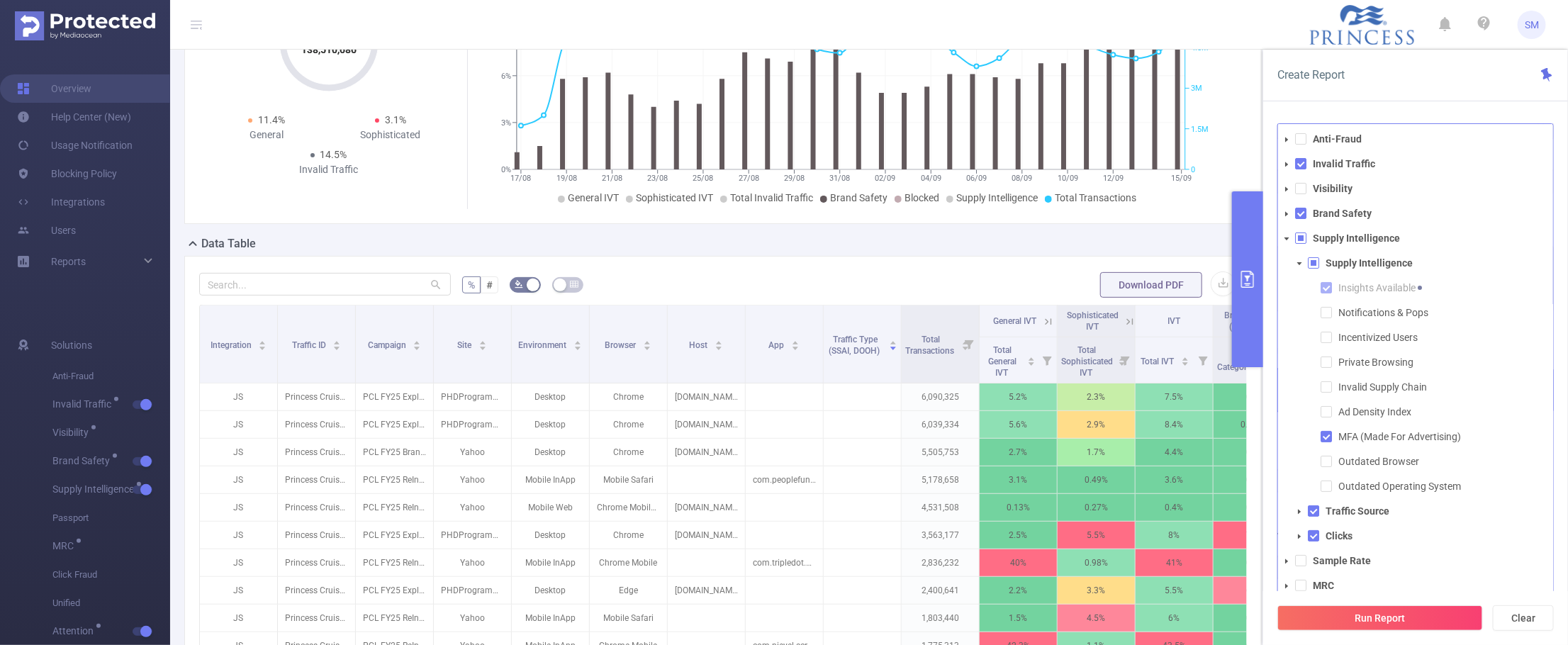
click at [1285, 239] on icon "icon: caret-down" at bounding box center [1287, 239] width 7 height 7
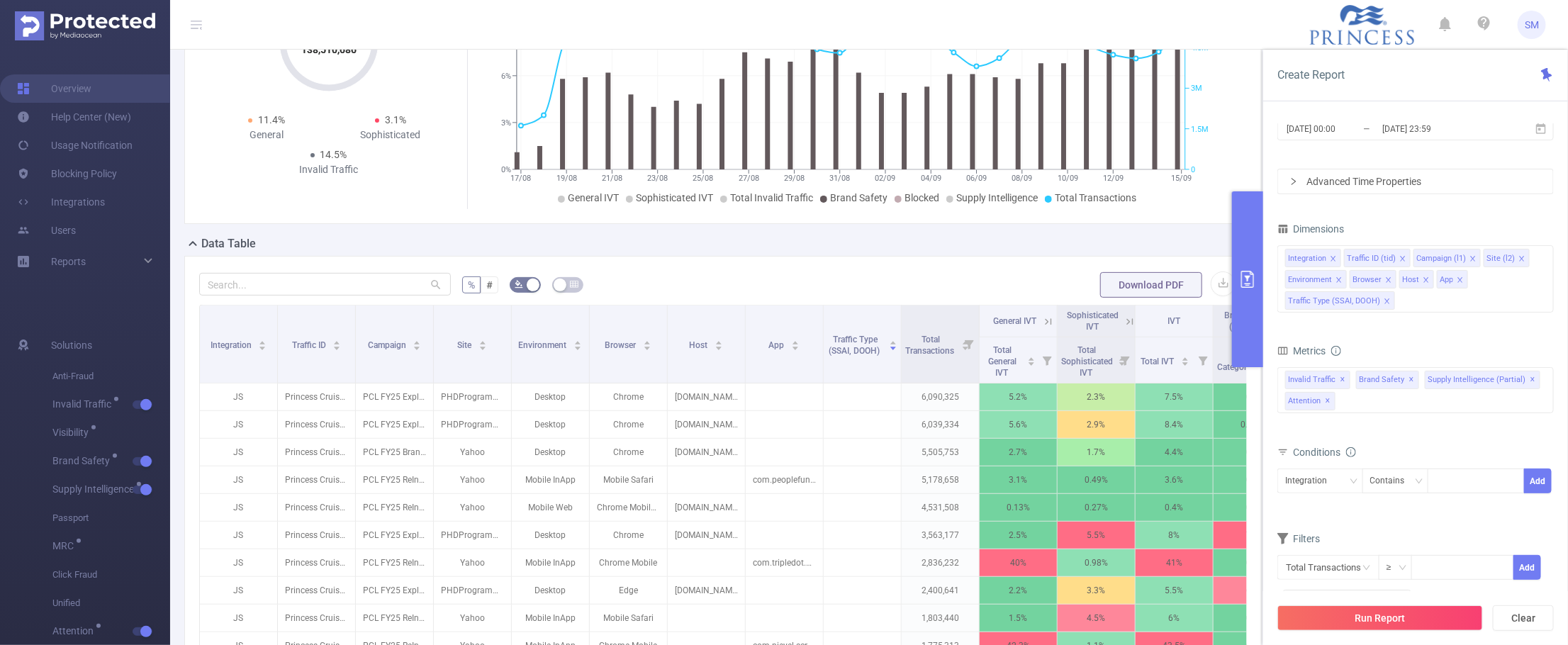
click at [1411, 107] on div "Create Report PID 1000998 - FT_PrincessCruises 1000998 - FT_PrincessCruises Tim…" at bounding box center [1415, 346] width 304 height 595
click at [1384, 299] on icon "icon: close" at bounding box center [1387, 301] width 7 height 7
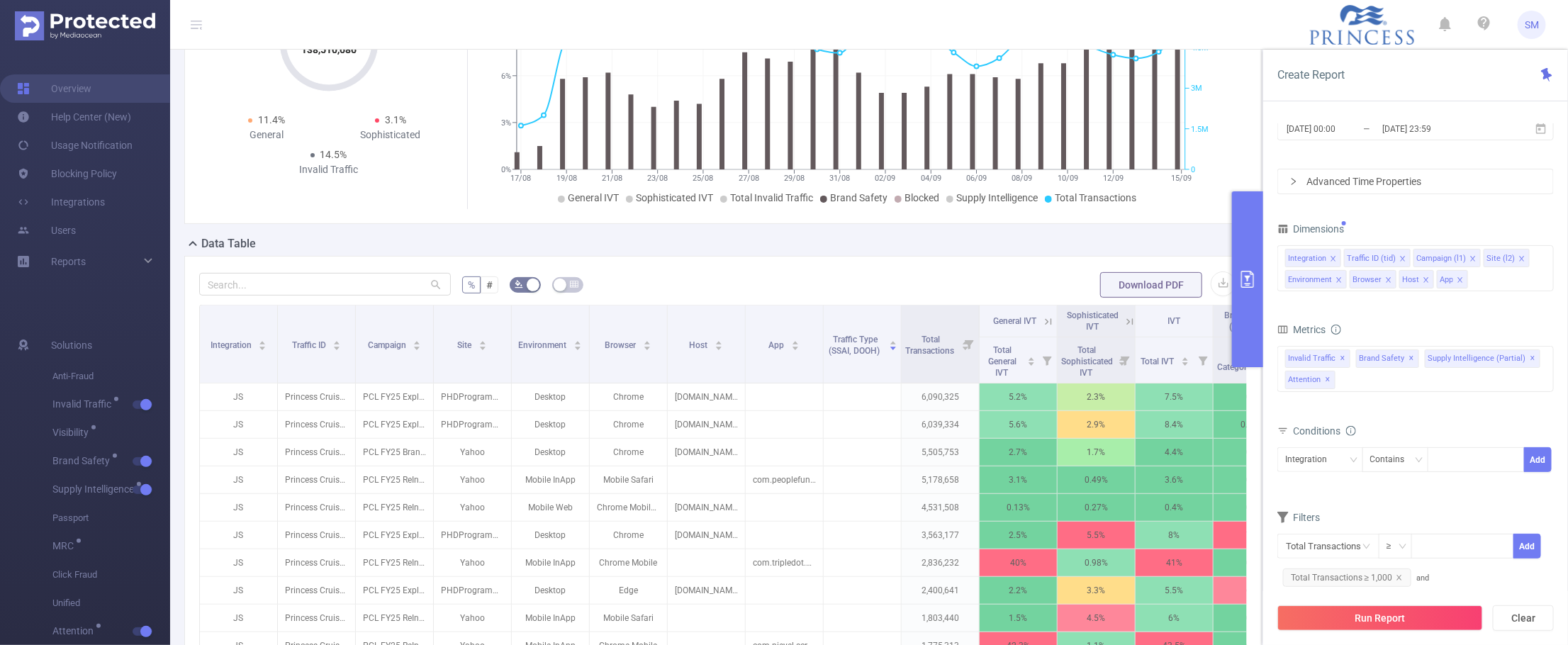
click at [1408, 221] on div "Dimensions" at bounding box center [1415, 230] width 276 height 23
click at [1333, 259] on icon "icon: close" at bounding box center [1332, 258] width 5 height 5
click at [1396, 364] on span "Brand Safety ✕" at bounding box center [1387, 358] width 63 height 18
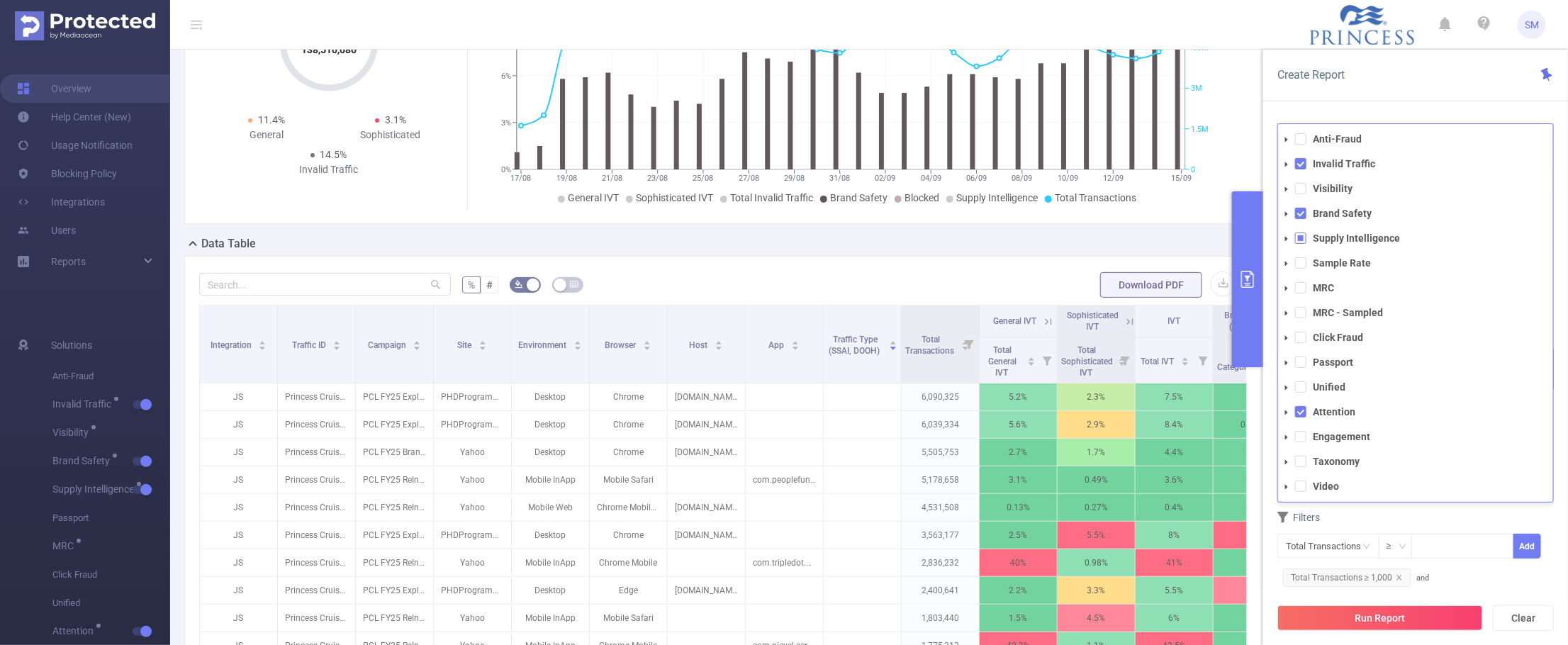
click at [1285, 213] on icon "icon: caret-down" at bounding box center [1287, 214] width 7 height 7
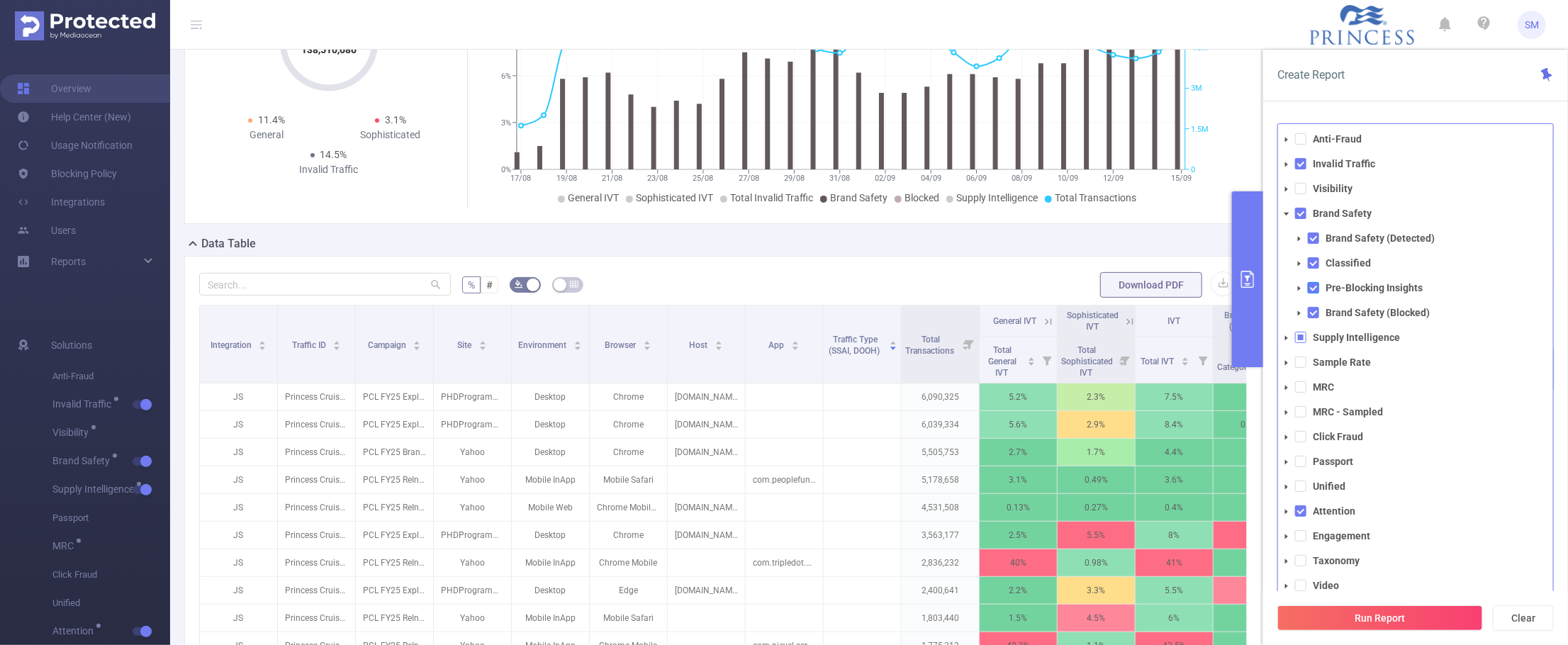
click at [1316, 285] on span at bounding box center [1314, 288] width 12 height 12
click at [1295, 287] on icon "icon: caret-down" at bounding box center [1299, 288] width 7 height 7
click at [1325, 317] on span at bounding box center [1327, 312] width 12 height 12
click at [1398, 620] on button "Run Report" at bounding box center [1380, 617] width 206 height 25
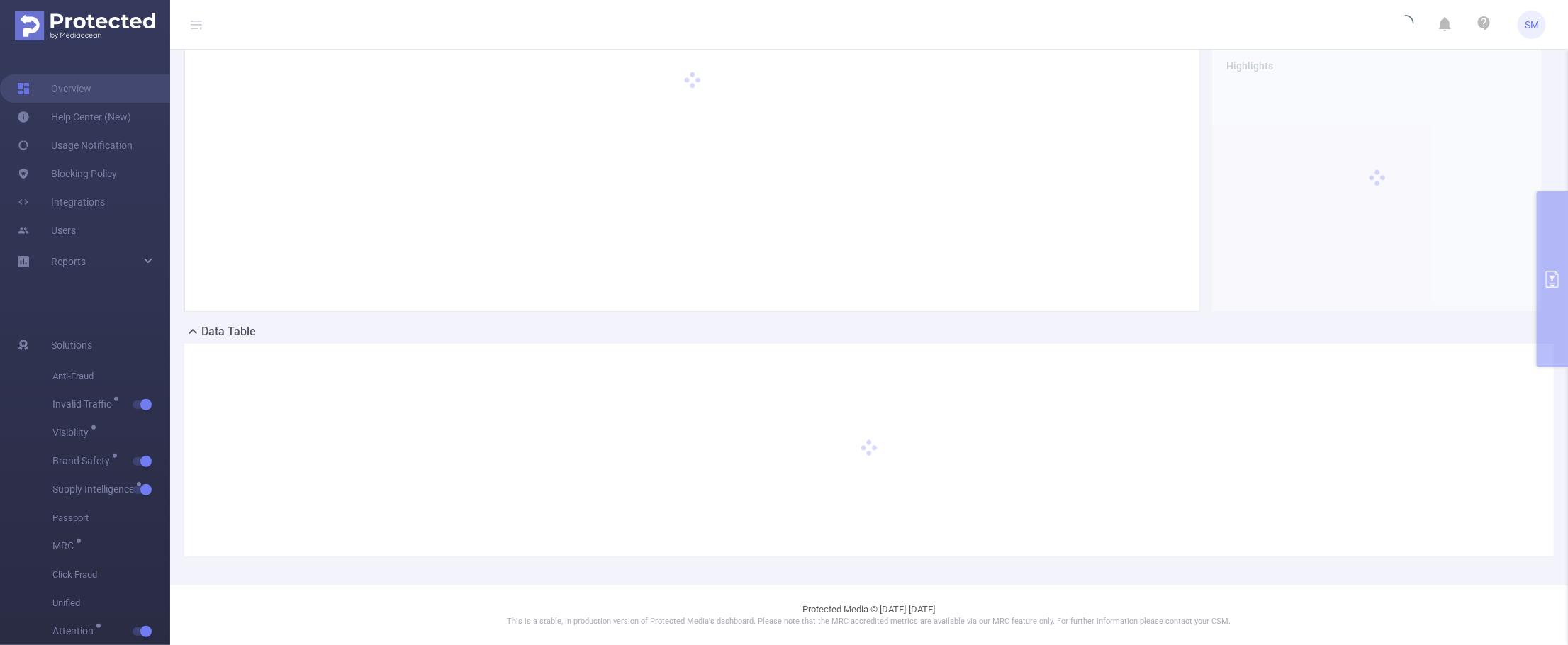
scroll to position [55, 0]
click at [1298, 25] on header "SM" at bounding box center [784, 25] width 1568 height 49
click at [1548, 235] on div "PID: FT_PrincessCruises > Time Range: [DATE] 00:00 - [DATE] 23:59 > Time Zone: …" at bounding box center [869, 289] width 1398 height 591
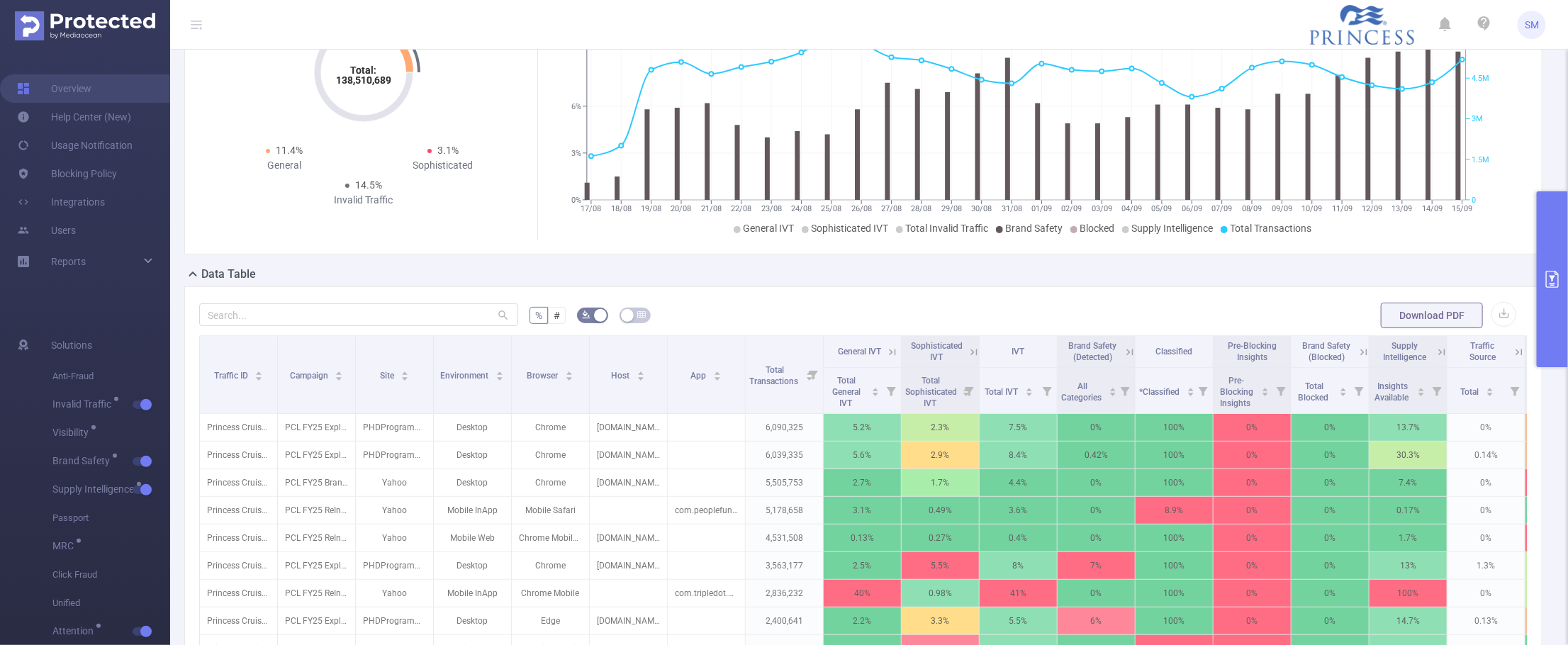
scroll to position [143, 0]
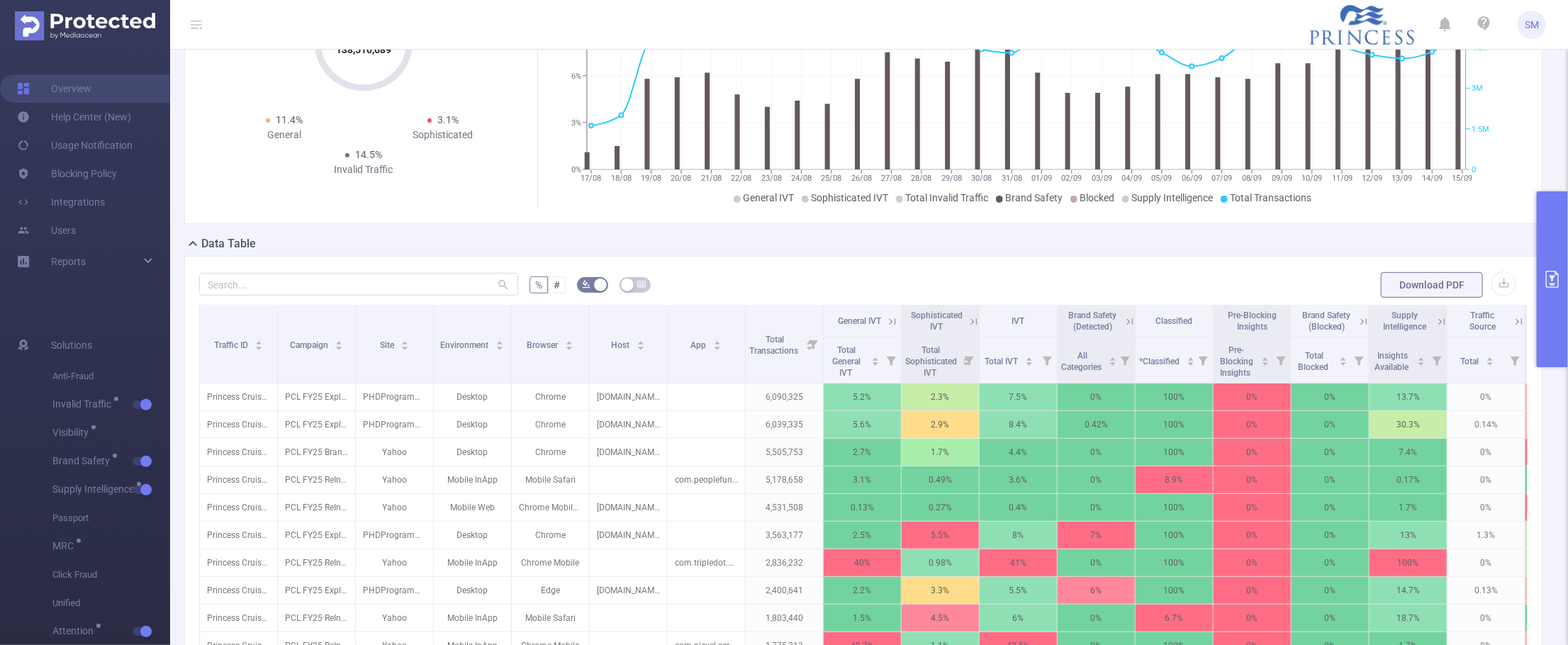
click at [1559, 262] on button "primary" at bounding box center [1552, 279] width 31 height 175
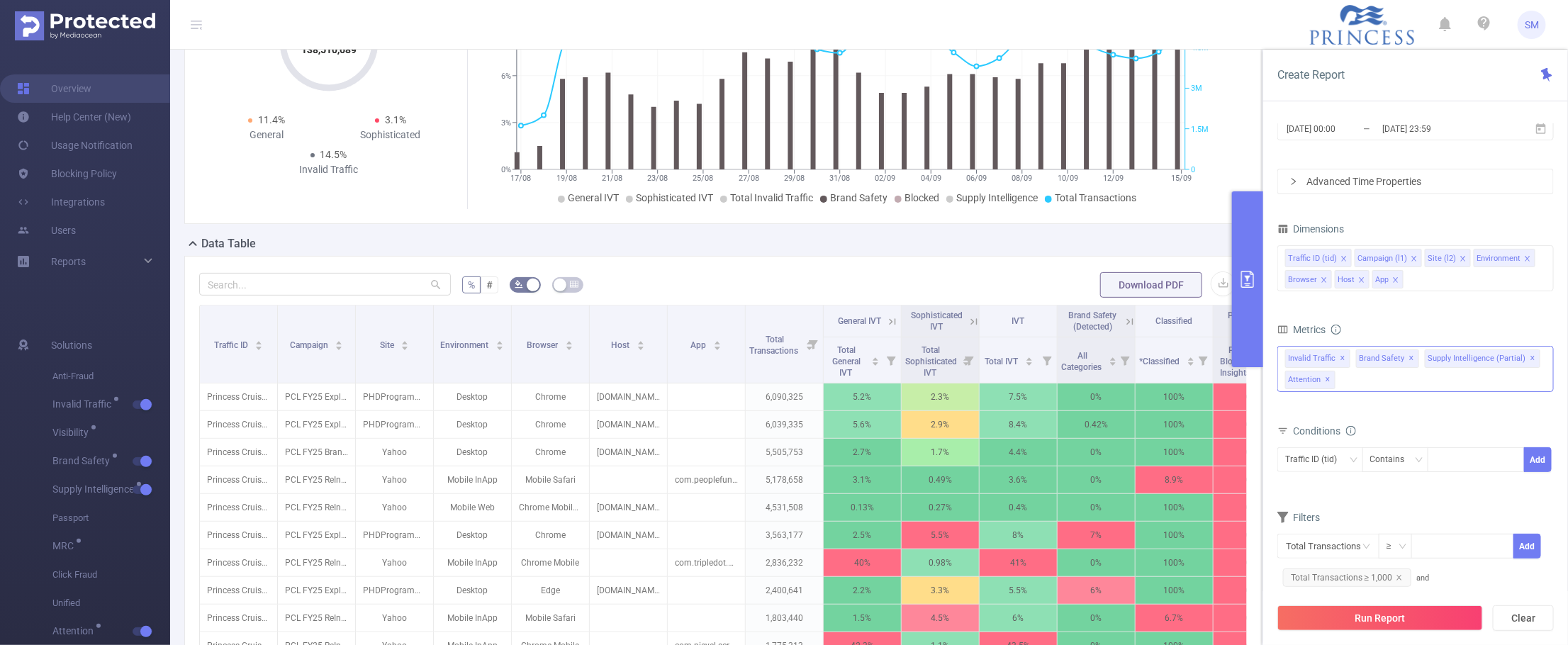
click at [1393, 359] on span "Brand Safety ✕" at bounding box center [1387, 358] width 63 height 18
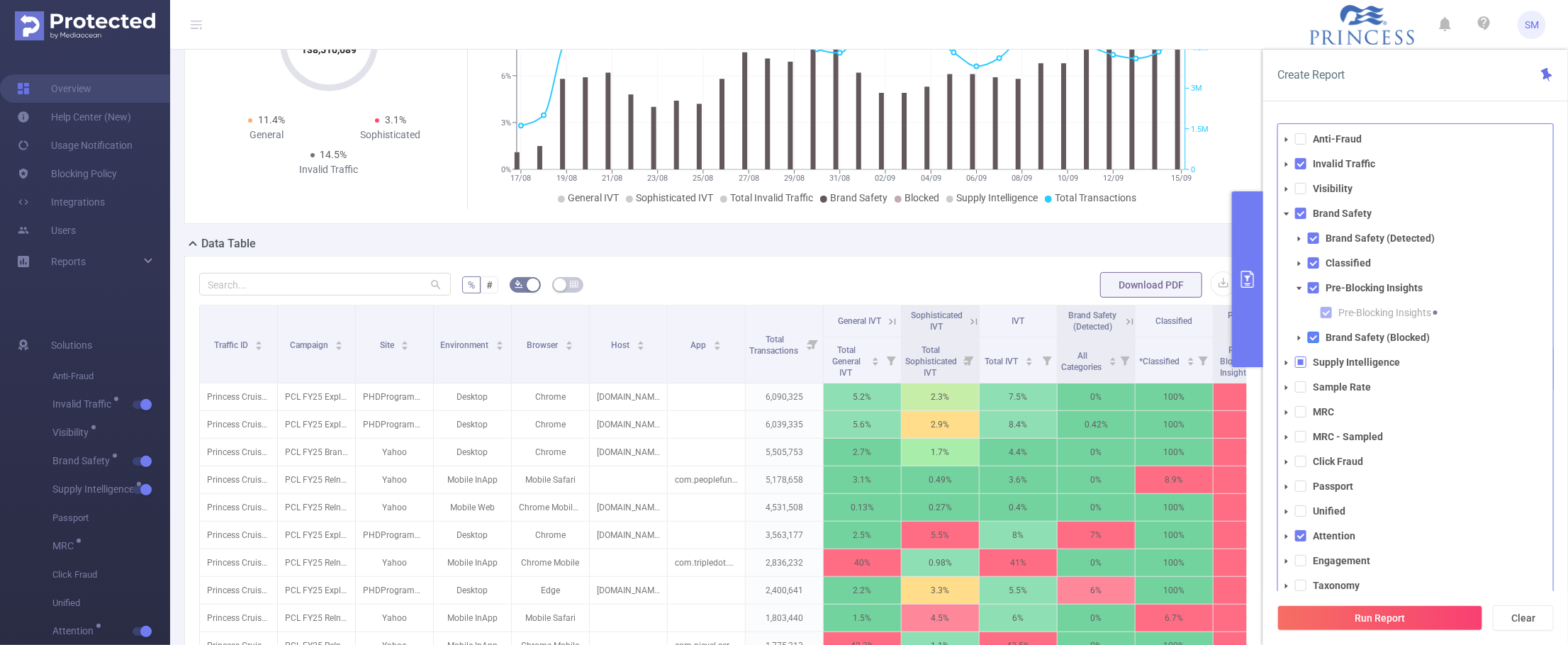
click at [1310, 334] on span at bounding box center [1314, 338] width 12 height 12
click at [1387, 610] on button "Run Report" at bounding box center [1380, 617] width 206 height 25
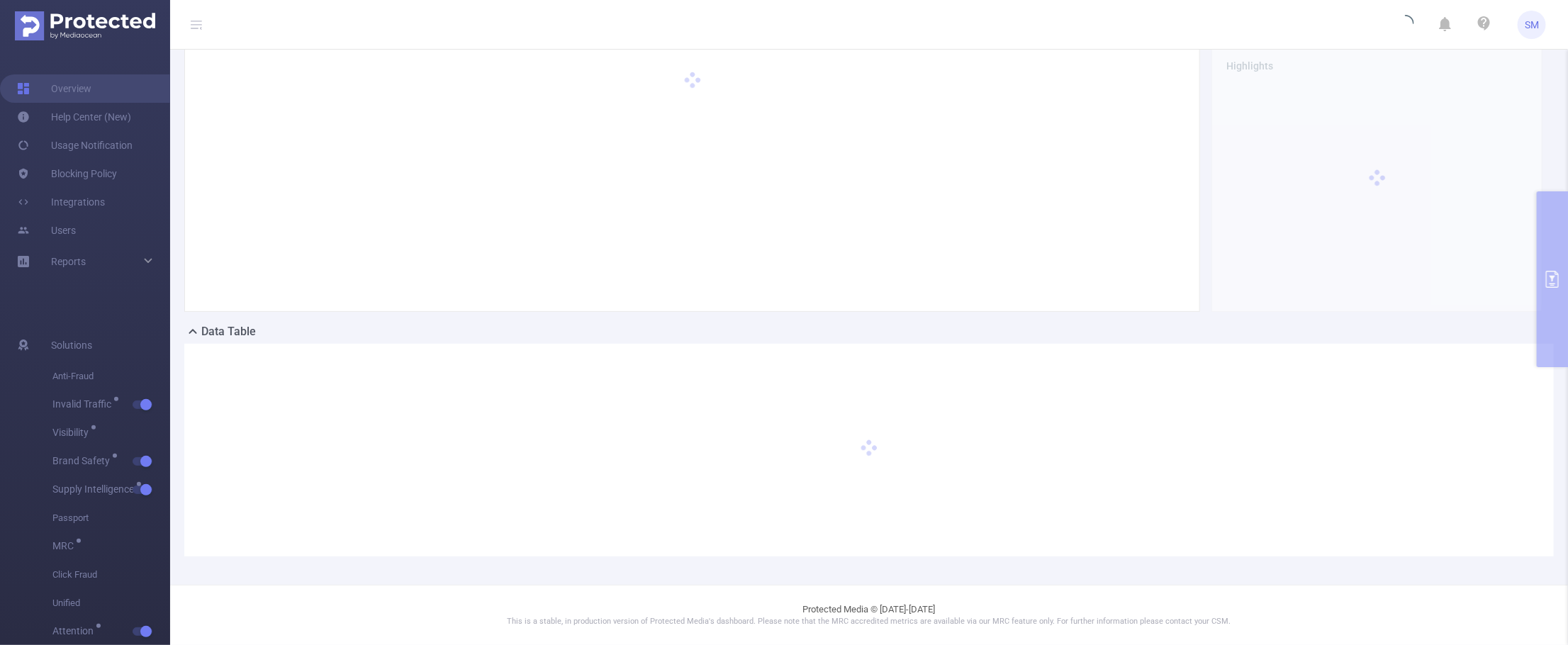
scroll to position [55, 0]
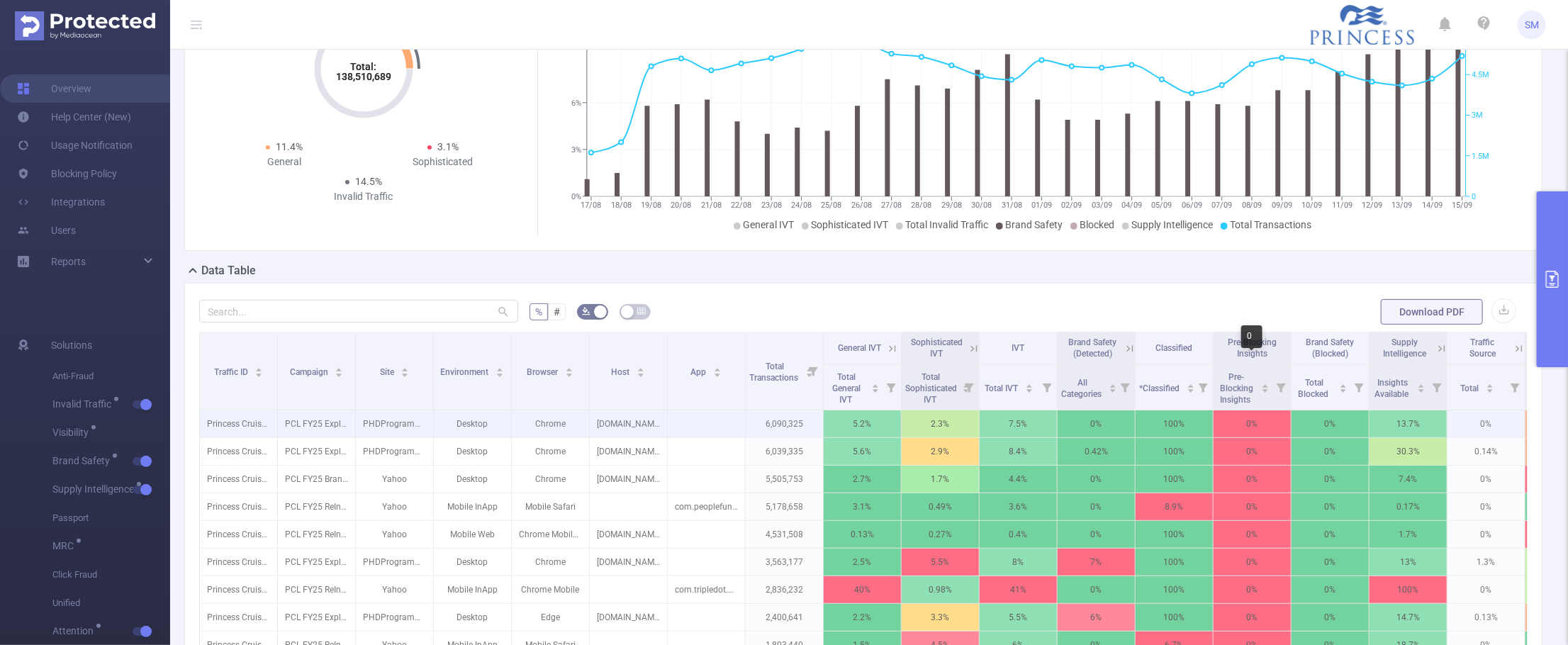
scroll to position [233, 0]
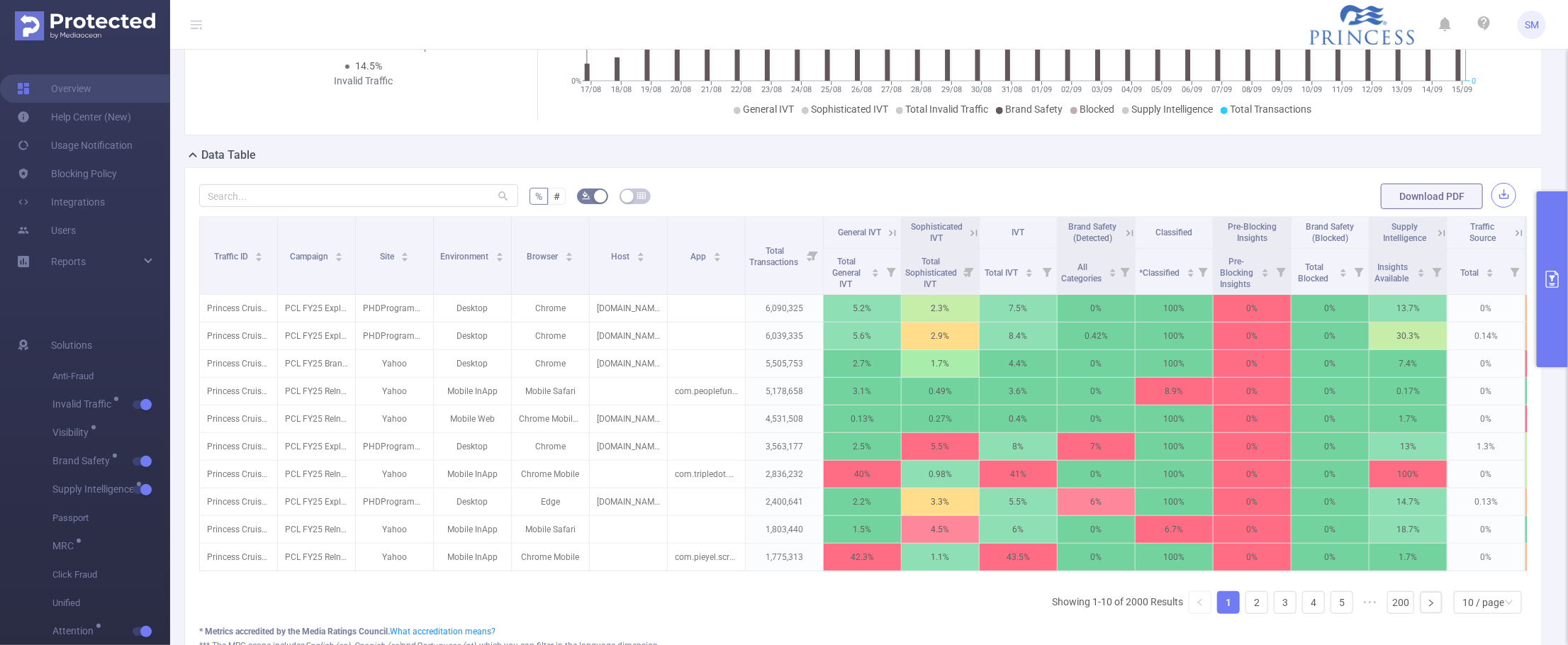
click at [1491, 196] on button "button" at bounding box center [1503, 195] width 25 height 25
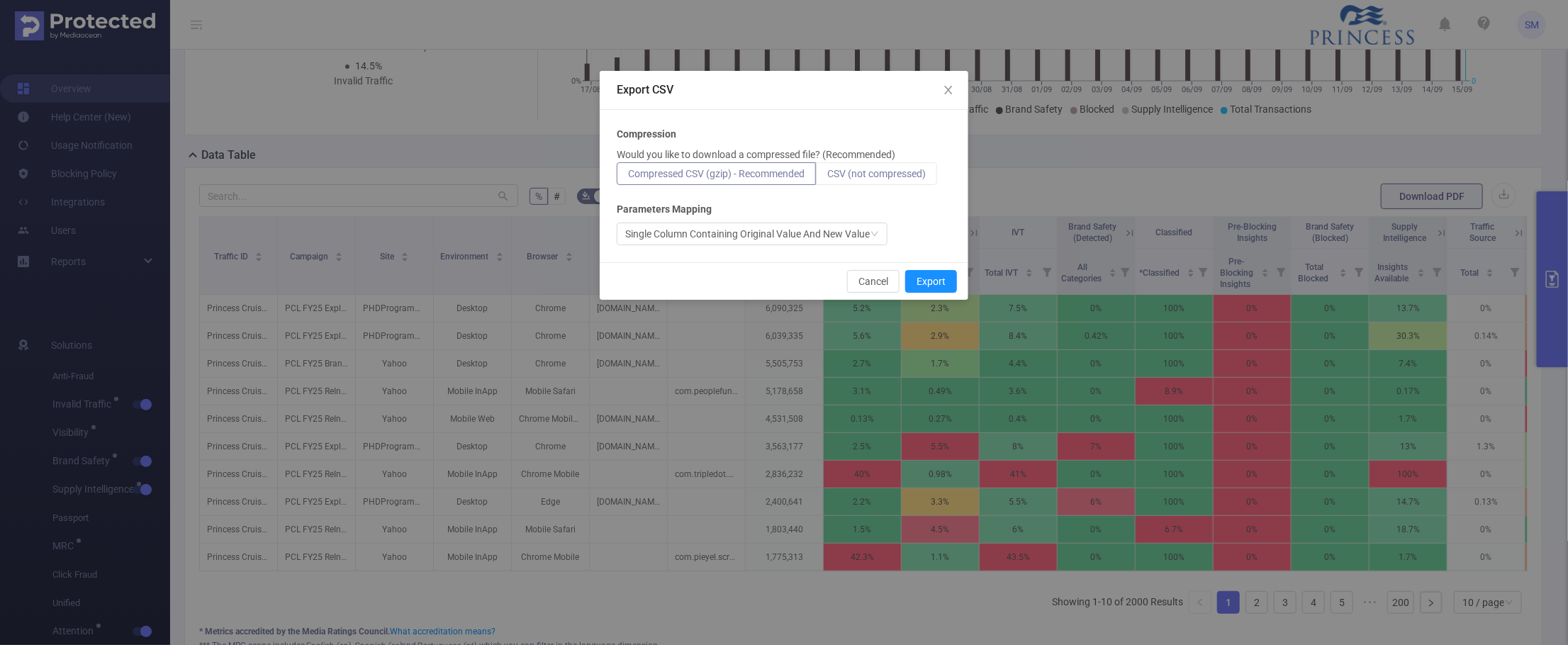
click at [840, 175] on span "CSV (not compressed)" at bounding box center [876, 174] width 99 height 12
click at [827, 177] on input "CSV (not compressed)" at bounding box center [827, 177] width 0 height 0
click at [937, 286] on button "Export" at bounding box center [931, 281] width 51 height 22
